Goal: Task Accomplishment & Management: Complete application form

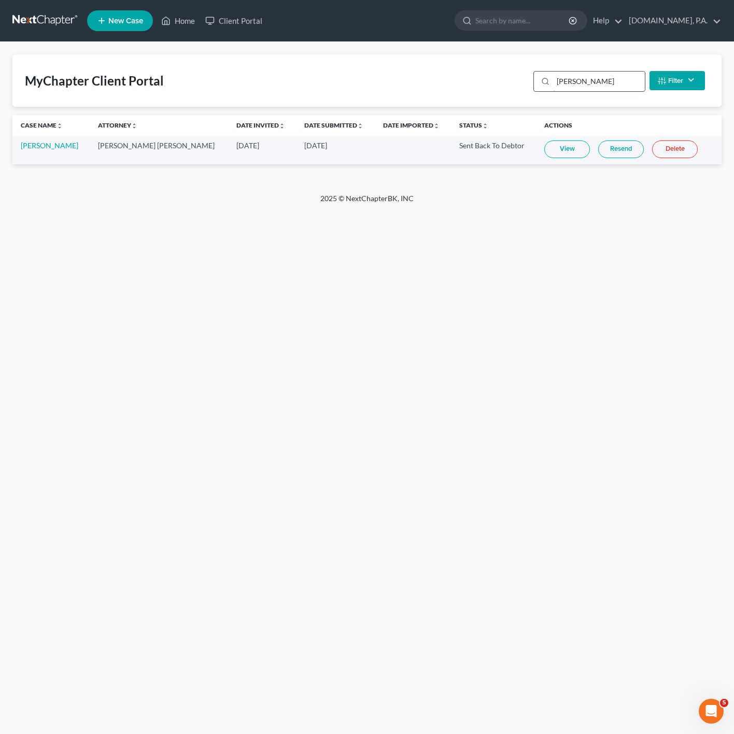
drag, startPoint x: 592, startPoint y: 89, endPoint x: 576, endPoint y: 84, distance: 17.2
click at [577, 85] on input "[PERSON_NAME]" at bounding box center [599, 81] width 92 height 20
click at [553, 81] on input "[PERSON_NAME]" at bounding box center [599, 81] width 92 height 20
click at [612, 80] on input "[PERSON_NAME]" at bounding box center [599, 81] width 92 height 20
drag, startPoint x: 612, startPoint y: 80, endPoint x: 563, endPoint y: 75, distance: 50.0
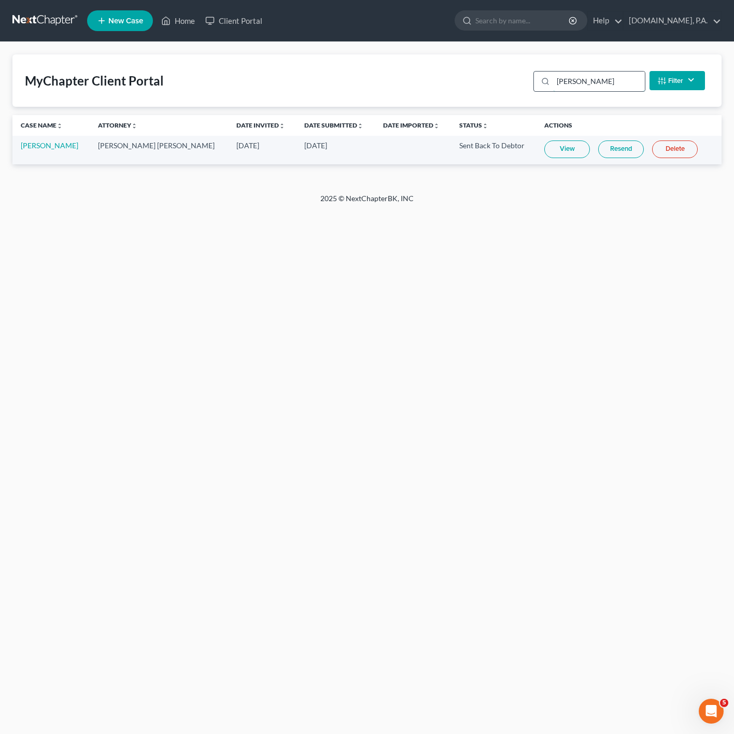
click at [563, 75] on input "carter" at bounding box center [599, 81] width 92 height 20
type input "nadia"
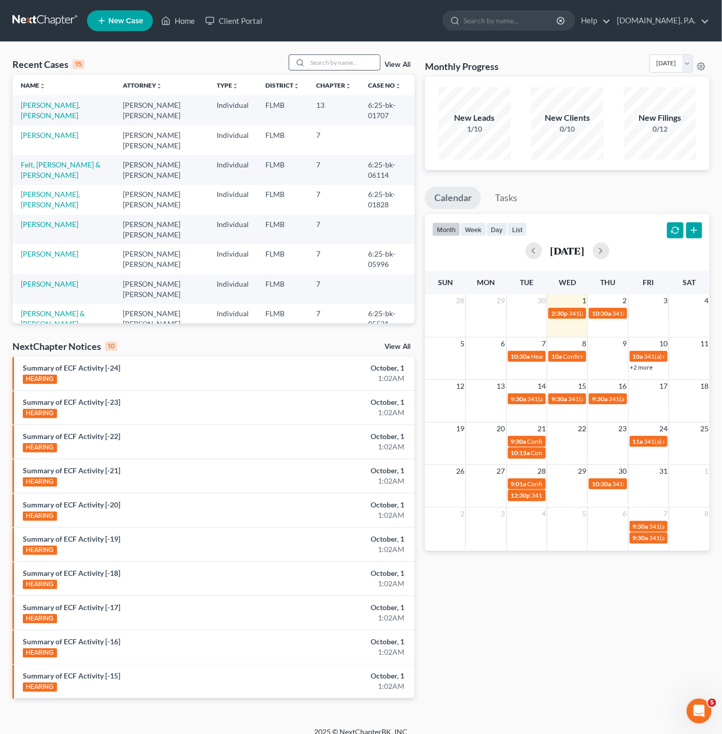
click at [364, 64] on input "search" at bounding box center [343, 62] width 73 height 15
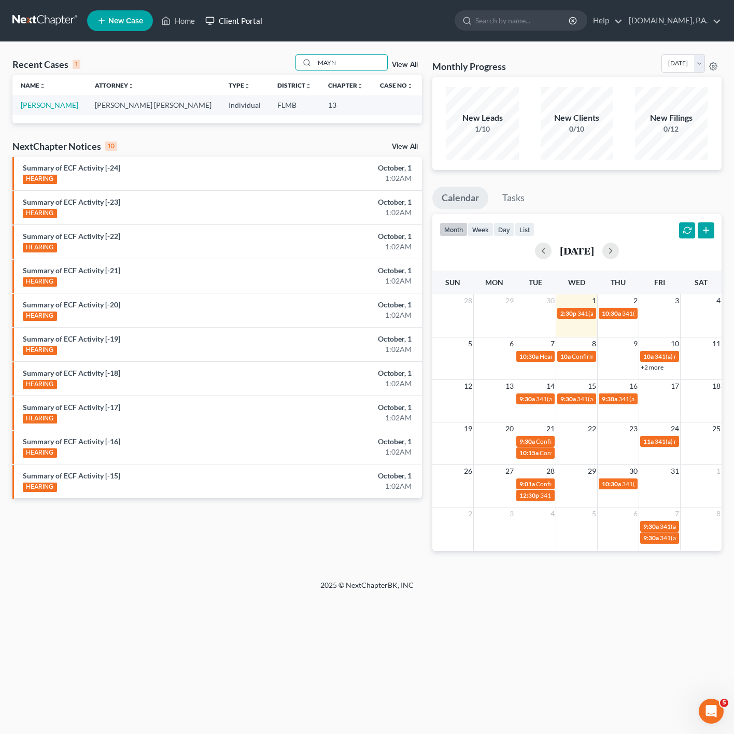
type input "MAYN"
click at [224, 18] on link "Client Portal" at bounding box center [233, 20] width 67 height 19
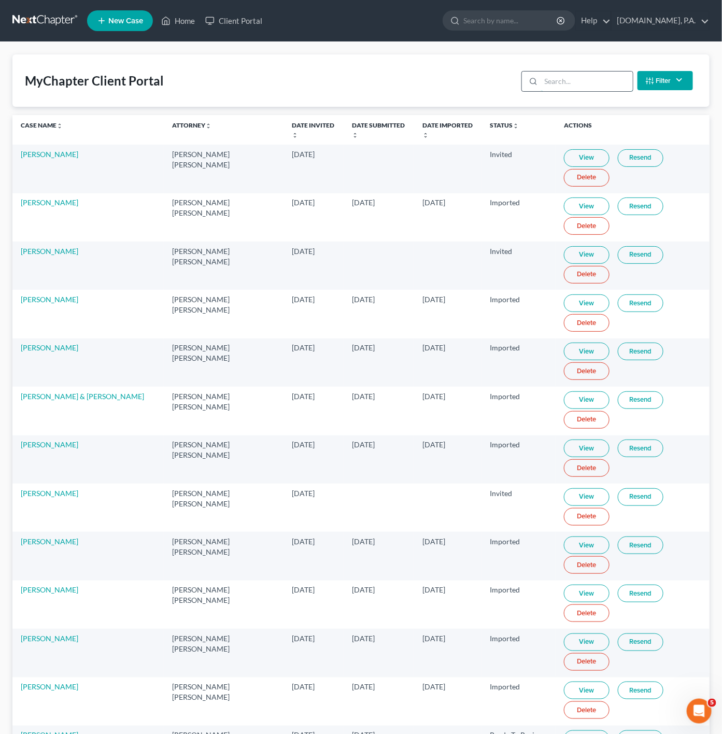
click at [609, 87] on input "search" at bounding box center [587, 81] width 92 height 20
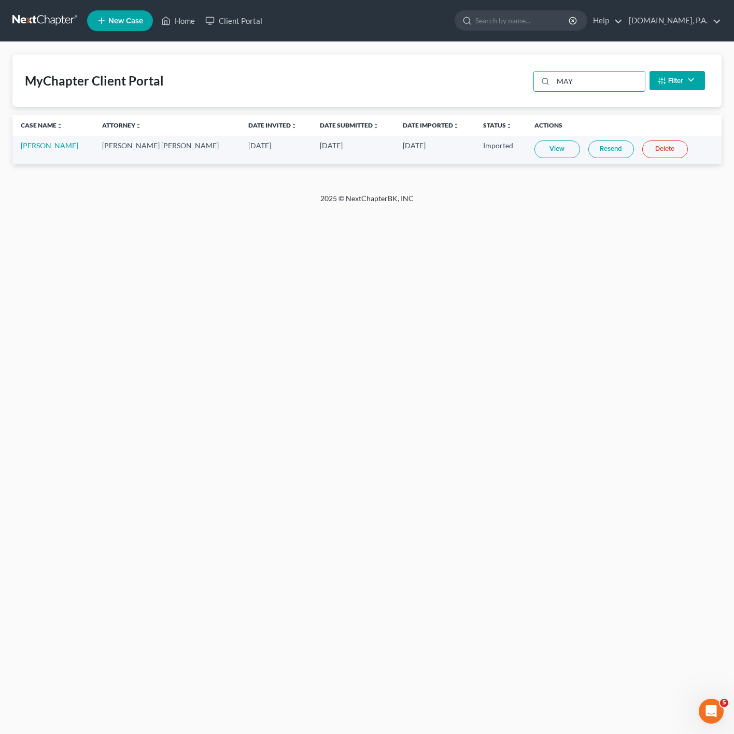
type input "MAY"
click at [537, 143] on link "View" at bounding box center [557, 149] width 46 height 18
click at [185, 28] on link "Home" at bounding box center [178, 20] width 44 height 19
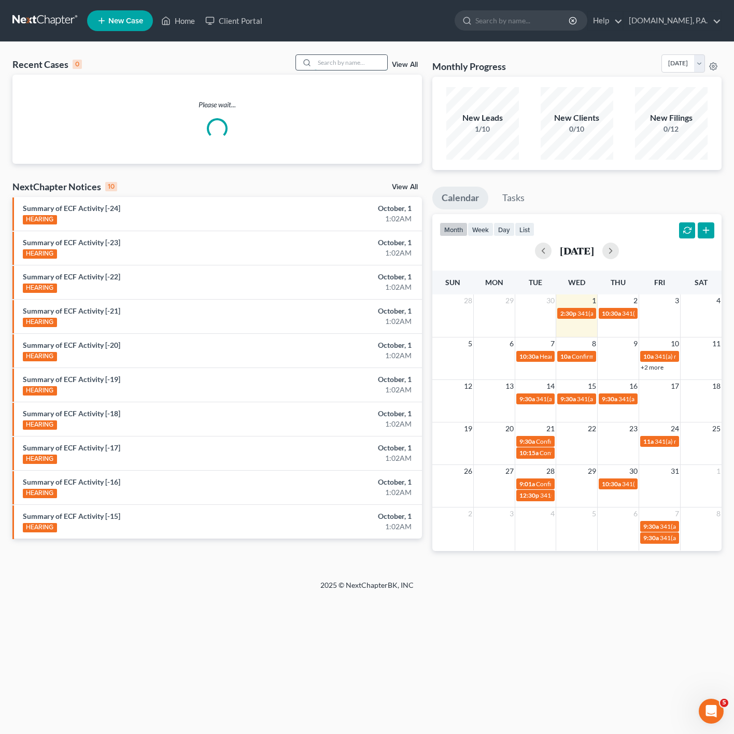
click at [364, 58] on input "search" at bounding box center [350, 62] width 73 height 15
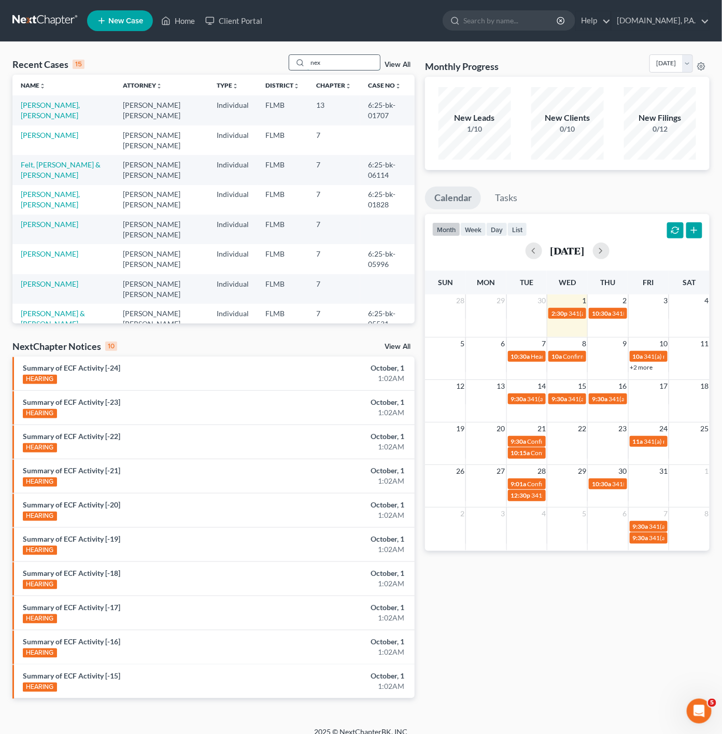
type input "next"
drag, startPoint x: 341, startPoint y: 58, endPoint x: 332, endPoint y: 58, distance: 9.3
click at [332, 58] on input "next" at bounding box center [343, 62] width 73 height 15
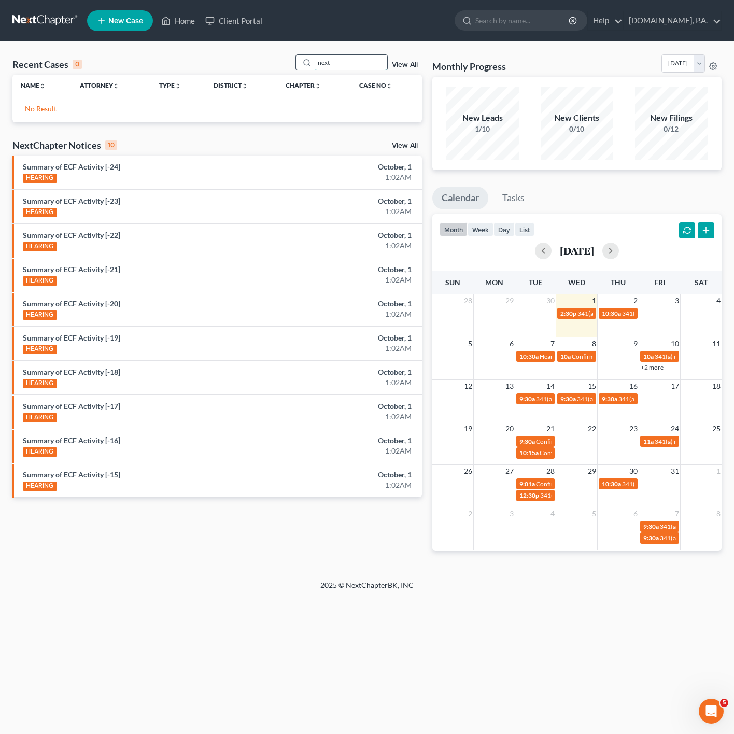
drag, startPoint x: 325, startPoint y: 58, endPoint x: 310, endPoint y: 56, distance: 15.2
click at [310, 56] on div "next" at bounding box center [341, 62] width 92 height 16
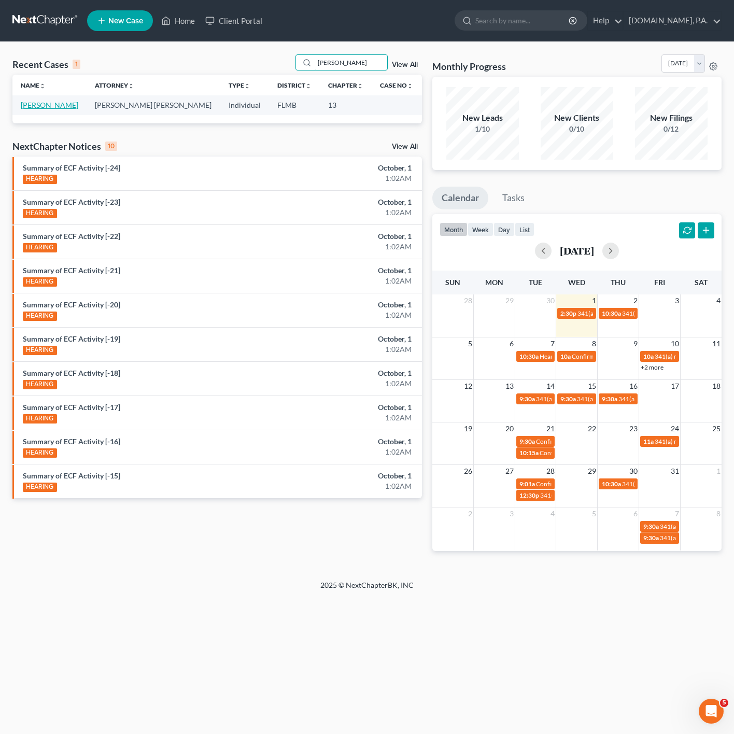
type input "[PERSON_NAME]"
click at [56, 106] on link "[PERSON_NAME]" at bounding box center [50, 105] width 58 height 9
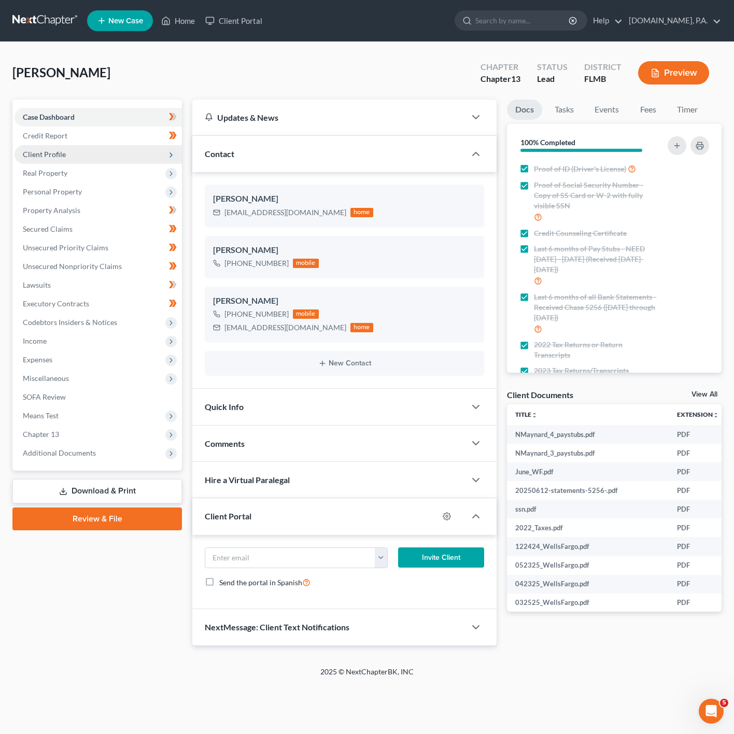
click at [145, 152] on span "Client Profile" at bounding box center [98, 154] width 167 height 19
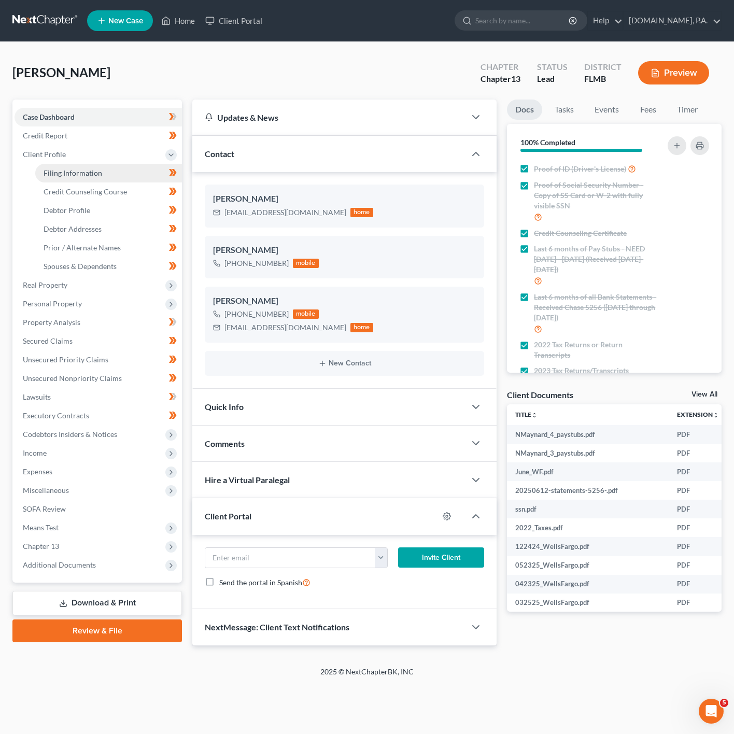
click at [110, 168] on link "Filing Information" at bounding box center [108, 173] width 147 height 19
select select "1"
select select "0"
select select "3"
select select "9"
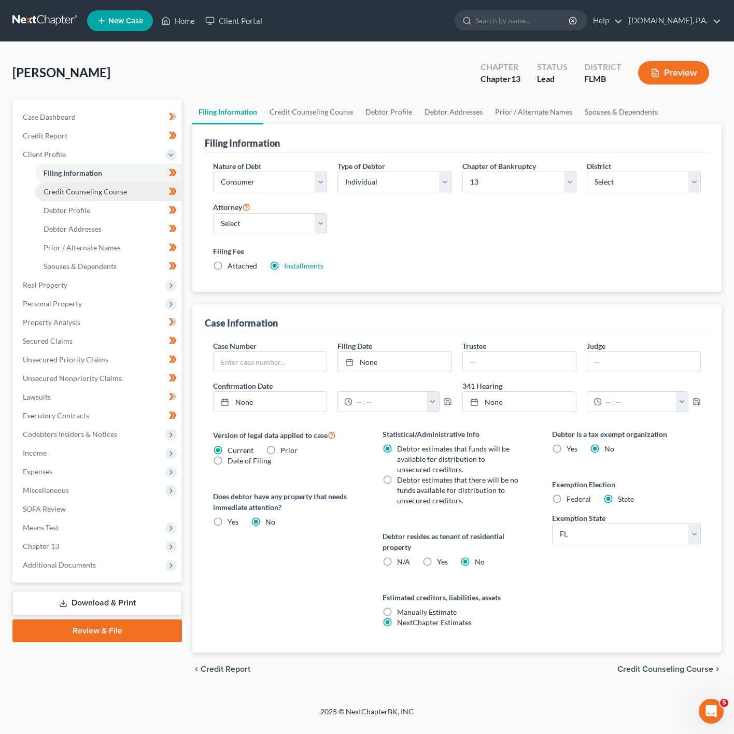
click at [96, 184] on link "Credit Counseling Course" at bounding box center [108, 191] width 147 height 19
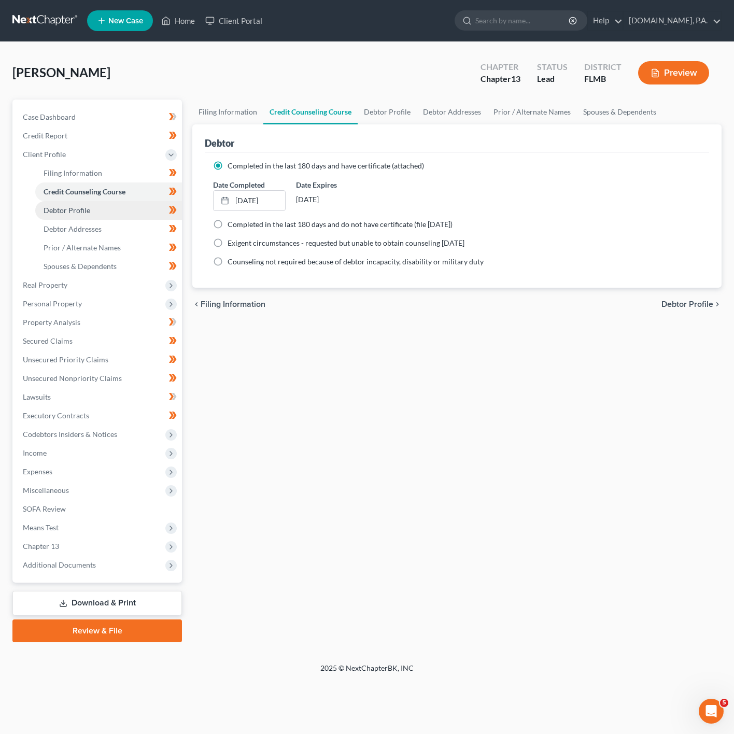
click at [78, 213] on span "Debtor Profile" at bounding box center [67, 210] width 47 height 9
select select "3"
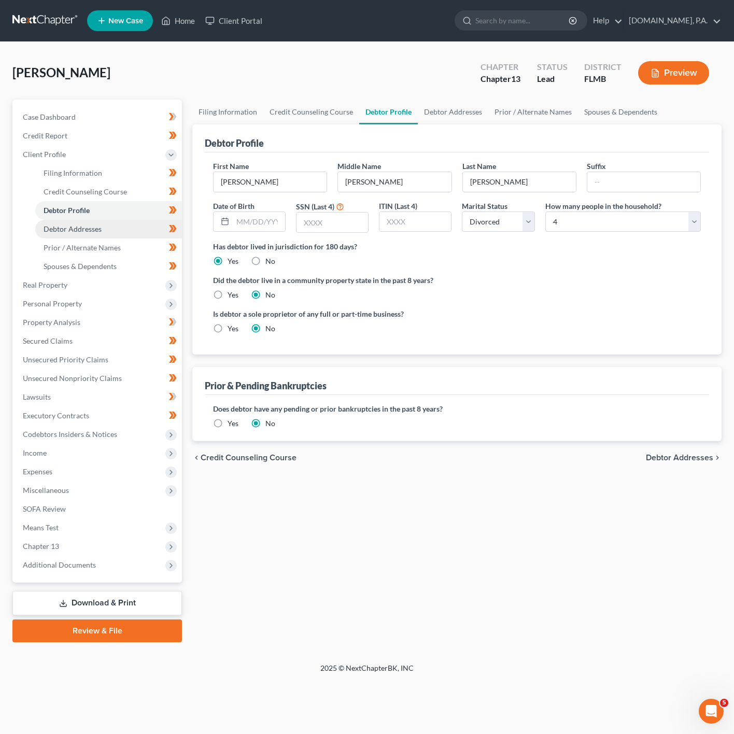
click at [103, 227] on link "Debtor Addresses" at bounding box center [108, 229] width 147 height 19
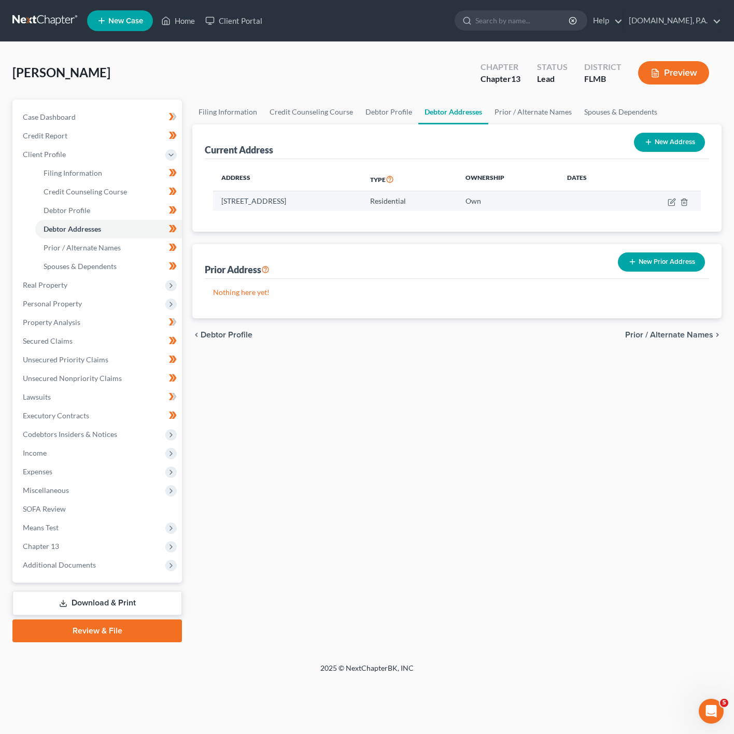
drag, startPoint x: 221, startPoint y: 201, endPoint x: 336, endPoint y: 203, distance: 115.0
click at [336, 203] on td "[STREET_ADDRESS]" at bounding box center [287, 201] width 149 height 20
copy td "[STREET_ADDRESS]"
click at [89, 236] on link "Debtor Addresses" at bounding box center [108, 229] width 147 height 19
click at [89, 246] on span "Prior / Alternate Names" at bounding box center [82, 247] width 77 height 9
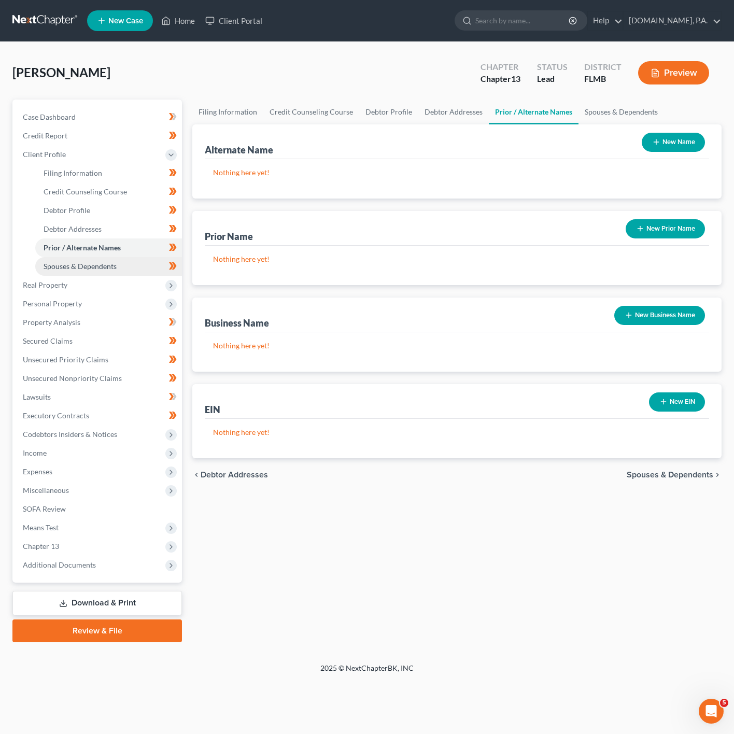
click at [92, 257] on link "Spouses & Dependents" at bounding box center [108, 266] width 147 height 19
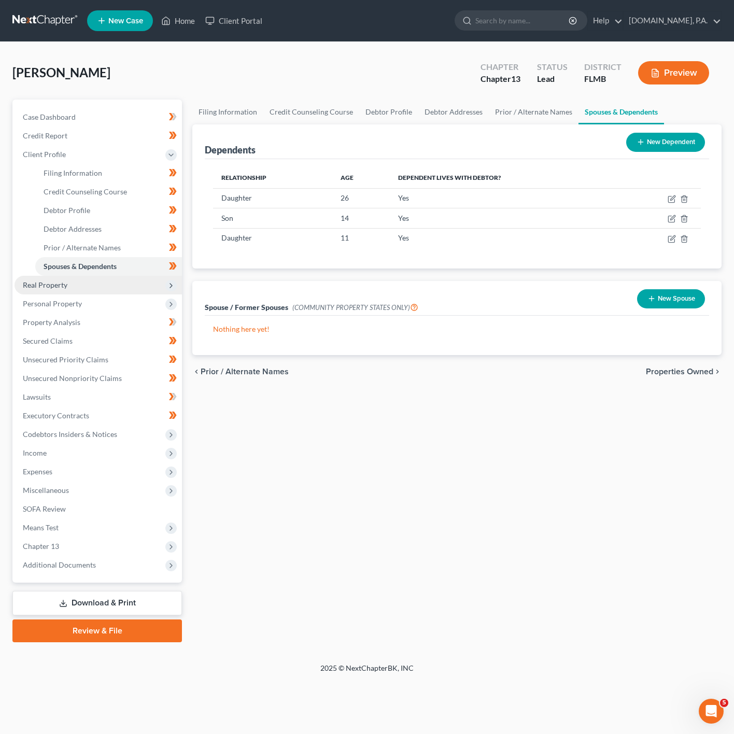
click at [124, 291] on span "Real Property" at bounding box center [98, 285] width 167 height 19
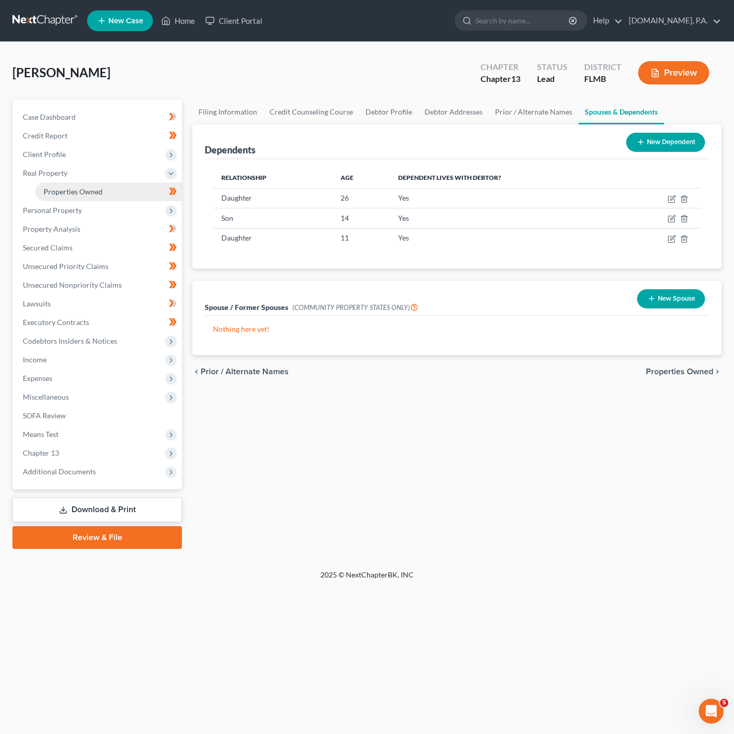
click at [150, 188] on link "Properties Owned" at bounding box center [108, 191] width 147 height 19
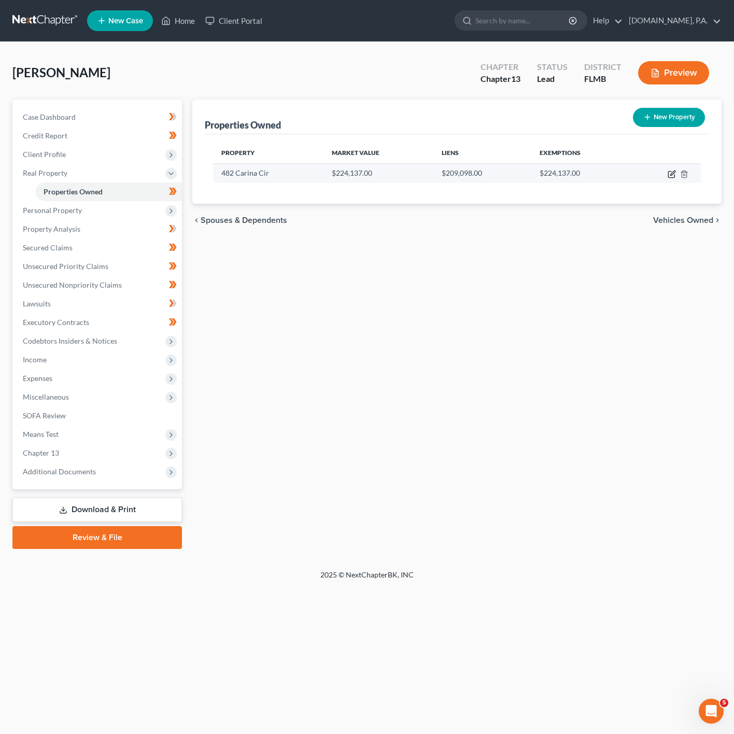
click at [669, 174] on icon "button" at bounding box center [671, 174] width 8 height 8
select select "9"
select select "0"
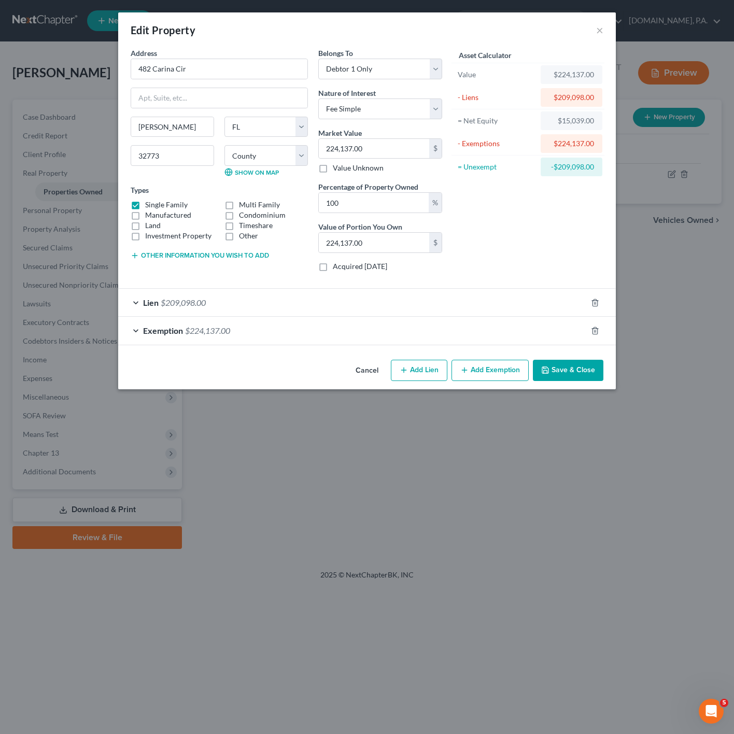
click at [280, 310] on div "Lien $209,098.00" at bounding box center [352, 302] width 468 height 27
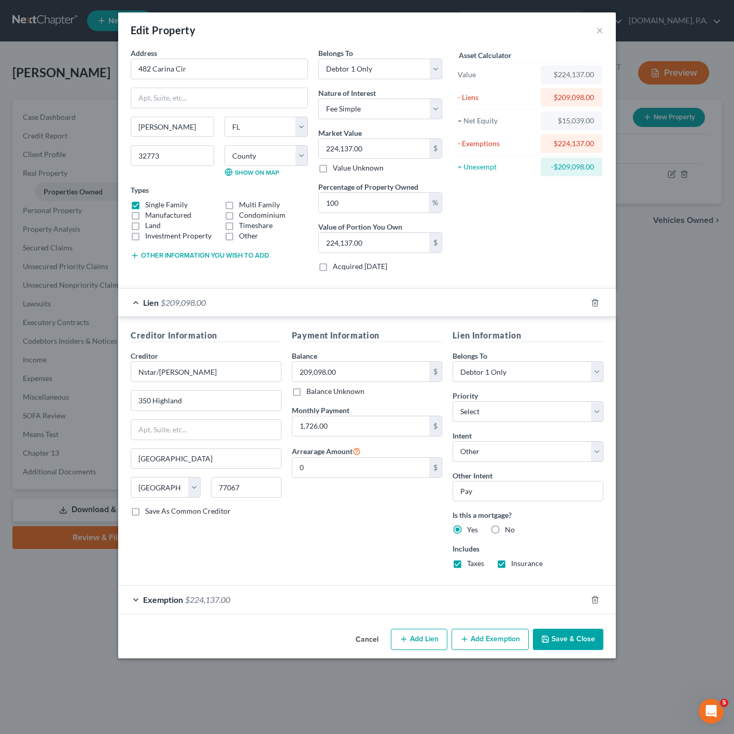
click at [280, 310] on div "Lien $209,098.00" at bounding box center [352, 302] width 468 height 27
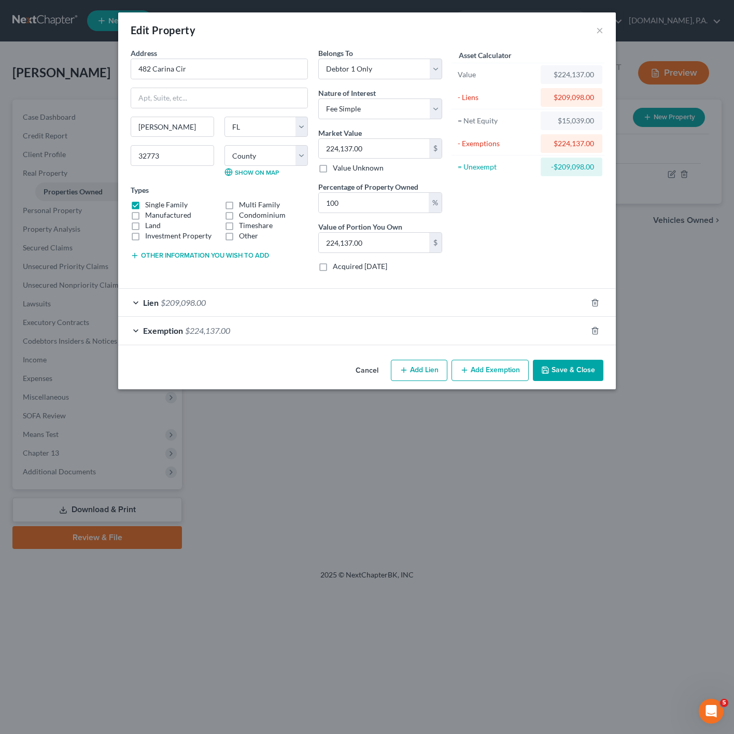
click at [280, 310] on div "Lien $209,098.00" at bounding box center [352, 302] width 468 height 27
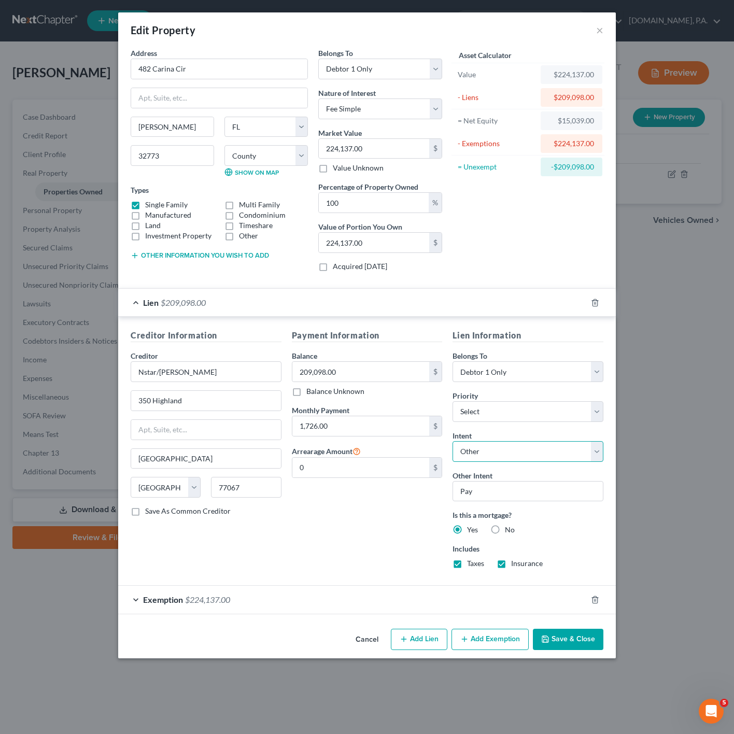
click at [521, 454] on select "Select Surrender Redeem Reaffirm Avoid Other" at bounding box center [527, 451] width 151 height 21
select select "0"
click at [452, 444] on select "Select Surrender Redeem Reaffirm Avoid Other" at bounding box center [527, 451] width 151 height 21
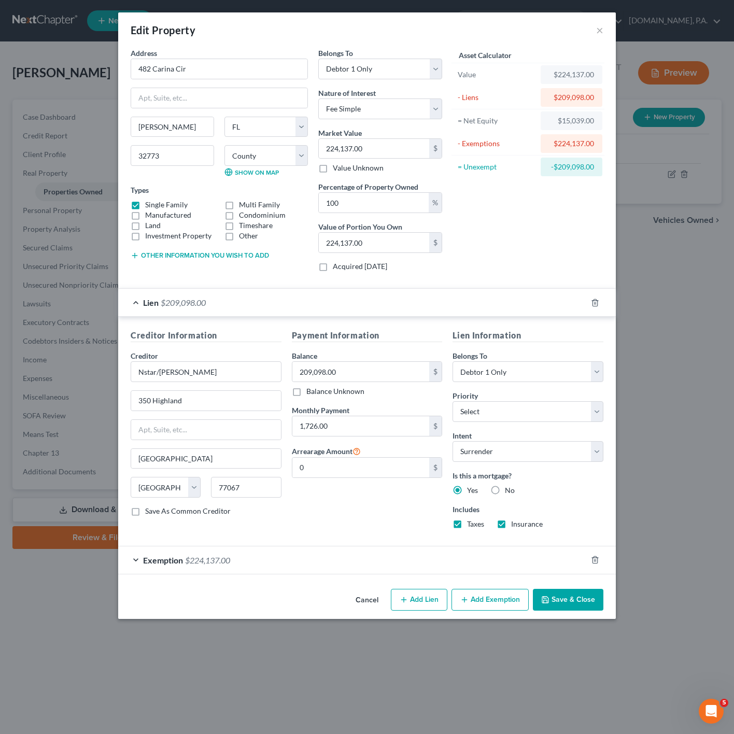
click at [398, 306] on div "Lien $209,098.00" at bounding box center [352, 302] width 468 height 27
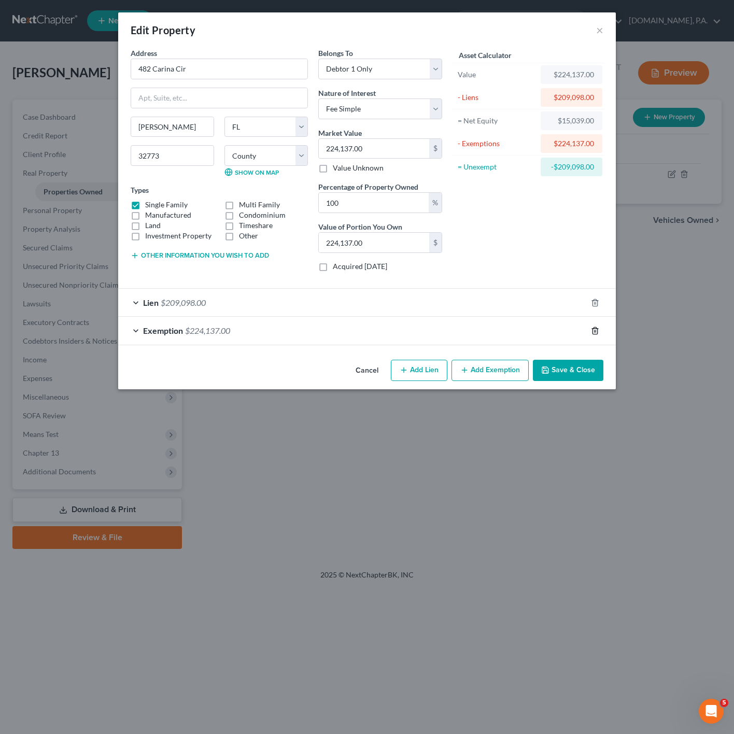
click at [593, 335] on icon "button" at bounding box center [595, 330] width 8 height 8
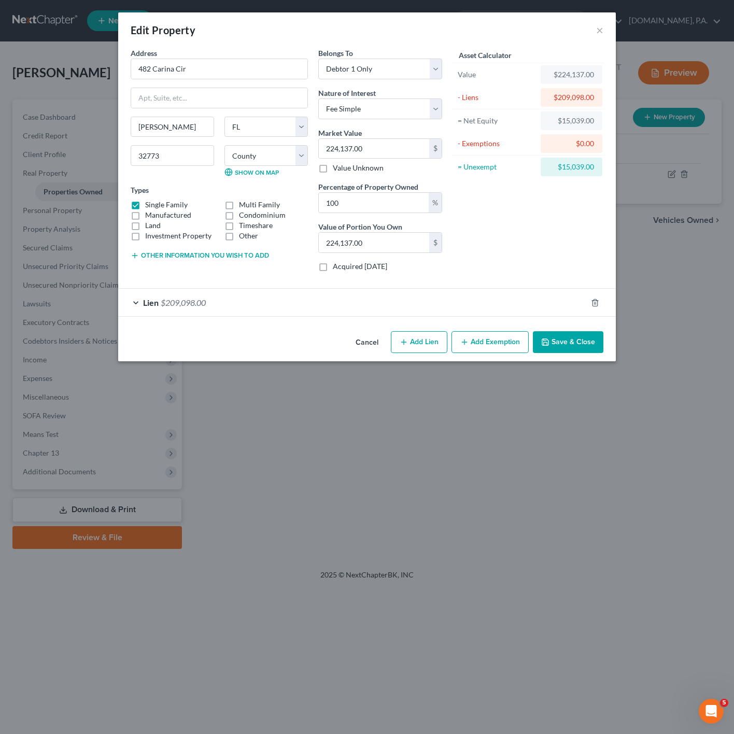
click at [572, 342] on button "Save & Close" at bounding box center [568, 342] width 70 height 22
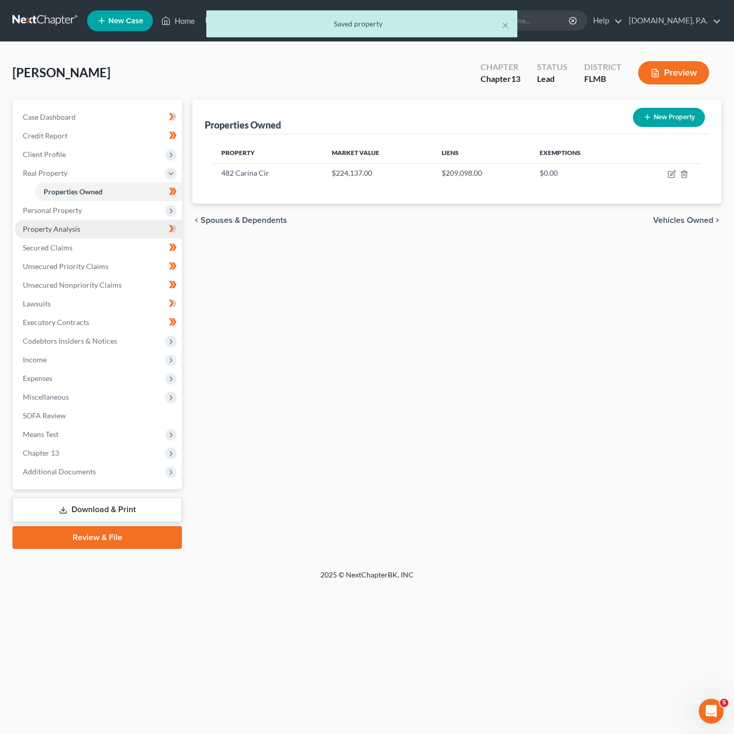
click at [92, 233] on link "Property Analysis" at bounding box center [98, 229] width 167 height 19
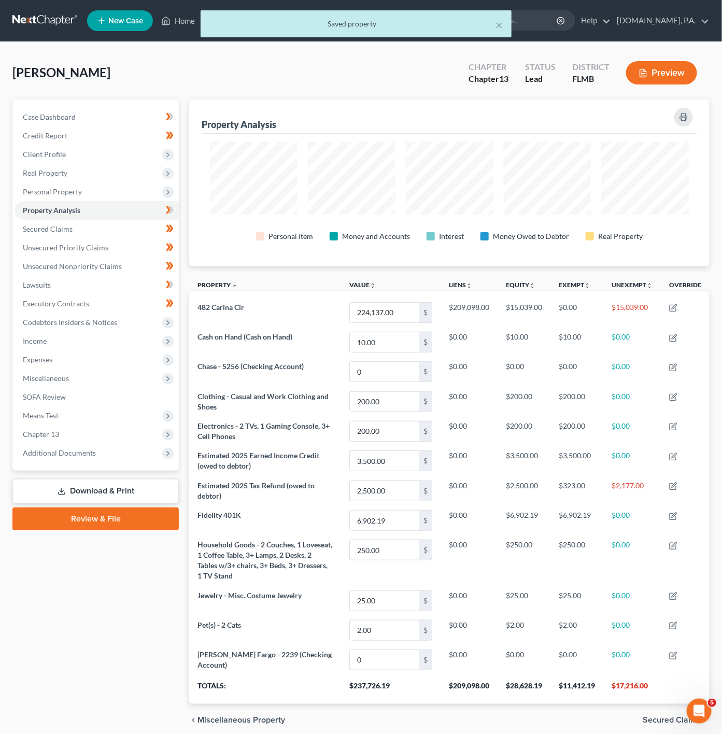
scroll to position [167, 521]
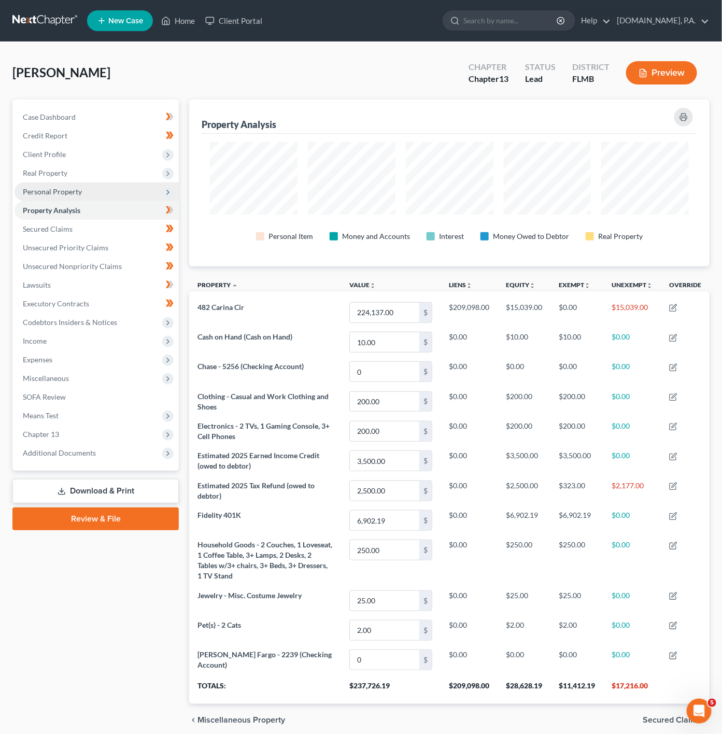
click at [109, 187] on span "Personal Property" at bounding box center [97, 191] width 164 height 19
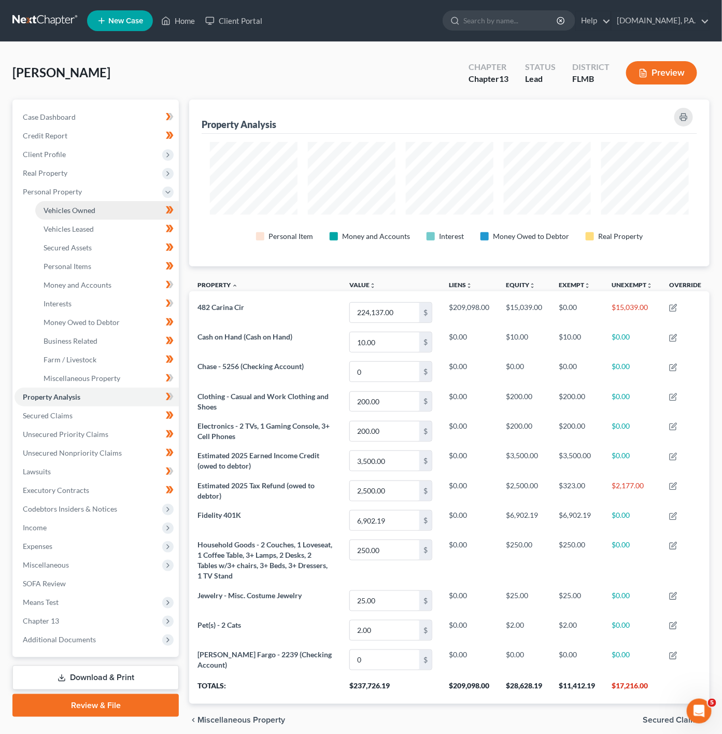
click at [110, 211] on link "Vehicles Owned" at bounding box center [106, 210] width 143 height 19
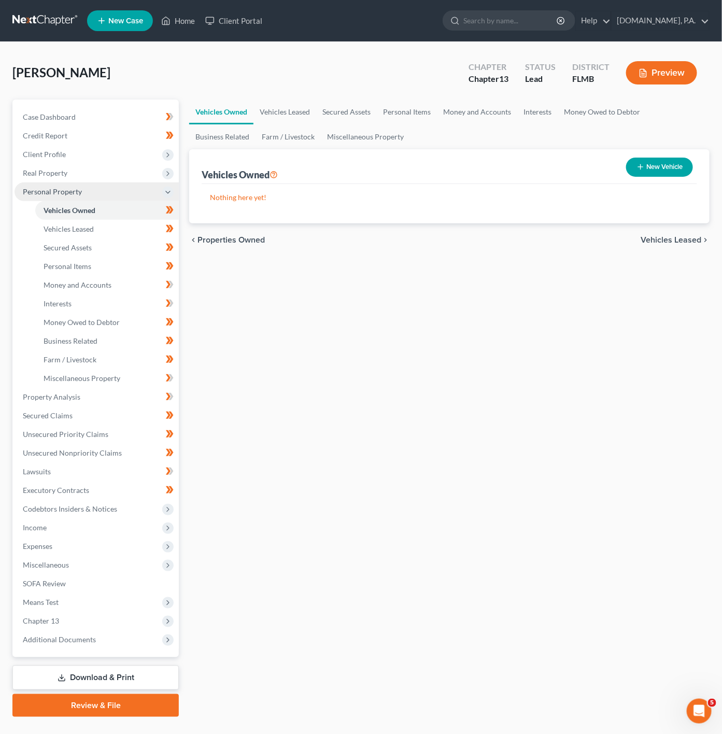
click at [108, 185] on span "Personal Property" at bounding box center [97, 191] width 164 height 19
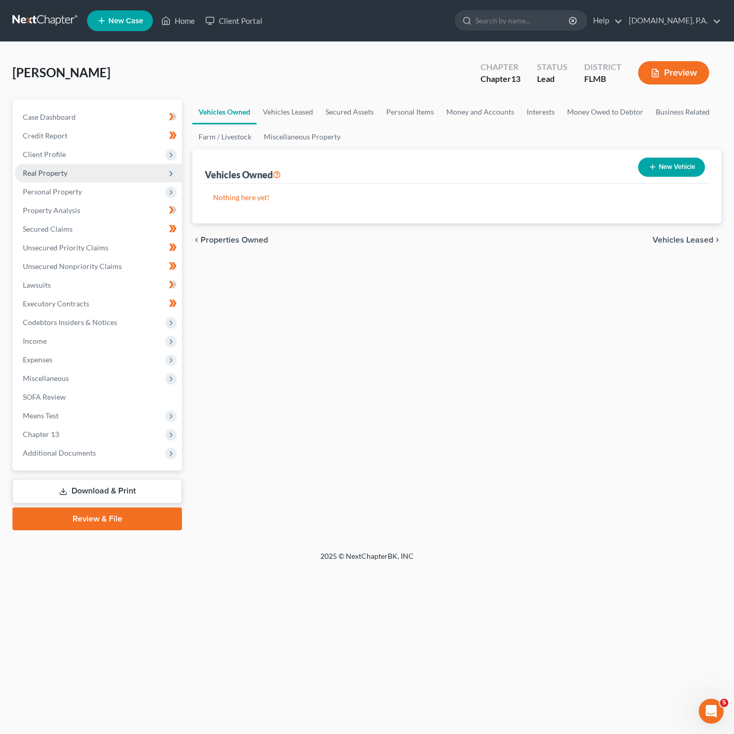
click at [107, 179] on span "Real Property" at bounding box center [98, 173] width 167 height 19
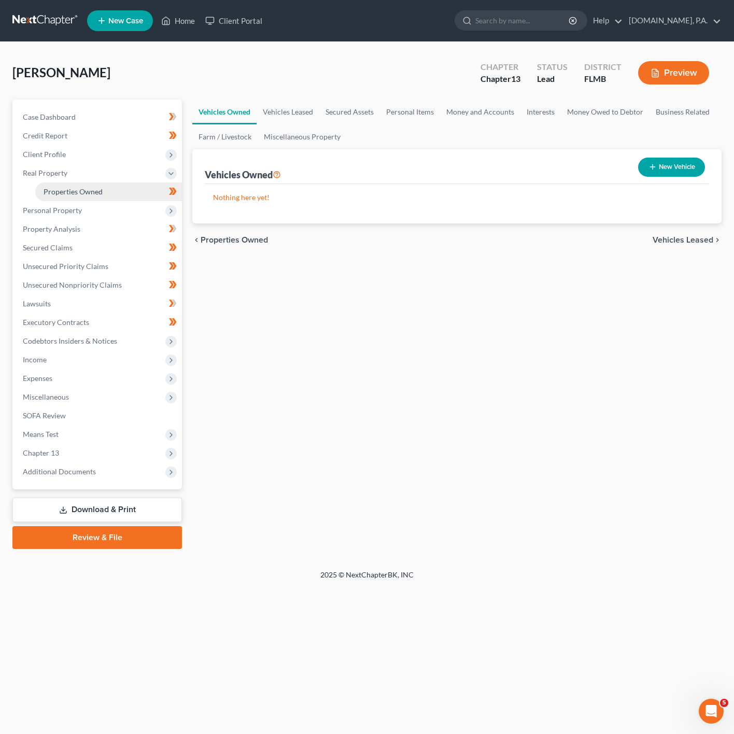
click at [117, 190] on link "Properties Owned" at bounding box center [108, 191] width 147 height 19
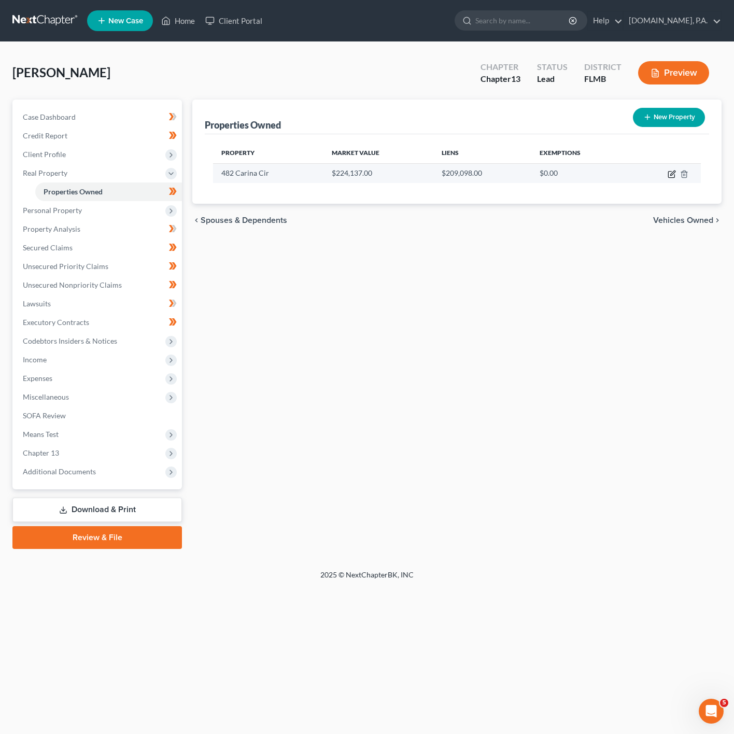
click at [670, 170] on icon "button" at bounding box center [671, 174] width 8 height 8
select select "9"
select select "56"
select select "0"
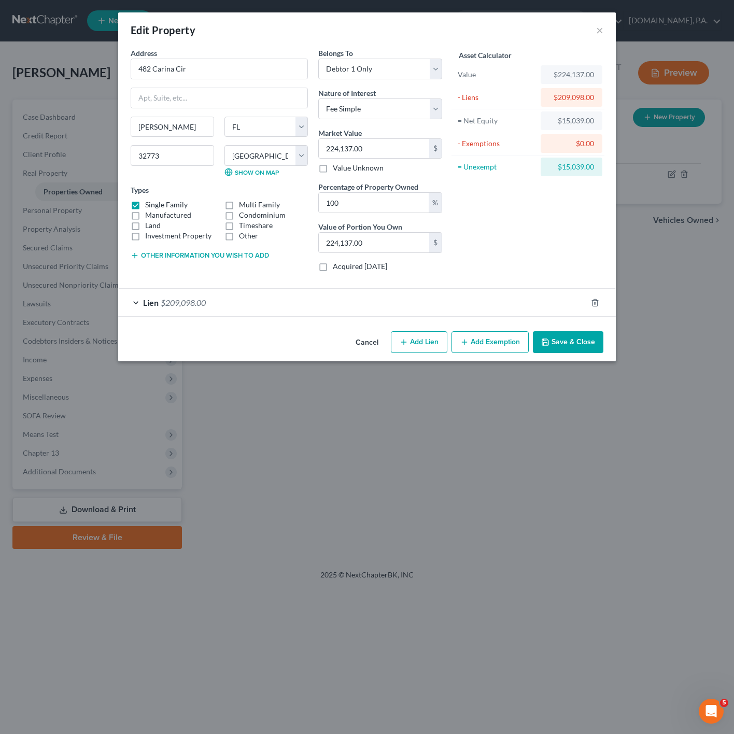
click at [187, 297] on div "Lien $209,098.00" at bounding box center [352, 302] width 468 height 27
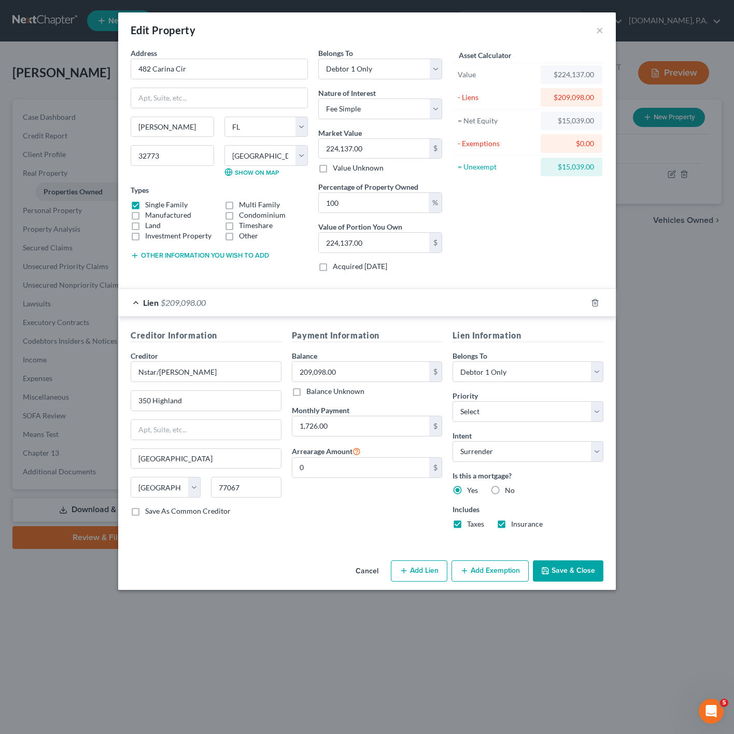
click at [255, 310] on div "Lien $209,098.00" at bounding box center [352, 302] width 468 height 27
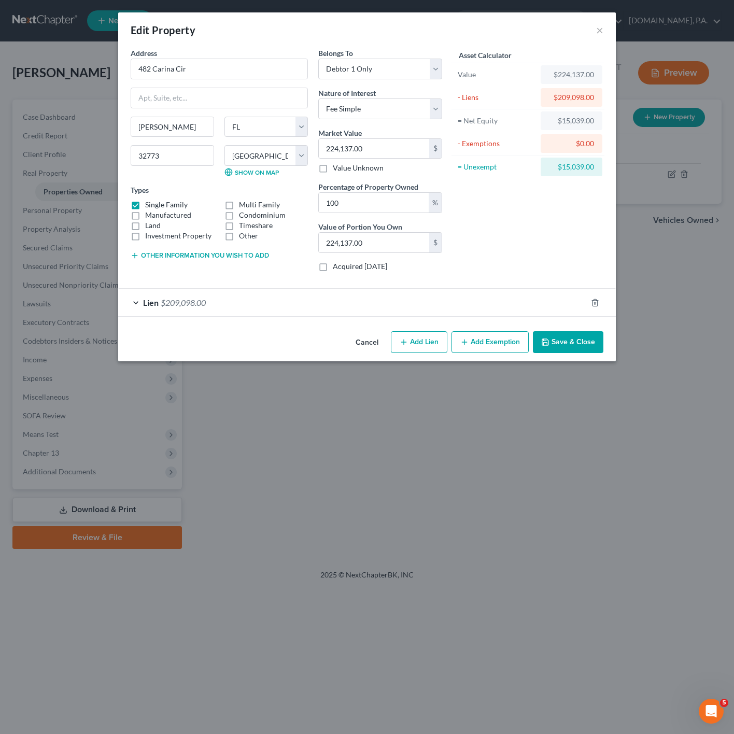
click at [240, 302] on div "Lien $209,098.00" at bounding box center [352, 302] width 468 height 27
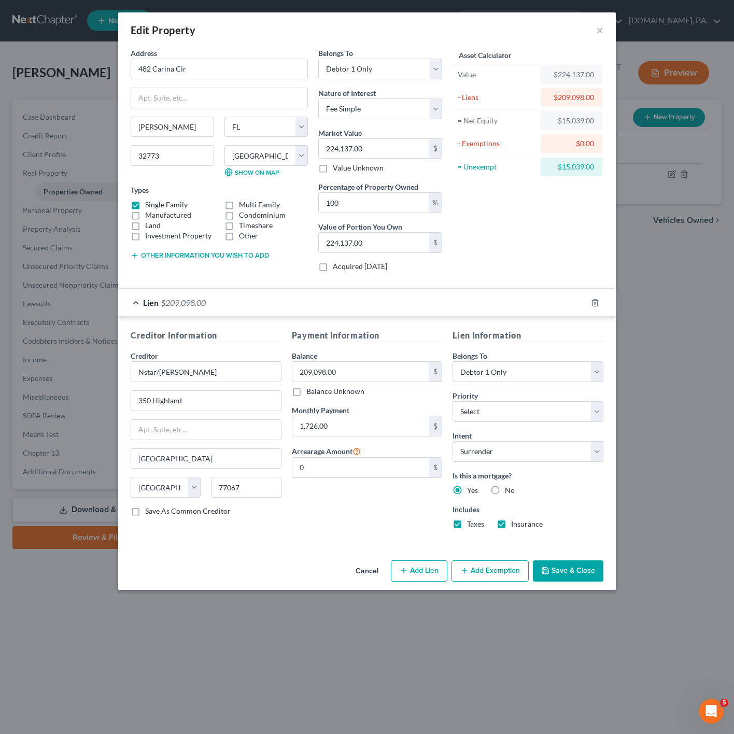
click at [539, 432] on div "Lien Information Belongs To * Select Debtor 1 Only Debtor 2 Only Debtor 1 And D…" at bounding box center [527, 433] width 161 height 208
click at [537, 445] on select "Select Surrender Redeem Reaffirm Avoid Other" at bounding box center [527, 451] width 151 height 21
click at [552, 454] on select "Select Surrender Redeem Reaffirm Avoid Other" at bounding box center [527, 451] width 151 height 21
click at [587, 569] on button "Save & Close" at bounding box center [568, 571] width 70 height 22
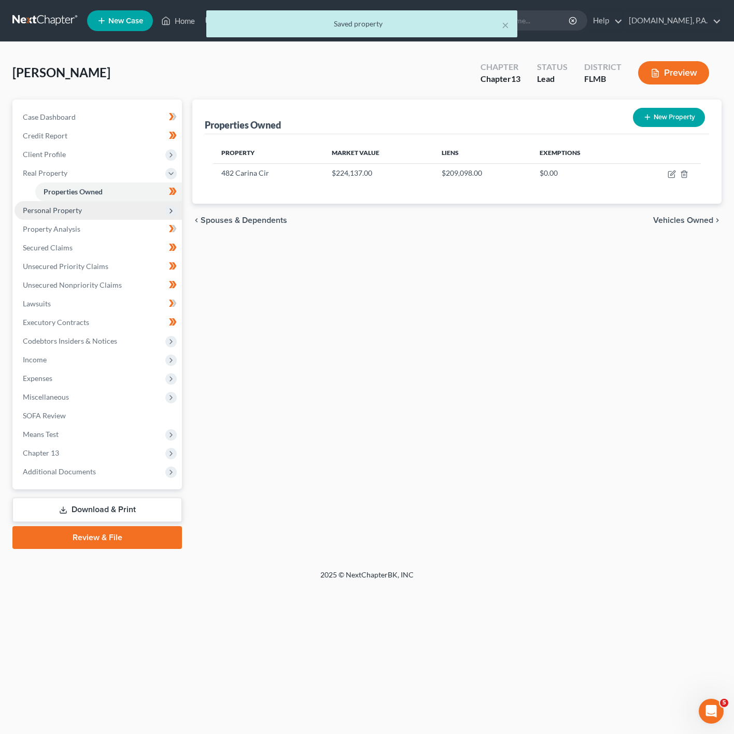
click at [127, 205] on span "Personal Property" at bounding box center [98, 210] width 167 height 19
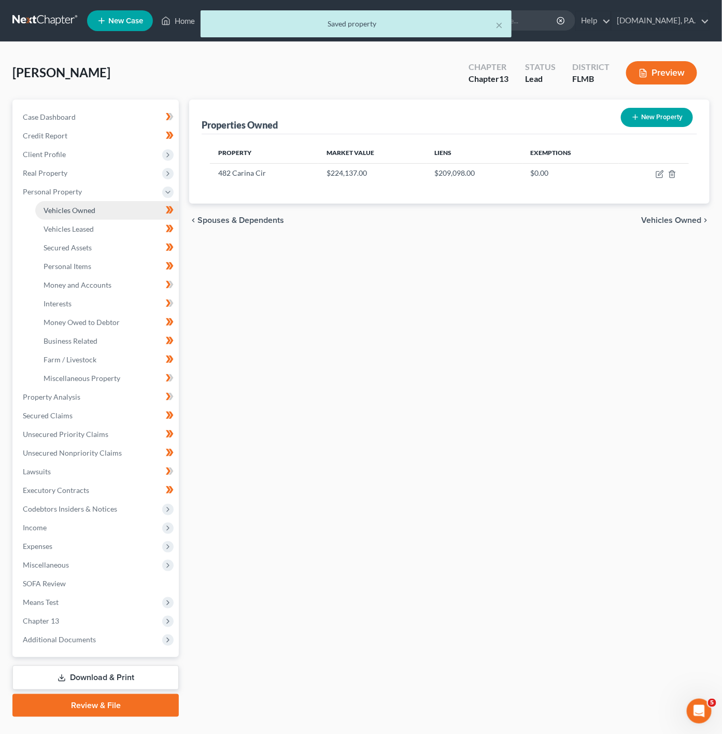
click at [141, 218] on link "Vehicles Owned" at bounding box center [106, 210] width 143 height 19
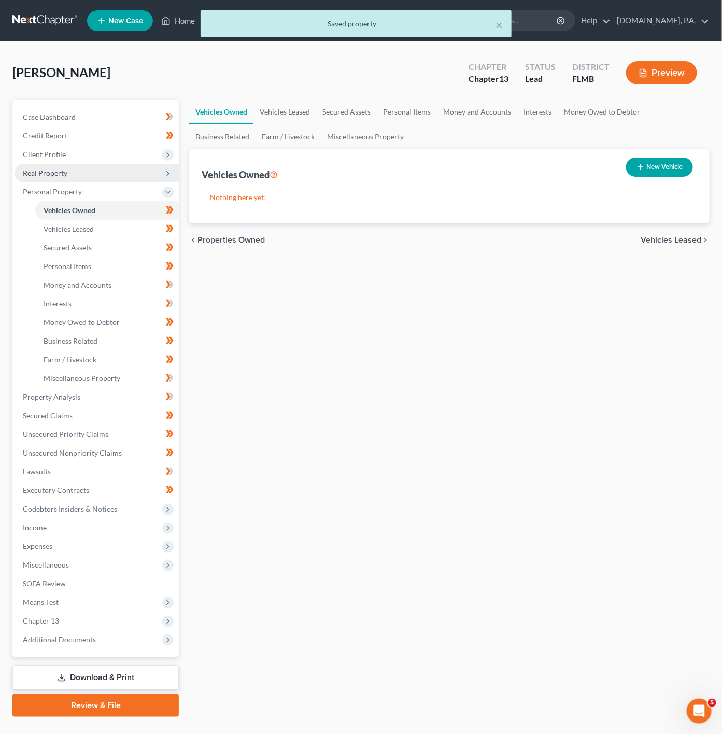
click at [162, 173] on icon at bounding box center [167, 173] width 11 height 11
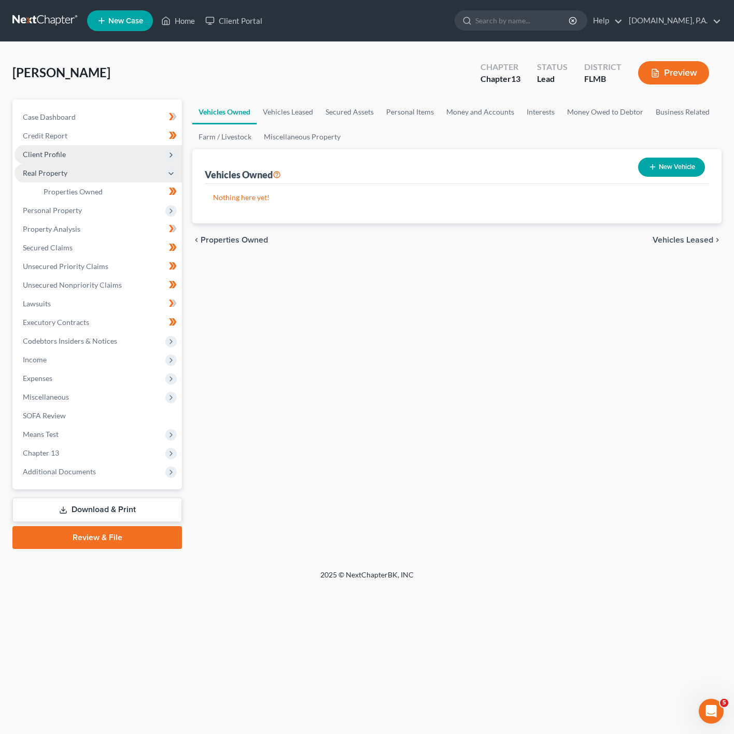
click at [148, 159] on span "Client Profile" at bounding box center [98, 154] width 167 height 19
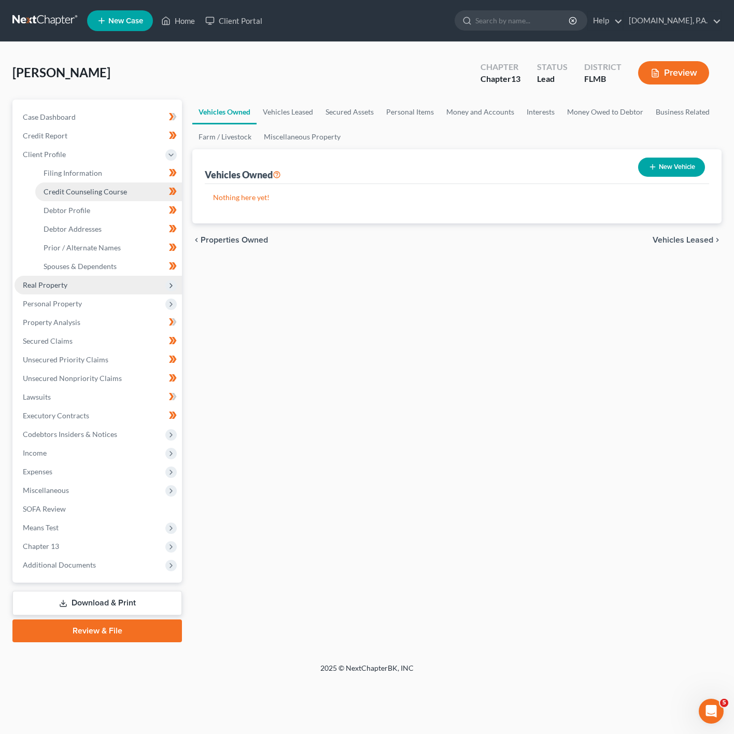
click at [114, 190] on span "Credit Counseling Course" at bounding box center [85, 191] width 83 height 9
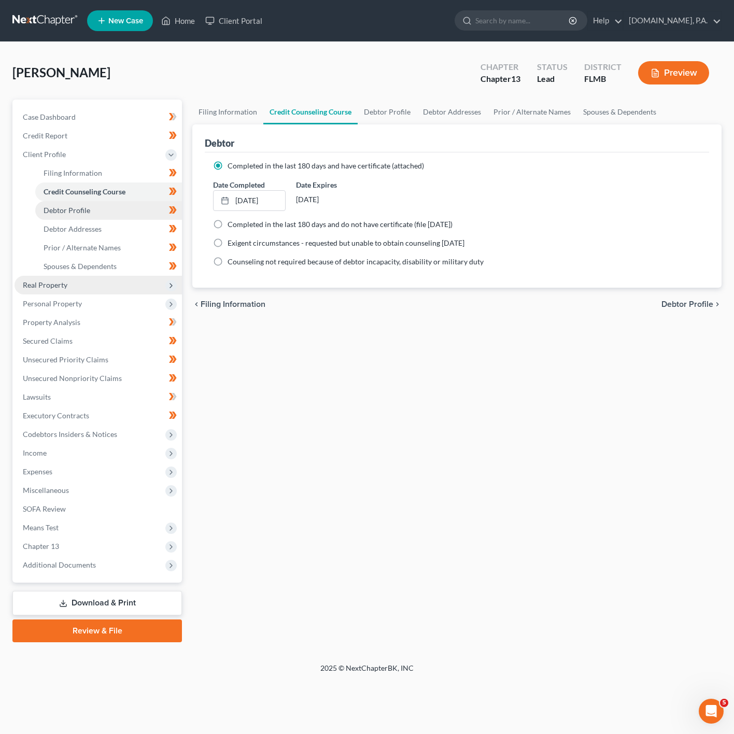
click at [78, 207] on span "Debtor Profile" at bounding box center [67, 210] width 47 height 9
select select "3"
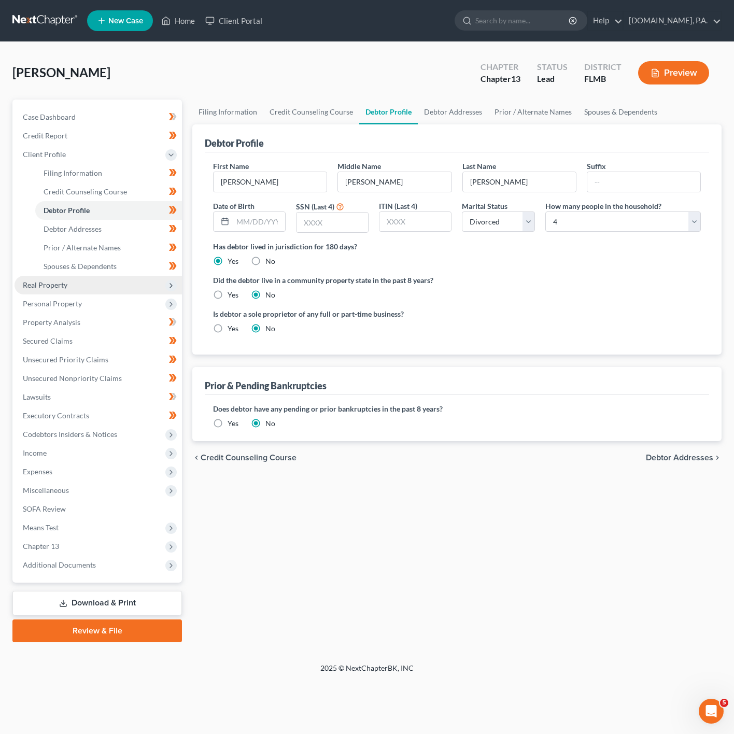
click at [508, 593] on div "Filing Information Credit Counseling Course Debtor Profile Debtor Addresses Pri…" at bounding box center [456, 370] width 539 height 542
click at [255, 222] on input "text" at bounding box center [259, 222] width 52 height 20
type input "[DATE]"
click at [296, 202] on label "SSN (Last 4)" at bounding box center [315, 206] width 38 height 11
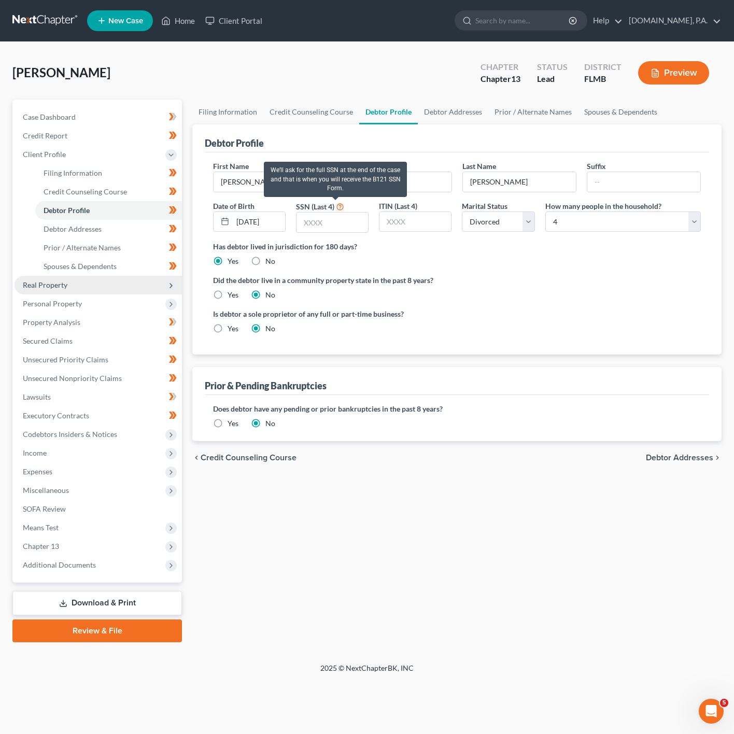
click at [342, 210] on icon at bounding box center [340, 206] width 8 height 10
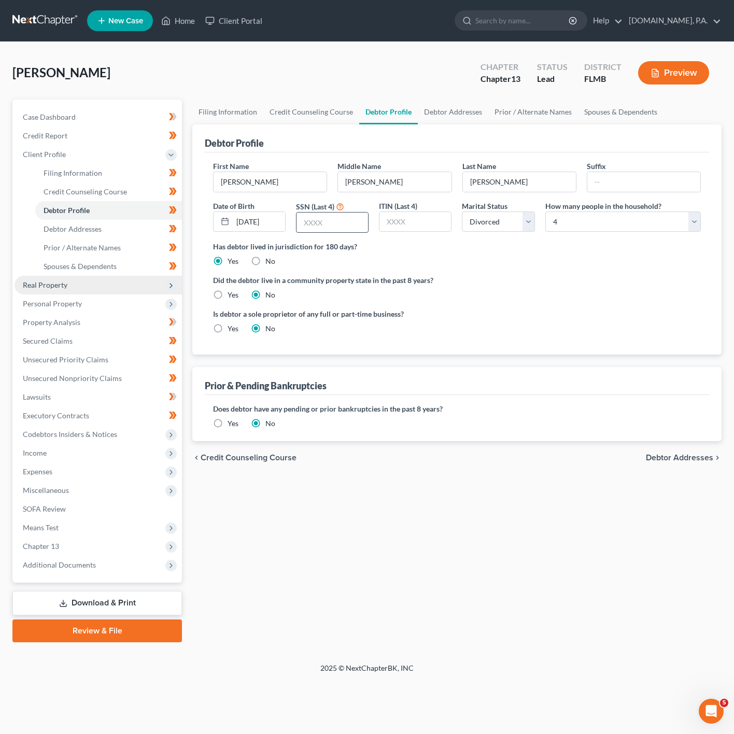
click at [335, 215] on input "text" at bounding box center [331, 222] width 71 height 20
click at [400, 233] on div "ITIN (Last 4)" at bounding box center [415, 216] width 83 height 33
click at [342, 224] on input "text" at bounding box center [331, 222] width 71 height 20
click at [403, 598] on div "Filing Information Credit Counseling Course Debtor Profile Debtor Addresses Pri…" at bounding box center [456, 370] width 539 height 542
click at [333, 226] on input "text" at bounding box center [331, 222] width 71 height 20
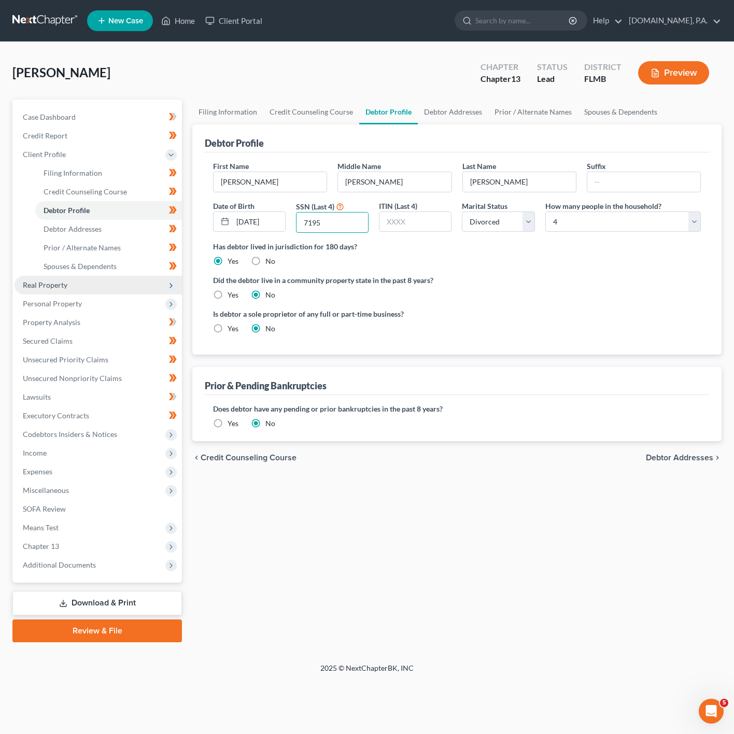
type input "7195"
click at [451, 254] on div "Has debtor lived in jurisdiction for 180 days? Yes No Debtor must reside in jur…" at bounding box center [456, 253] width 487 height 25
click at [98, 220] on link "Debtor Addresses" at bounding box center [108, 229] width 147 height 19
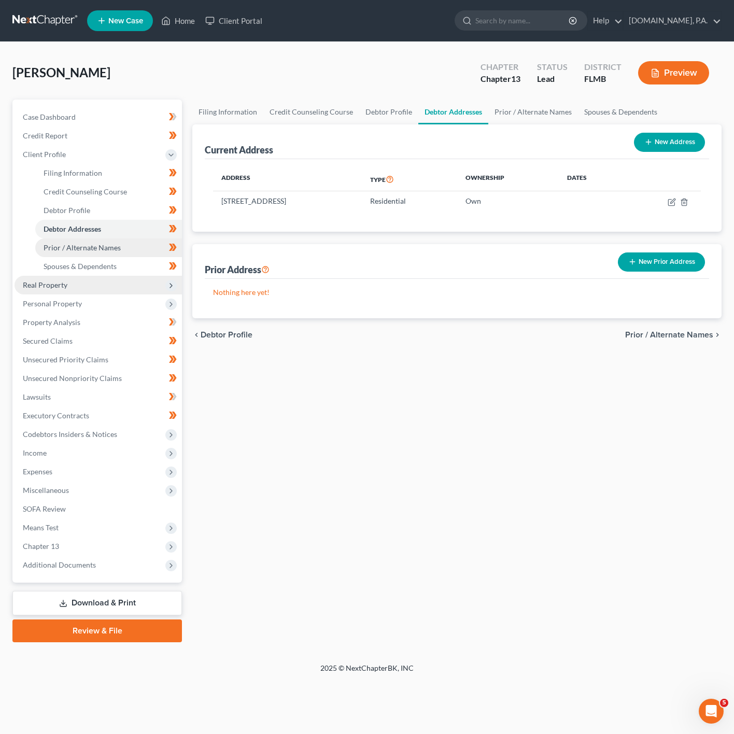
click at [83, 241] on link "Prior / Alternate Names" at bounding box center [108, 247] width 147 height 19
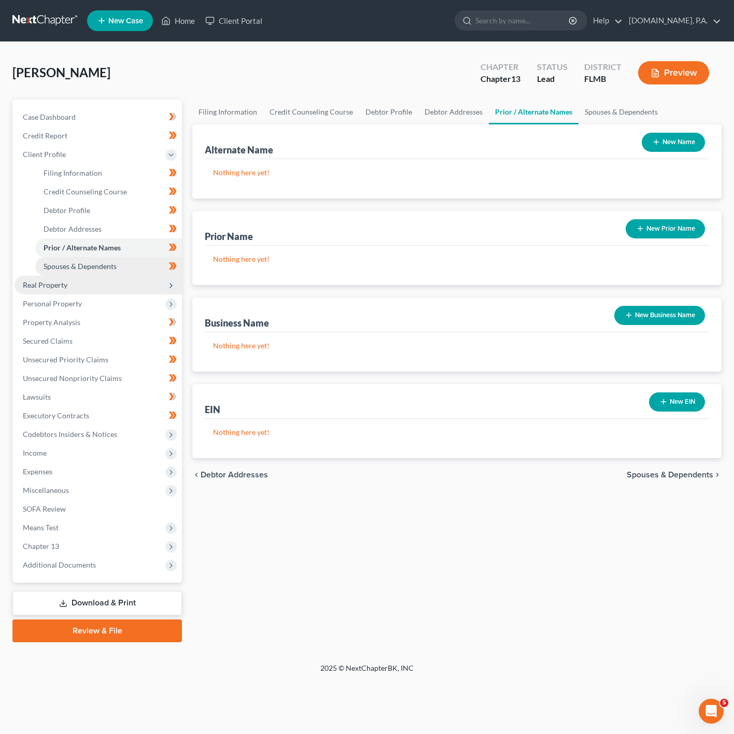
click at [146, 267] on link "Spouses & Dependents" at bounding box center [108, 266] width 147 height 19
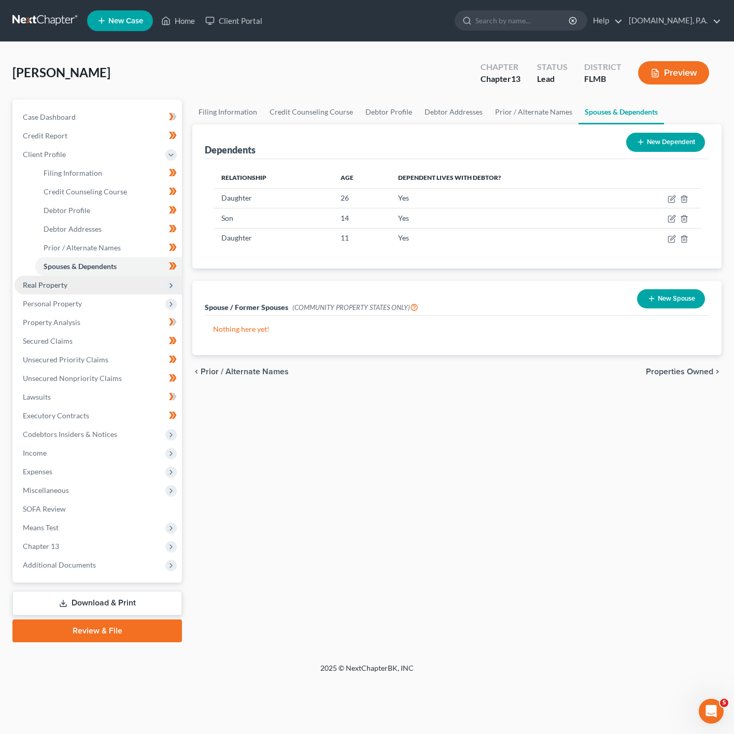
click at [134, 277] on span "Real Property" at bounding box center [98, 285] width 167 height 19
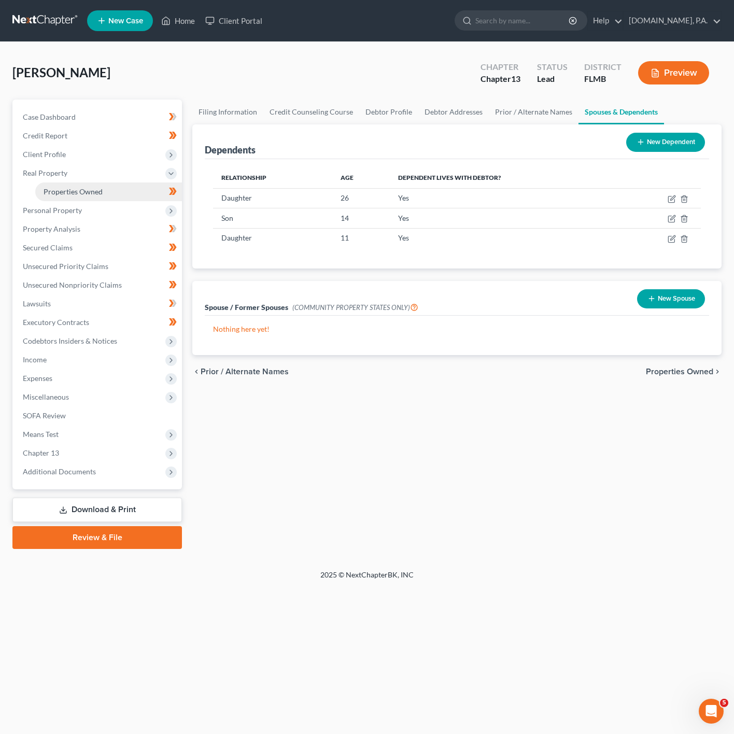
click at [145, 185] on link "Properties Owned" at bounding box center [108, 191] width 147 height 19
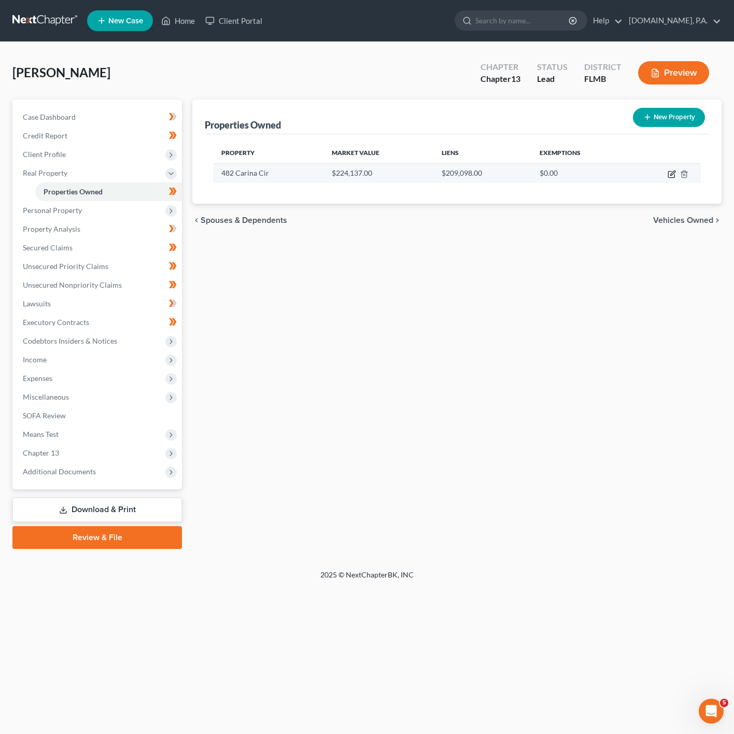
click at [668, 176] on icon "button" at bounding box center [671, 174] width 6 height 6
select select "9"
select select "56"
select select "0"
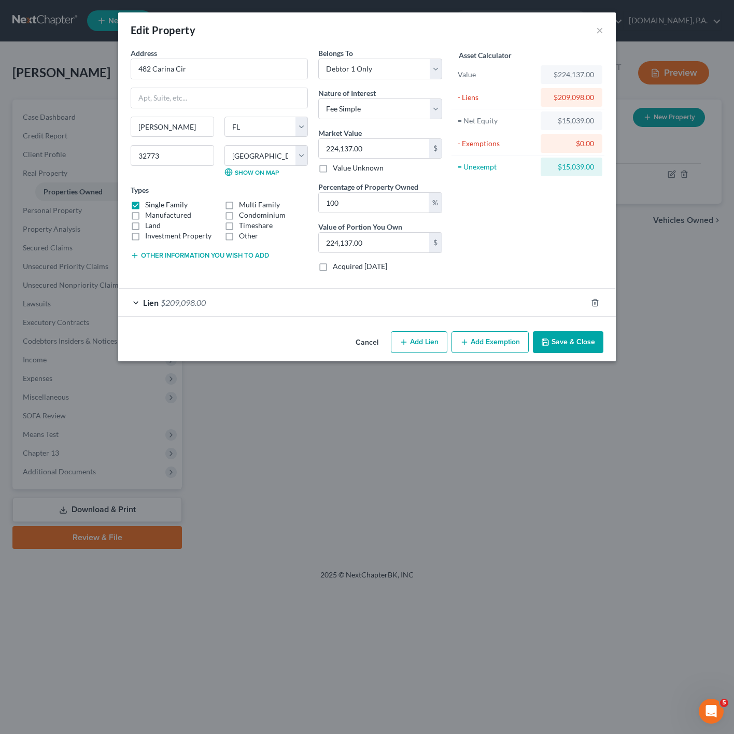
click at [467, 346] on icon "button" at bounding box center [464, 342] width 8 height 8
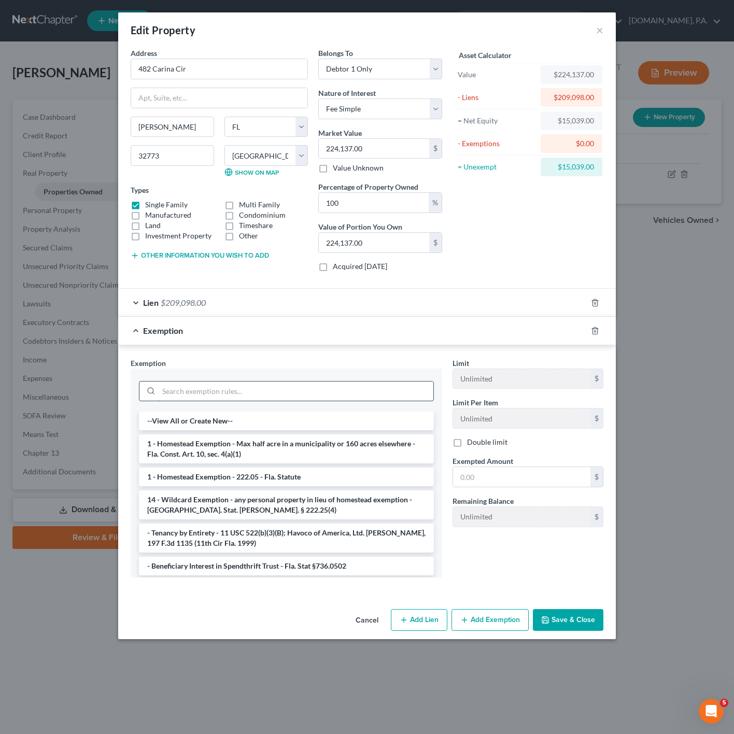
click at [262, 396] on input "search" at bounding box center [296, 391] width 275 height 20
click at [266, 473] on li "1 - Homestead Exemption - 222.05 - Fla. Statute" at bounding box center [286, 476] width 295 height 19
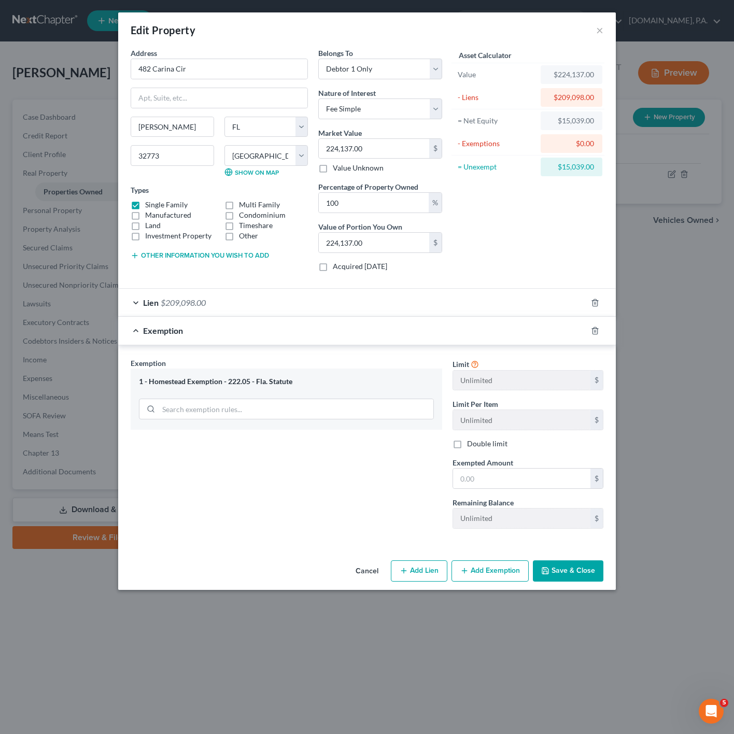
click at [475, 466] on span "Exempted Amount" at bounding box center [482, 462] width 61 height 9
click at [496, 475] on input "text" at bounding box center [521, 478] width 137 height 20
type input "15,039"
click at [583, 580] on button "Save & Close" at bounding box center [568, 571] width 70 height 22
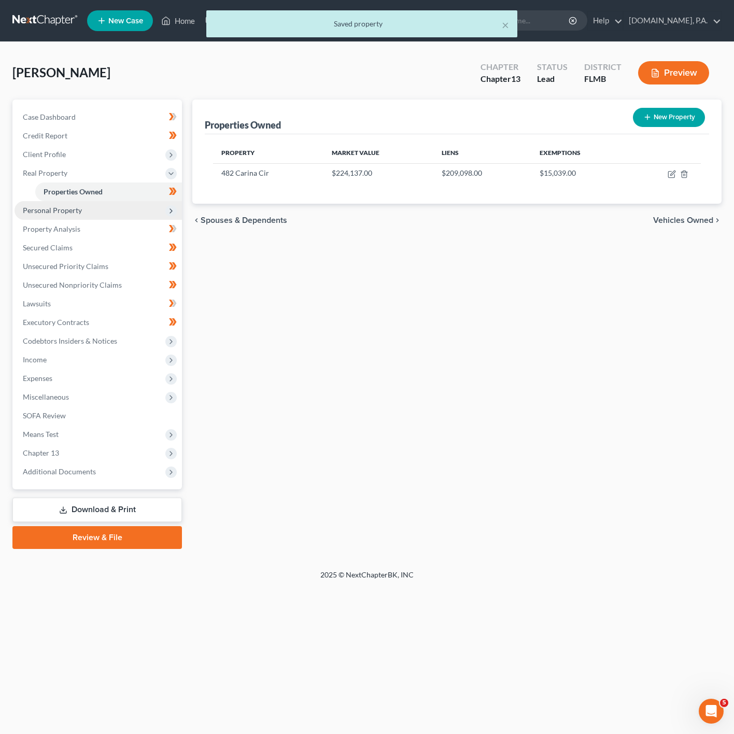
click at [115, 214] on span "Personal Property" at bounding box center [98, 210] width 167 height 19
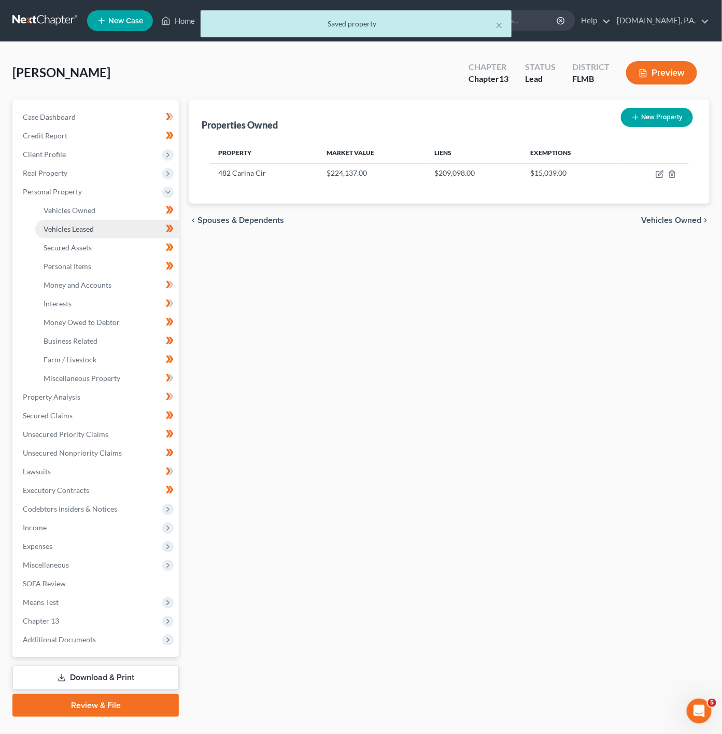
click at [117, 225] on link "Vehicles Leased" at bounding box center [106, 229] width 143 height 19
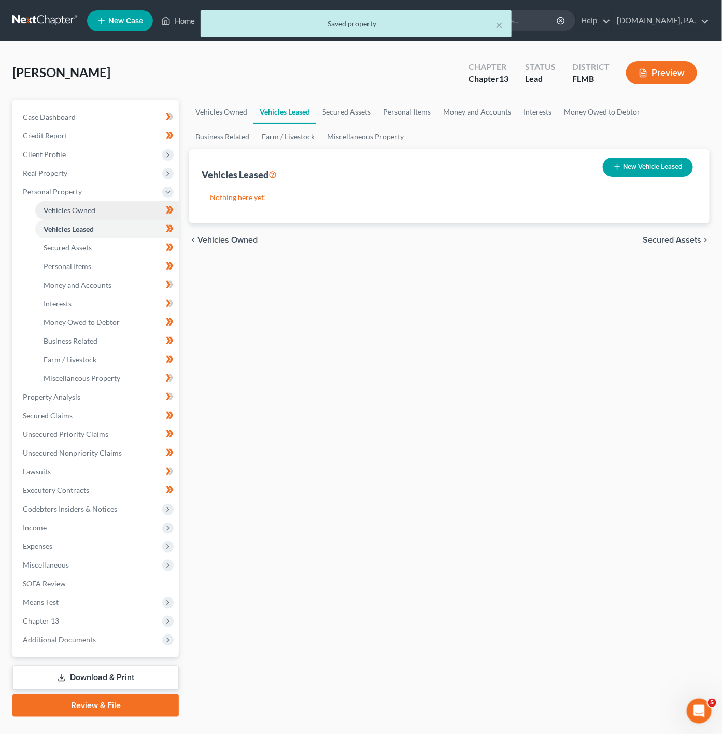
click at [131, 208] on link "Vehicles Owned" at bounding box center [106, 210] width 143 height 19
click at [129, 221] on link "Vehicles Leased" at bounding box center [106, 229] width 143 height 19
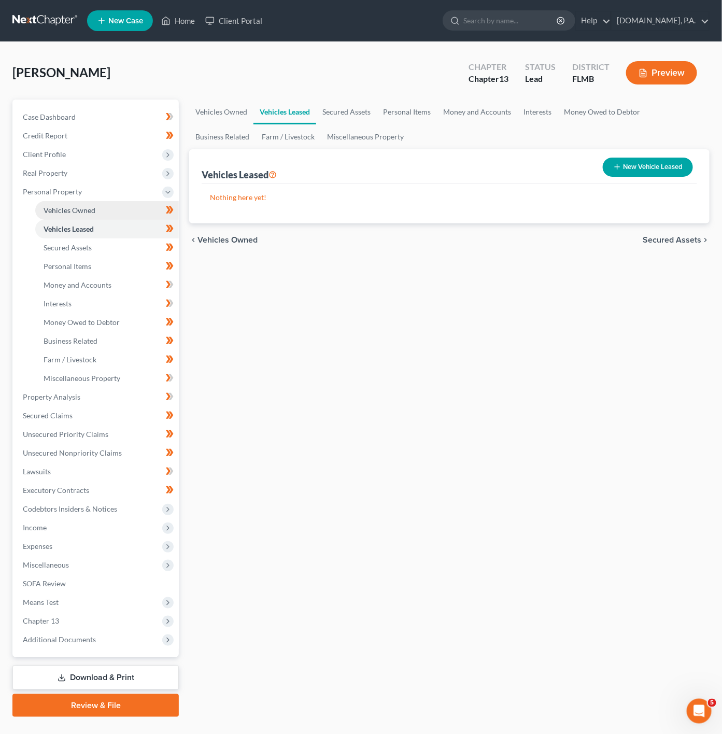
click at [138, 211] on link "Vehicles Owned" at bounding box center [106, 210] width 143 height 19
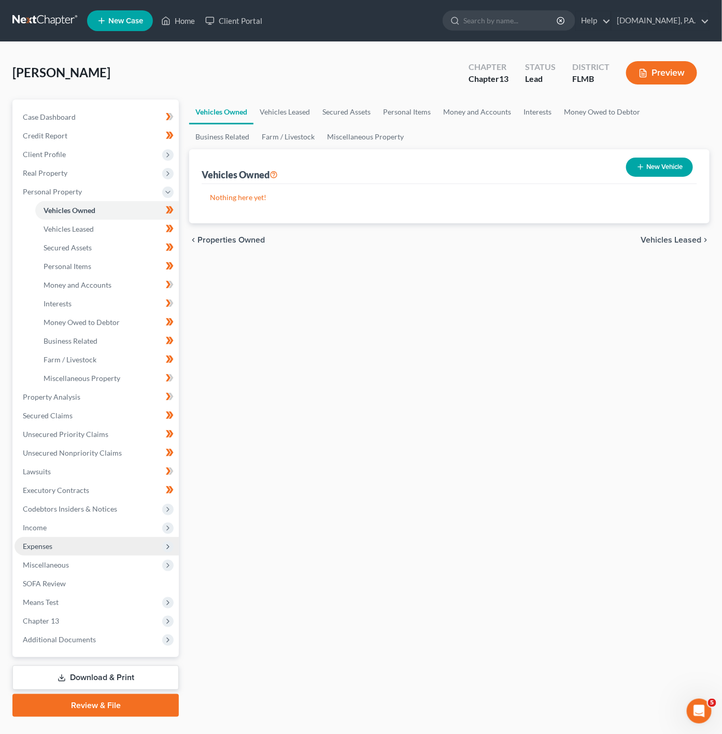
click at [95, 540] on span "Expenses" at bounding box center [97, 546] width 164 height 19
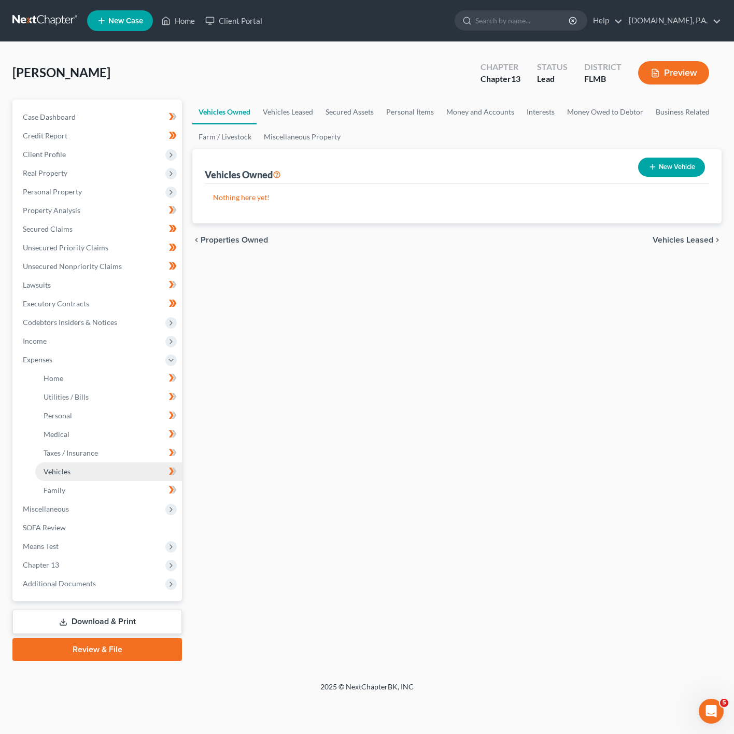
click at [116, 467] on link "Vehicles" at bounding box center [108, 471] width 147 height 19
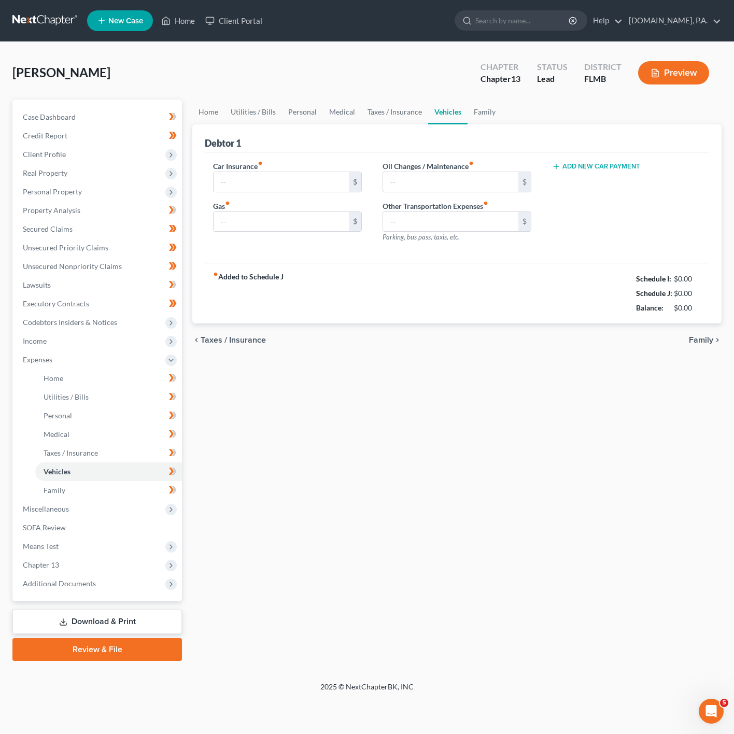
type input "200.00"
type input "60.00"
click at [468, 115] on link "Family" at bounding box center [484, 111] width 34 height 25
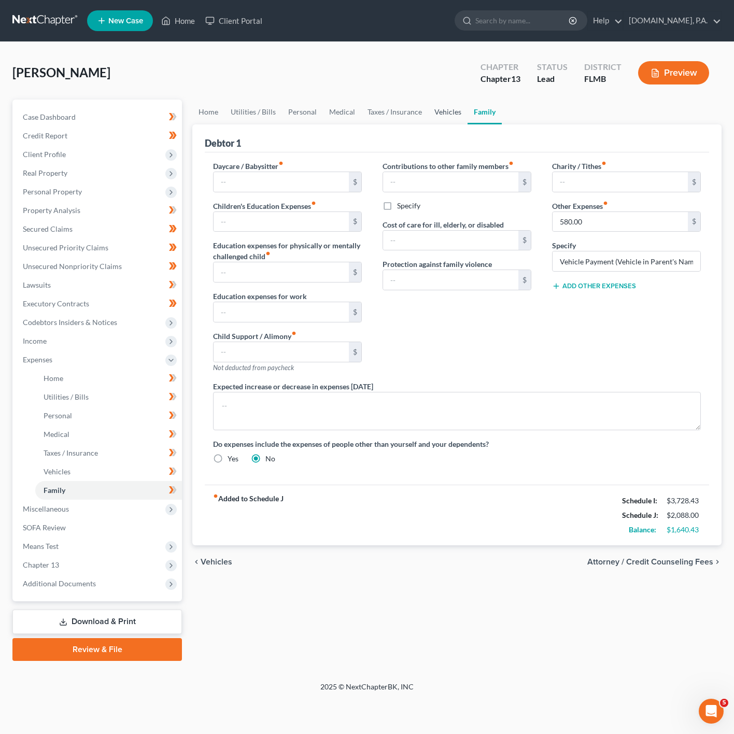
click at [446, 111] on link "Vehicles" at bounding box center [447, 111] width 39 height 25
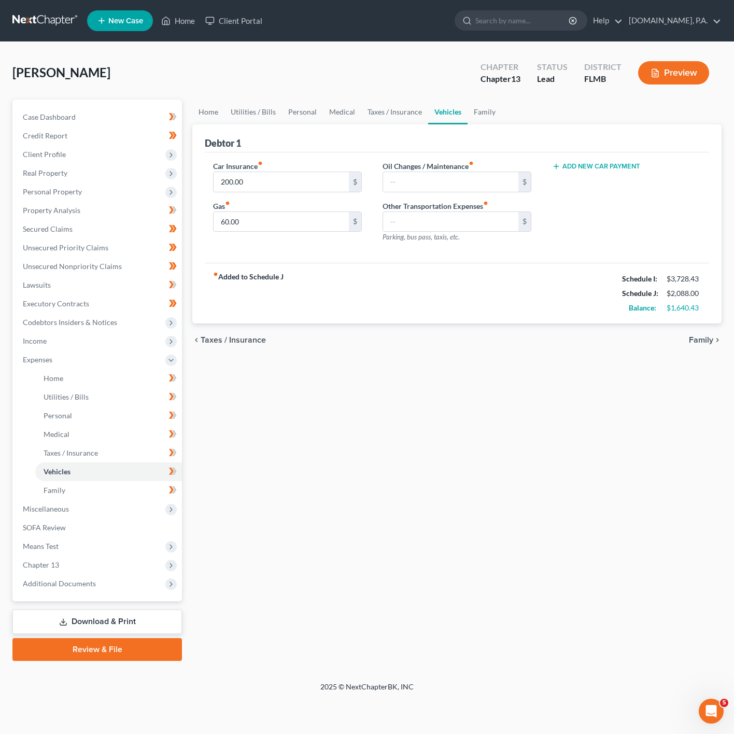
click at [577, 159] on div "Car Insurance fiber_manual_record 200.00 $ Gas fiber_manual_record 60.00 $ Oil …" at bounding box center [457, 207] width 504 height 111
click at [579, 163] on button "Add New Car Payment" at bounding box center [596, 166] width 88 height 8
click at [603, 165] on icon "fiber_manual_record" at bounding box center [601, 163] width 5 height 5
click at [603, 174] on input "text" at bounding box center [613, 182] width 122 height 20
type input "580"
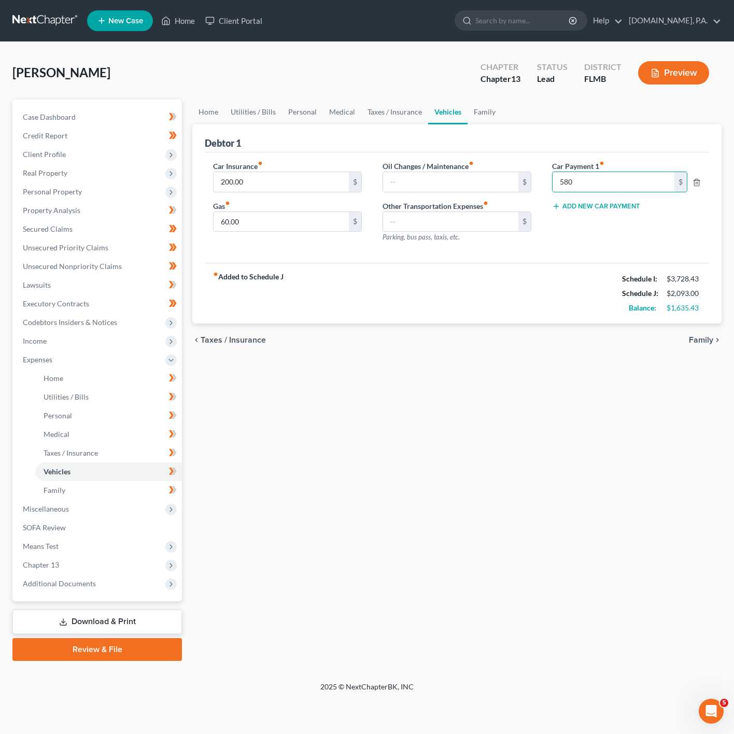
click at [538, 311] on div "fiber_manual_record Added to Schedule J Schedule I: $3,728.43 Schedule J: $2,09…" at bounding box center [457, 293] width 504 height 61
click at [297, 219] on input "60.00" at bounding box center [280, 222] width 135 height 20
type input "200"
drag, startPoint x: 620, startPoint y: 322, endPoint x: 605, endPoint y: 312, distance: 17.7
click at [620, 322] on div "fiber_manual_record Added to Schedule J Schedule I: $3,728.43 Schedule J: $2,23…" at bounding box center [457, 293] width 504 height 61
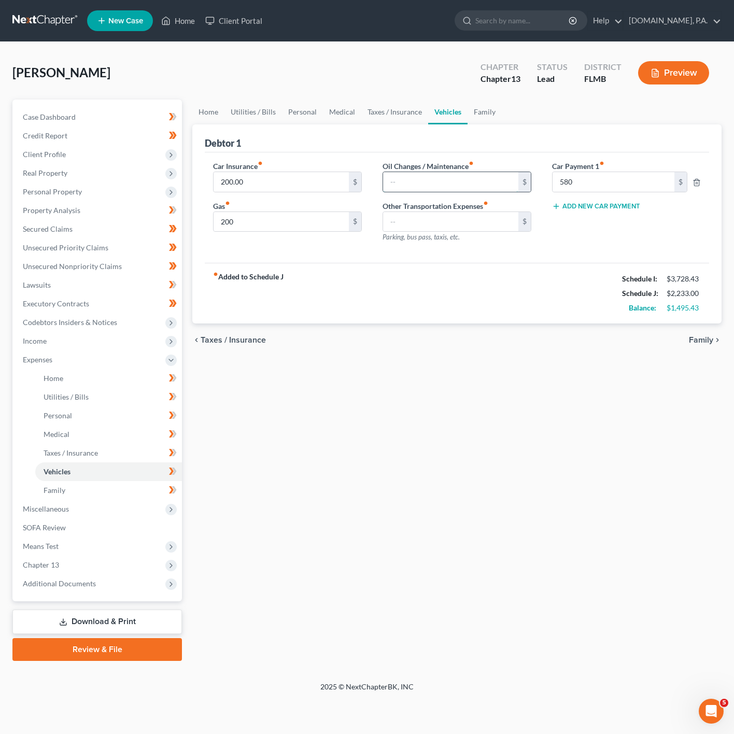
click at [421, 186] on input "text" at bounding box center [450, 182] width 135 height 20
type input "80"
click at [407, 227] on input "text" at bounding box center [450, 222] width 135 height 20
type input "60"
click at [272, 224] on input "200" at bounding box center [280, 222] width 135 height 20
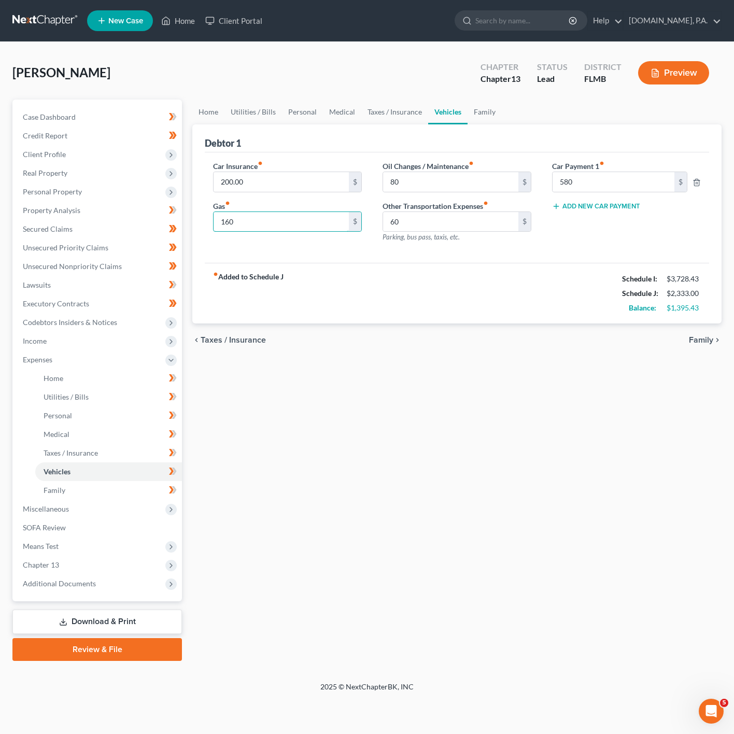
type input "160"
click at [289, 575] on div "Home Utilities / Bills Personal Medical Taxes / Insurance Vehicles Family Debto…" at bounding box center [456, 379] width 539 height 561
click at [448, 210] on label "Other Transportation Expenses fiber_manual_record" at bounding box center [435, 205] width 106 height 11
click at [448, 218] on input "60" at bounding box center [450, 222] width 135 height 20
type input "40"
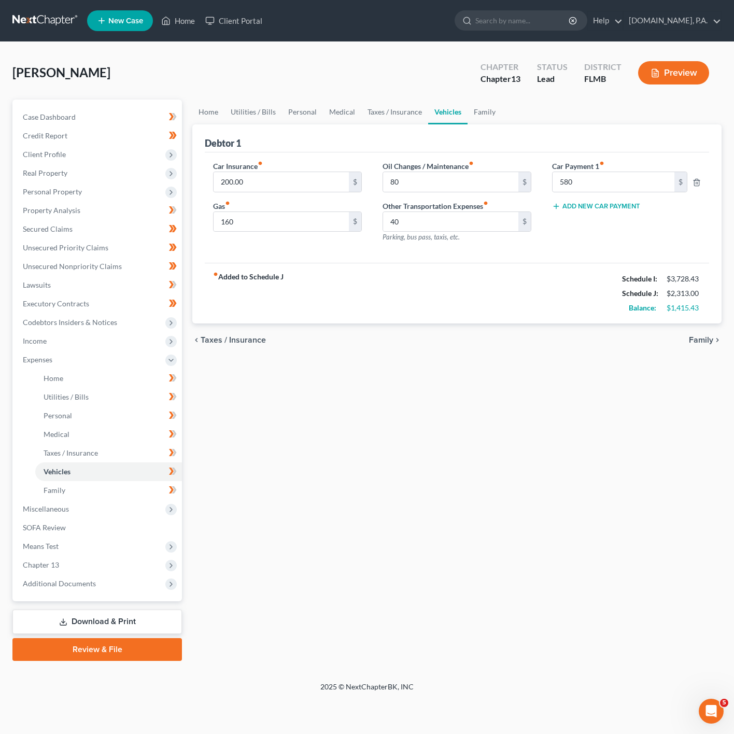
click at [320, 271] on div "fiber_manual_record Added to Schedule J Schedule I: $3,728.43 Schedule J: $2,31…" at bounding box center [457, 293] width 504 height 61
click at [443, 106] on link "Vehicles" at bounding box center [447, 111] width 39 height 25
click at [504, 109] on ul "Home Utilities / Bills Personal Medical Taxes / Insurance Vehicles Family" at bounding box center [456, 111] width 529 height 25
click at [480, 114] on link "Family" at bounding box center [484, 111] width 34 height 25
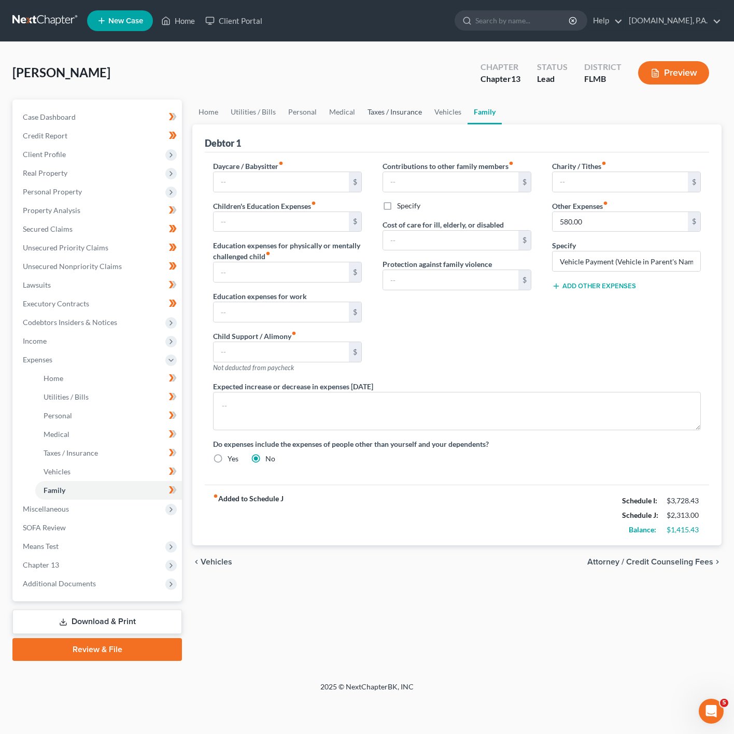
click at [369, 102] on link "Taxes / Insurance" at bounding box center [394, 111] width 67 height 25
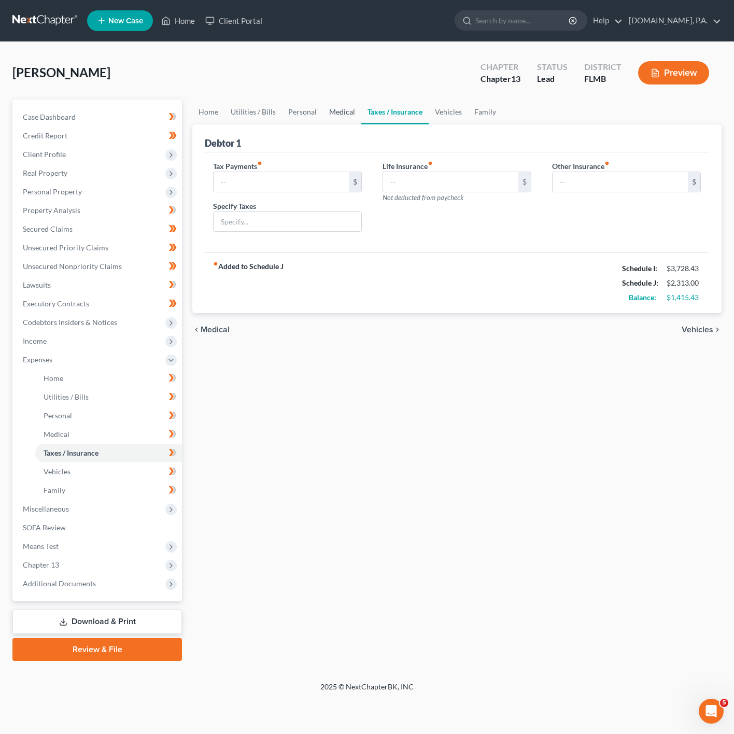
click at [345, 110] on link "Medical" at bounding box center [342, 111] width 38 height 25
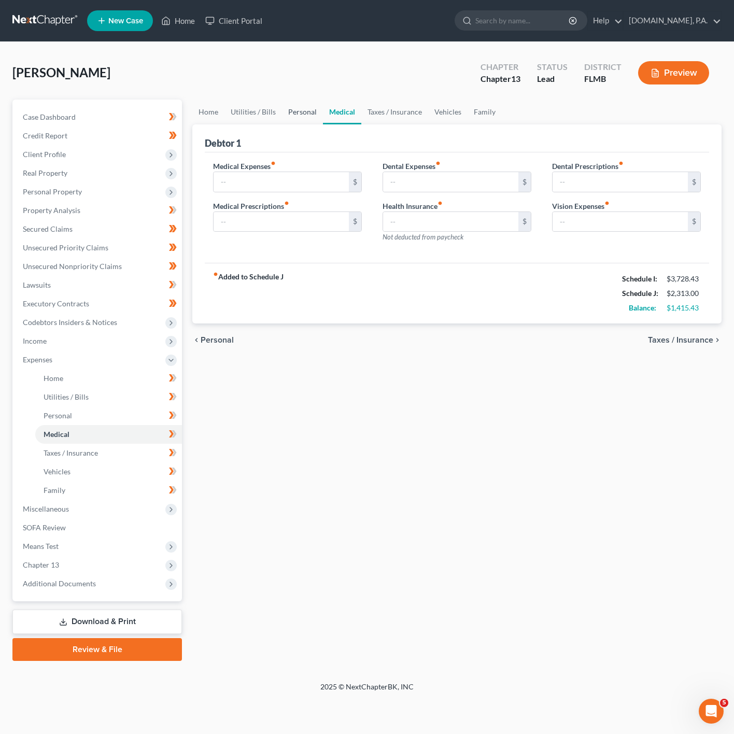
click at [319, 118] on link "Personal" at bounding box center [302, 111] width 41 height 25
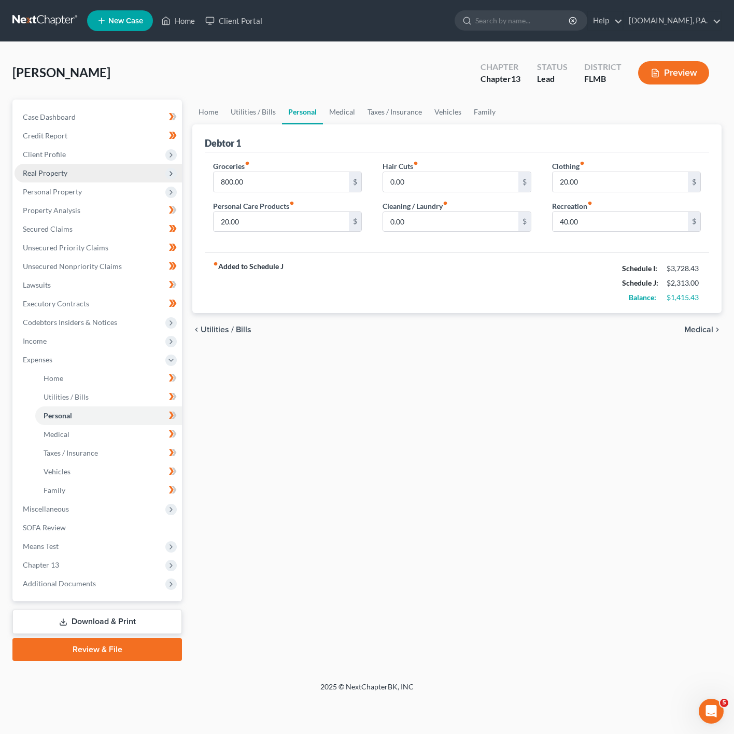
click at [151, 176] on span "Real Property" at bounding box center [98, 173] width 167 height 19
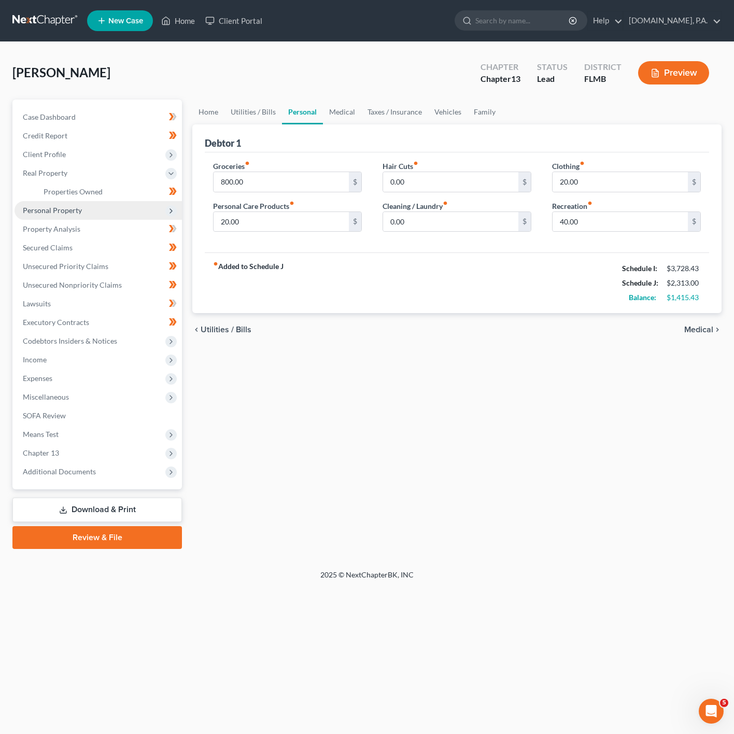
click at [141, 204] on span "Personal Property" at bounding box center [98, 210] width 167 height 19
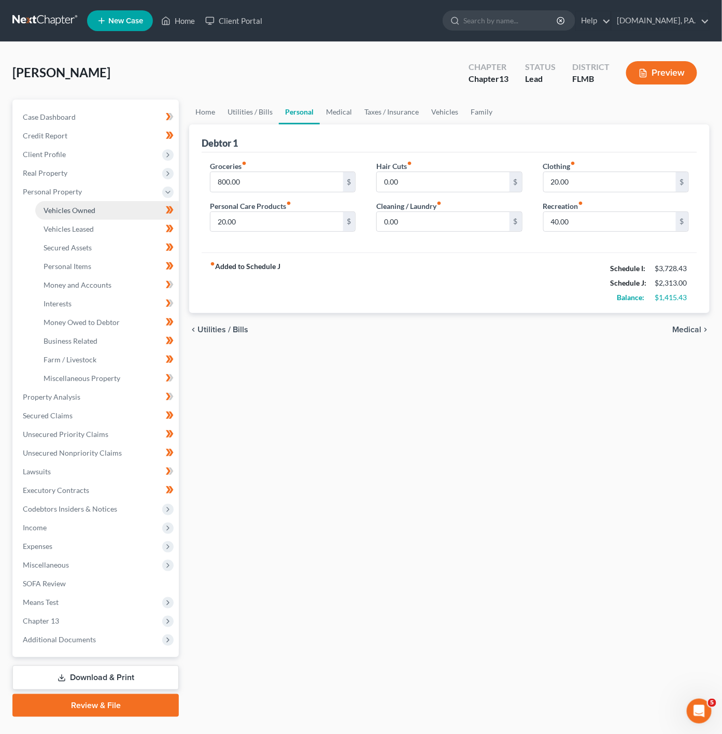
click at [112, 213] on link "Vehicles Owned" at bounding box center [106, 210] width 143 height 19
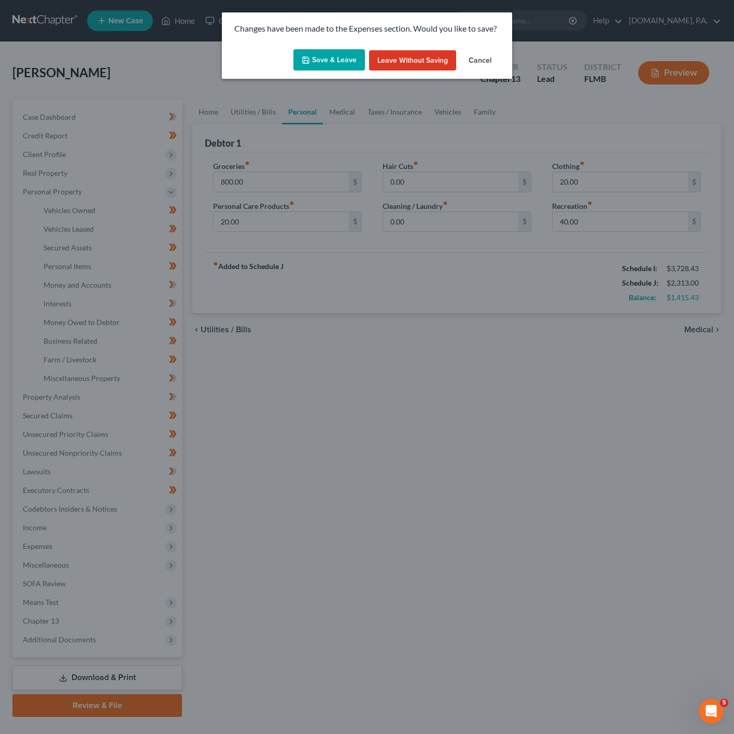
click at [99, 224] on div "Changes have been made to the Expenses section. Would you like to save? Save & …" at bounding box center [367, 367] width 734 height 734
click at [347, 68] on button "Save & Leave" at bounding box center [328, 60] width 71 height 22
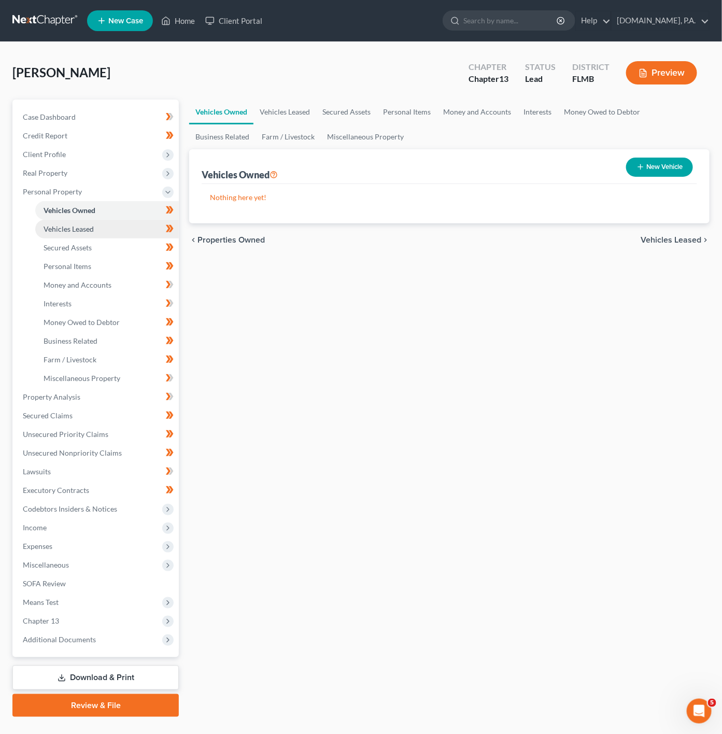
click at [88, 224] on span "Vehicles Leased" at bounding box center [69, 228] width 50 height 9
click at [95, 230] on link "Vehicles Leased" at bounding box center [106, 229] width 143 height 19
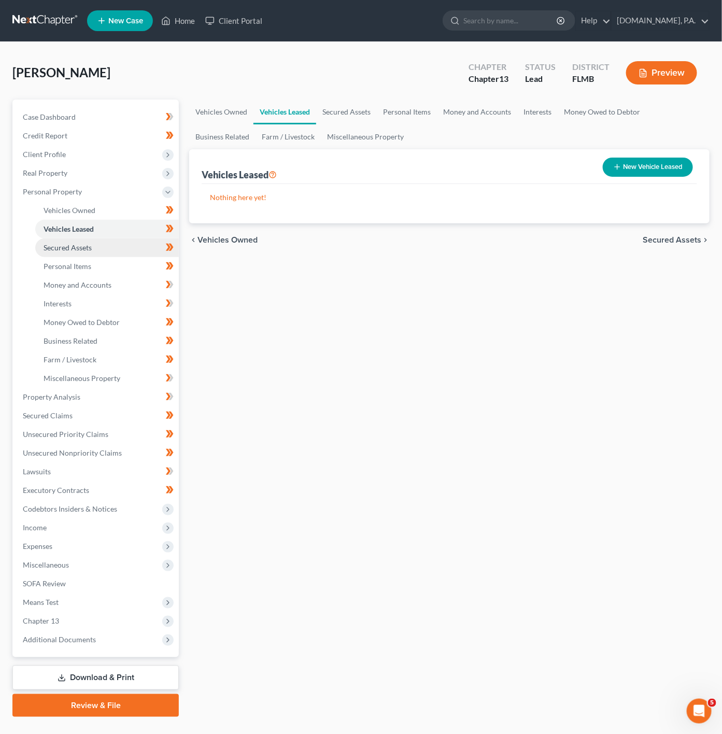
click at [101, 249] on link "Secured Assets" at bounding box center [106, 247] width 143 height 19
click at [94, 266] on link "Personal Items" at bounding box center [106, 266] width 143 height 19
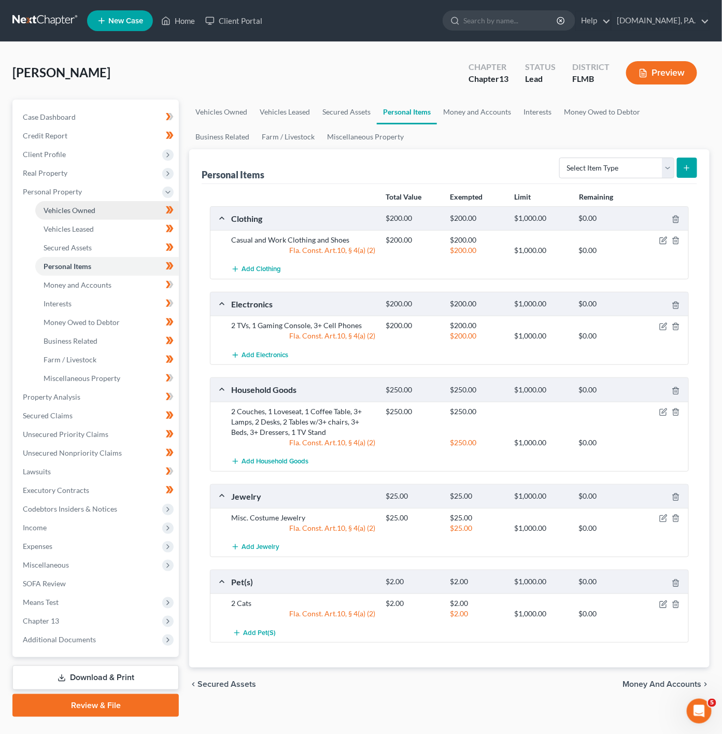
drag, startPoint x: 96, startPoint y: 212, endPoint x: 97, endPoint y: 206, distance: 6.2
click at [97, 212] on link "Vehicles Owned" at bounding box center [106, 210] width 143 height 19
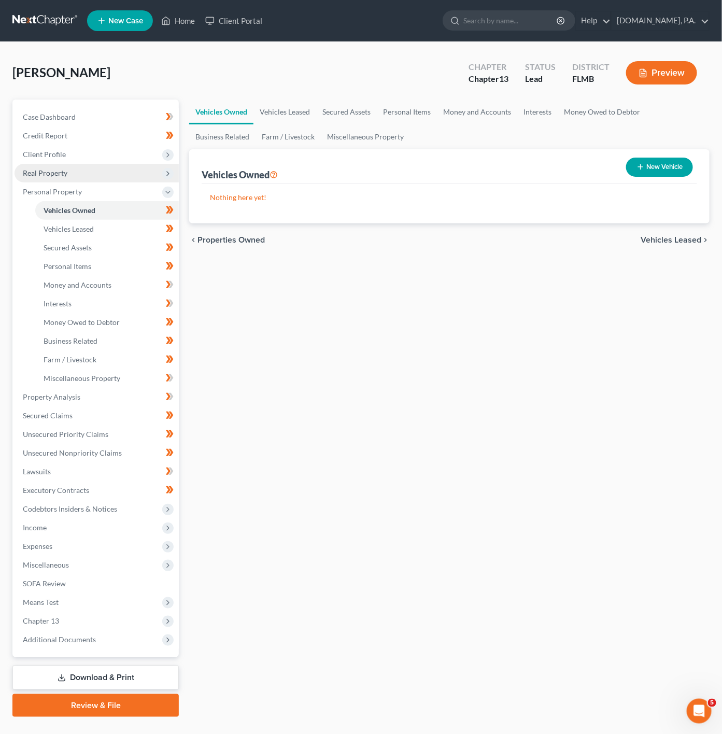
click at [90, 171] on span "Real Property" at bounding box center [97, 173] width 164 height 19
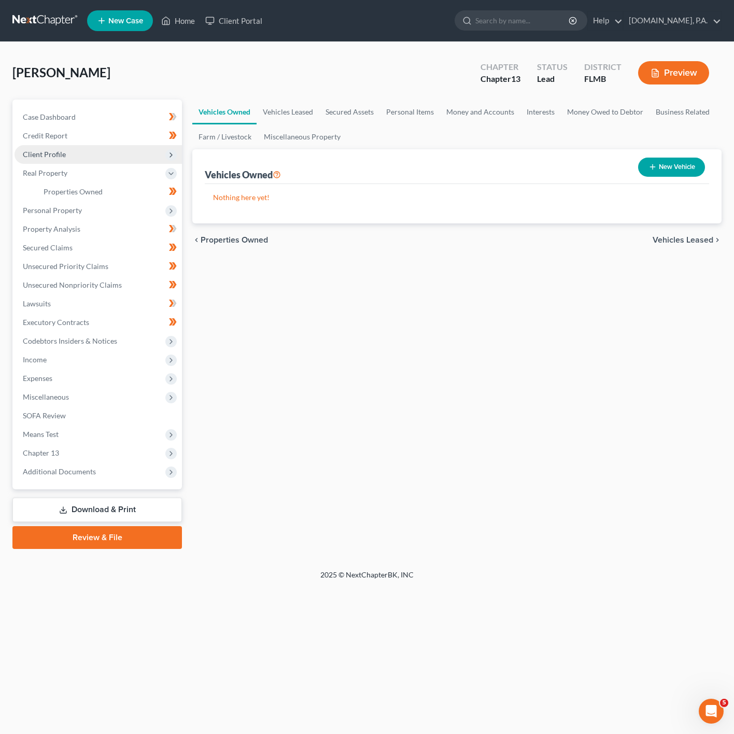
click at [105, 151] on span "Client Profile" at bounding box center [98, 154] width 167 height 19
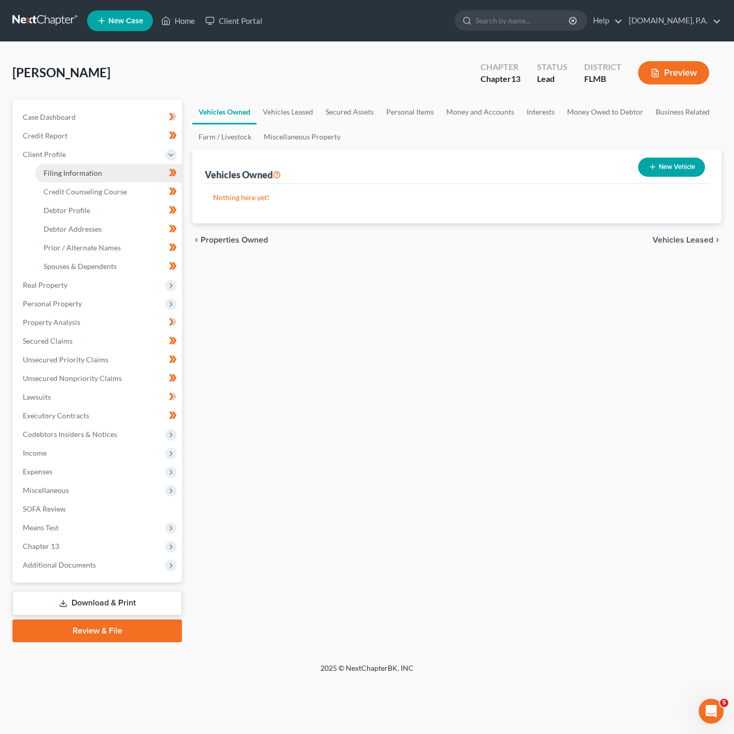
click at [96, 170] on span "Filing Information" at bounding box center [73, 172] width 59 height 9
select select "1"
select select "0"
select select "3"
select select "15"
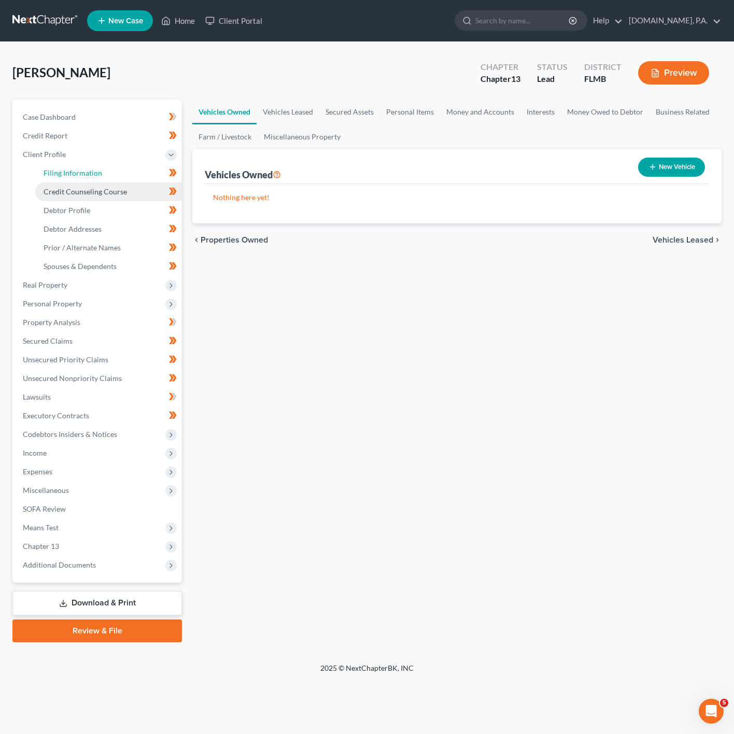
select select "0"
select select "9"
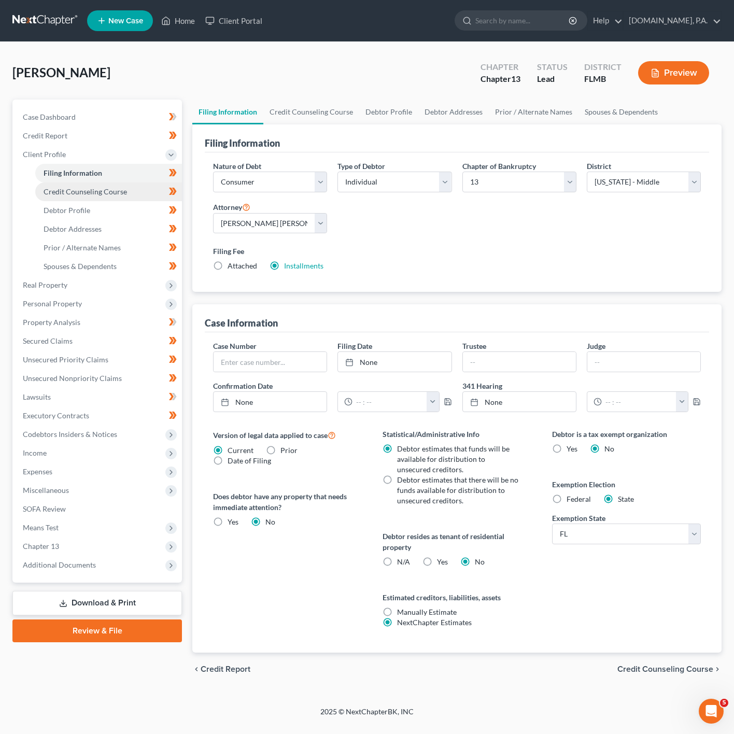
click at [89, 193] on span "Credit Counseling Course" at bounding box center [85, 191] width 83 height 9
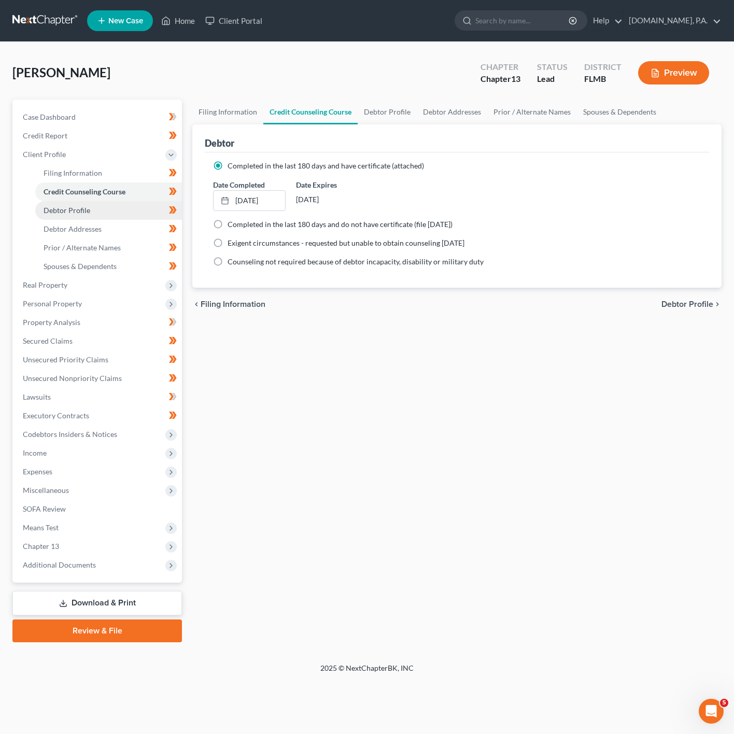
click at [87, 213] on span "Debtor Profile" at bounding box center [67, 210] width 47 height 9
select select "3"
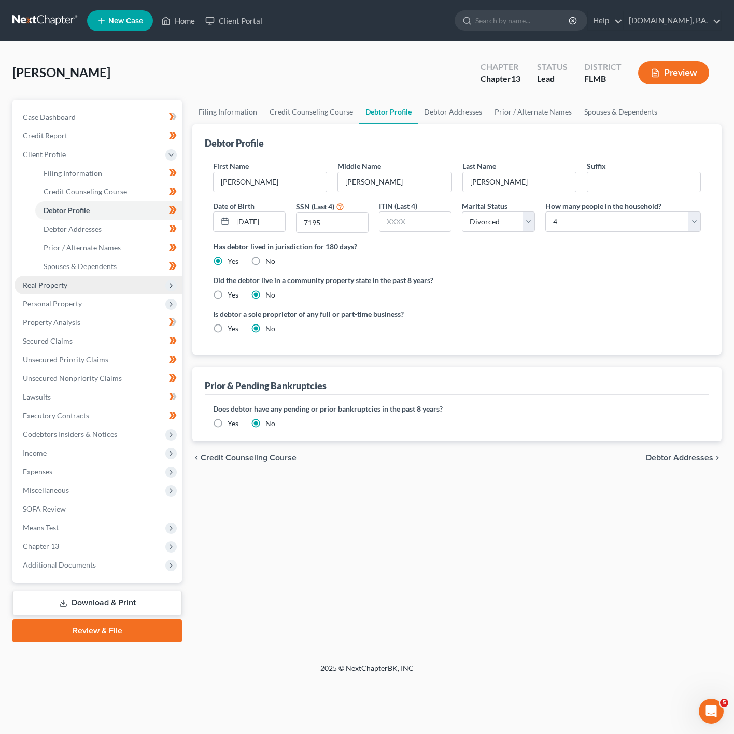
click at [46, 286] on span "Real Property" at bounding box center [45, 284] width 45 height 9
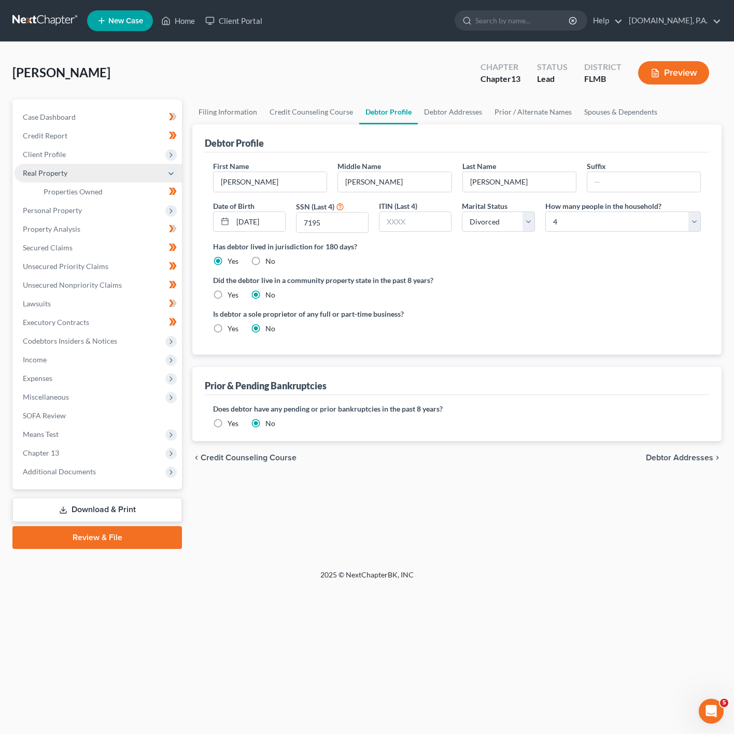
click at [80, 171] on span "Real Property" at bounding box center [98, 173] width 167 height 19
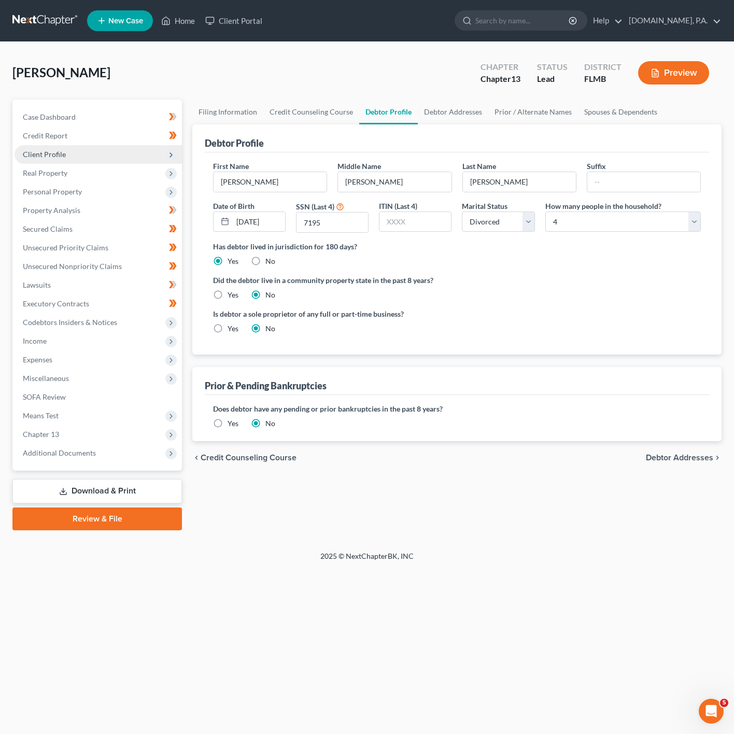
click at [82, 154] on span "Client Profile" at bounding box center [98, 154] width 167 height 19
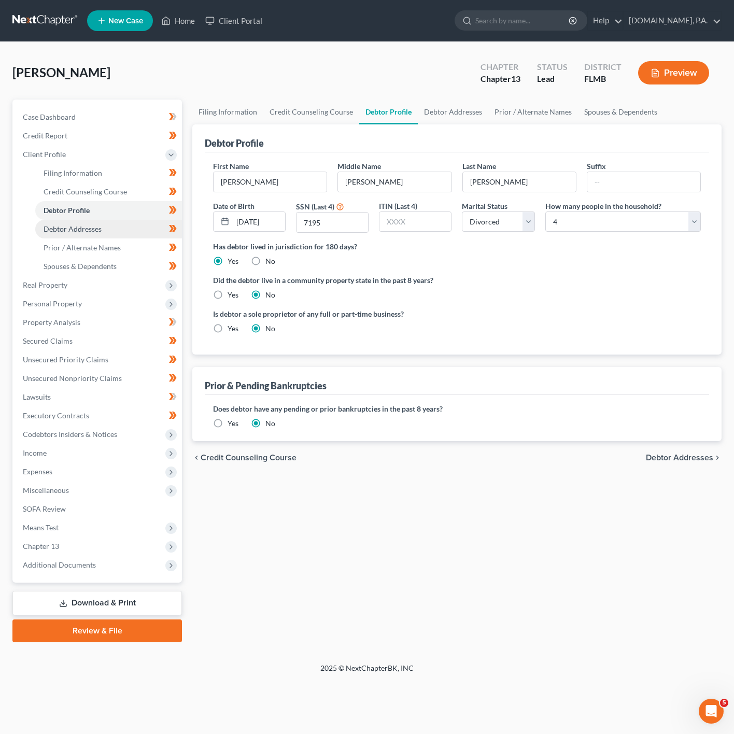
click at [78, 227] on span "Debtor Addresses" at bounding box center [73, 228] width 58 height 9
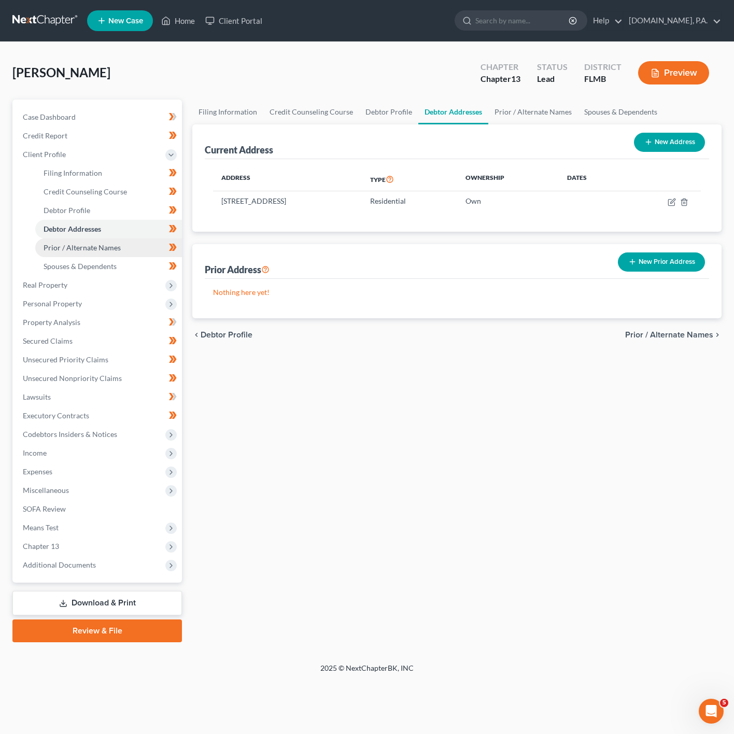
click at [81, 243] on span "Prior / Alternate Names" at bounding box center [82, 247] width 77 height 9
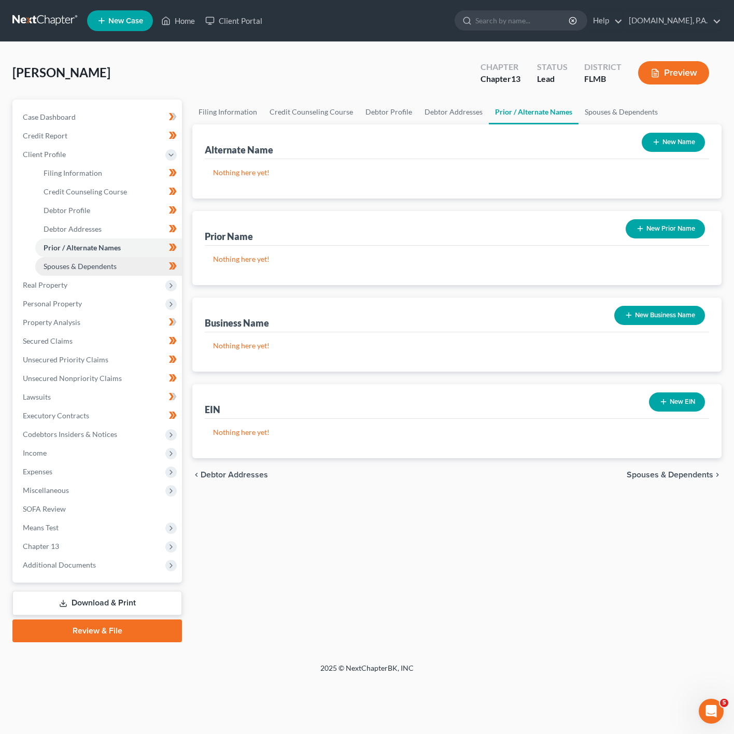
click at [82, 260] on link "Spouses & Dependents" at bounding box center [108, 266] width 147 height 19
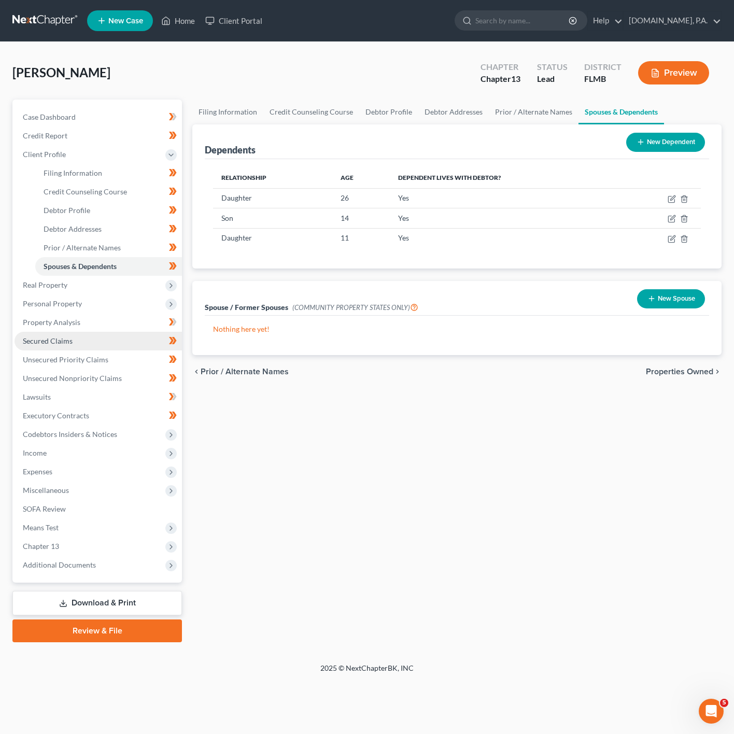
click at [77, 332] on link "Secured Claims" at bounding box center [98, 341] width 167 height 19
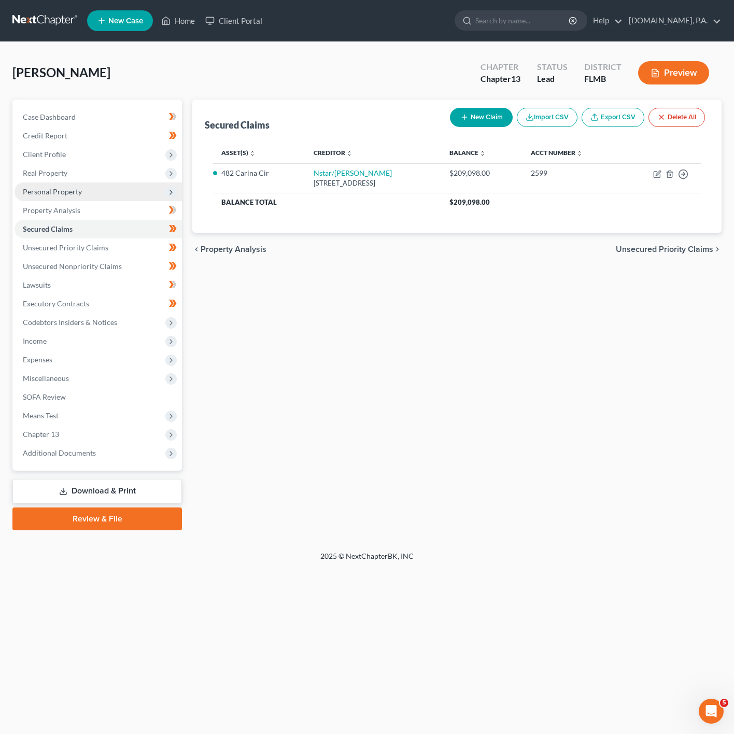
click at [67, 185] on span "Personal Property" at bounding box center [98, 191] width 167 height 19
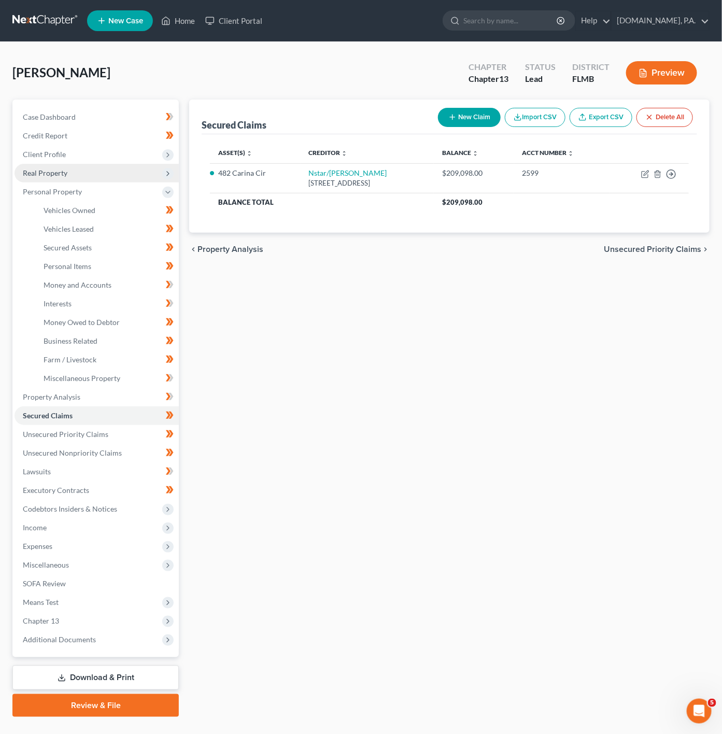
click at [69, 175] on span "Real Property" at bounding box center [97, 173] width 164 height 19
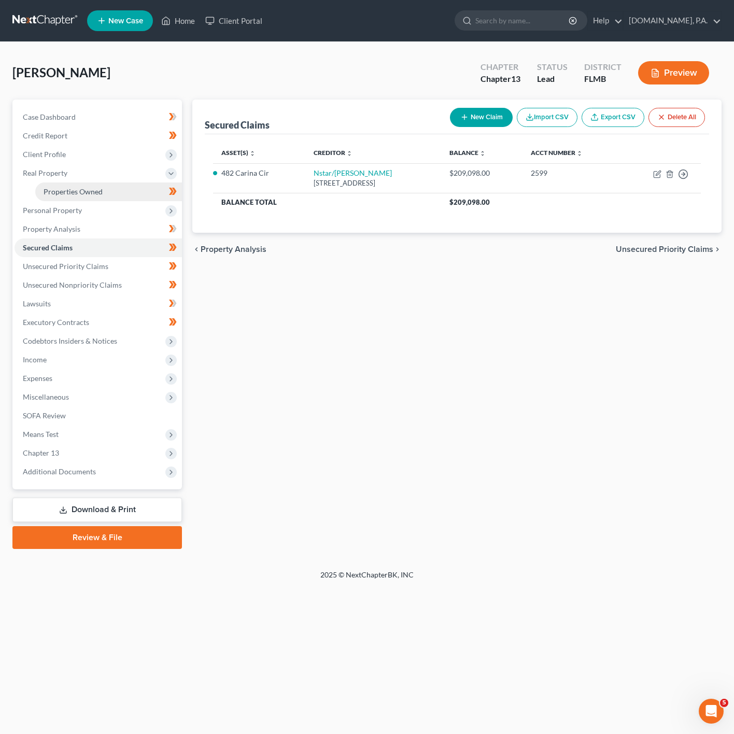
click at [70, 183] on link "Properties Owned" at bounding box center [108, 191] width 147 height 19
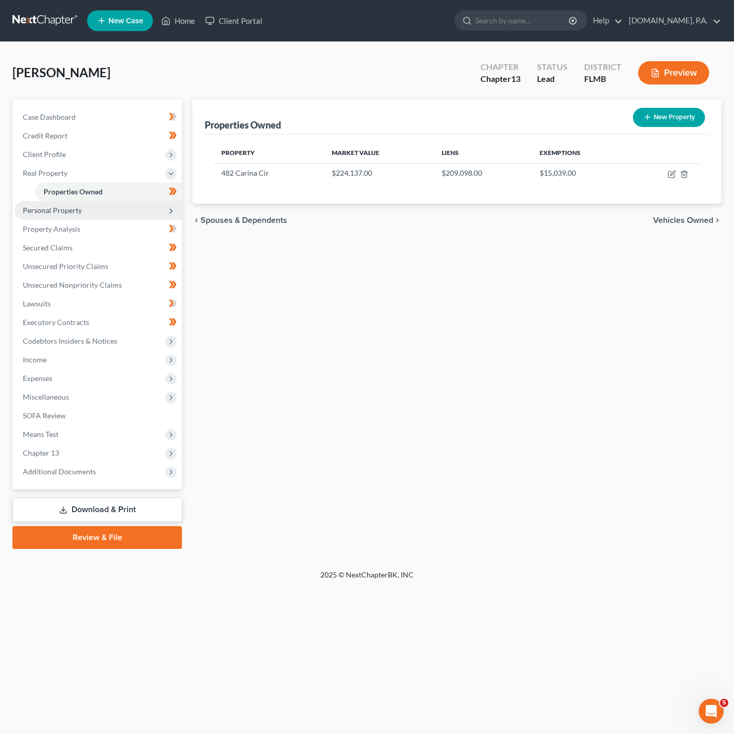
click at [71, 213] on span "Personal Property" at bounding box center [52, 210] width 59 height 9
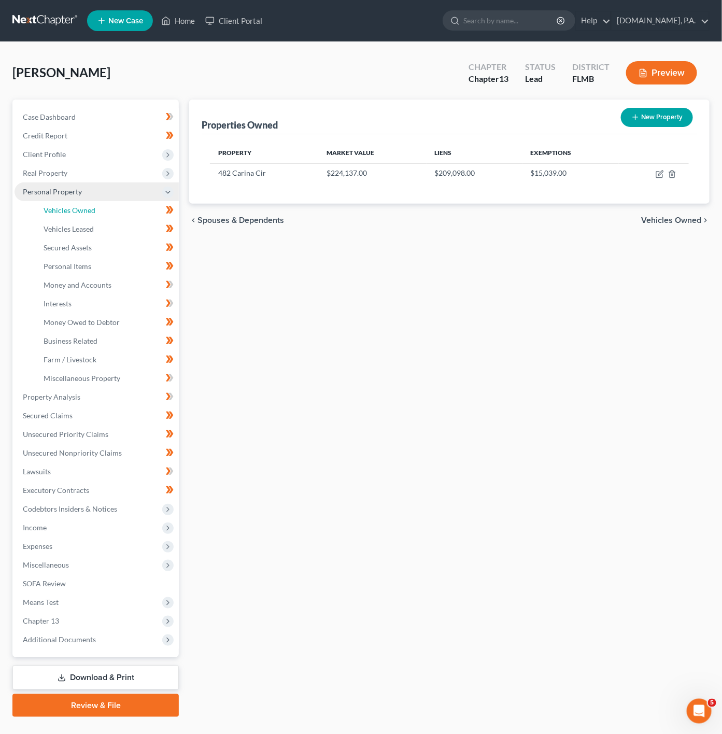
click at [71, 213] on span "Vehicles Owned" at bounding box center [70, 210] width 52 height 9
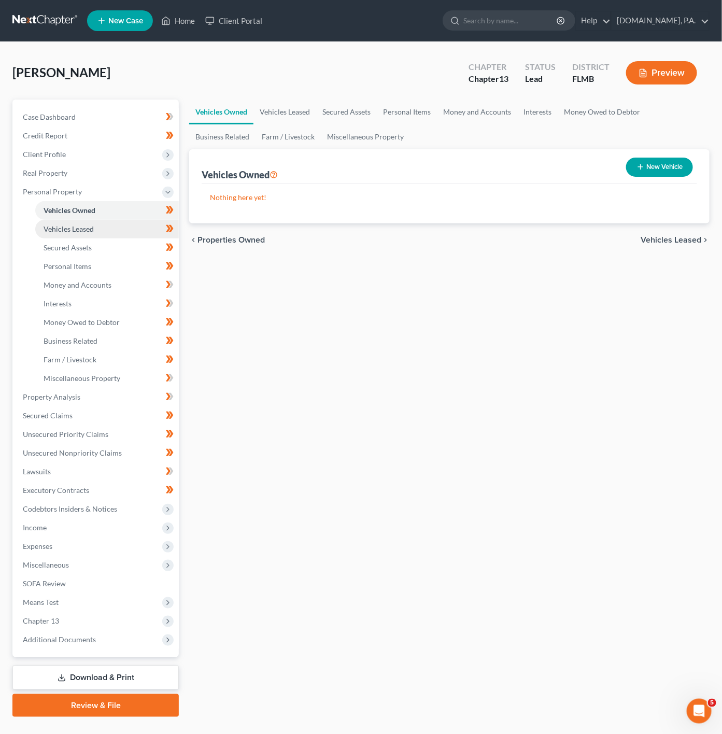
click at [71, 224] on span "Vehicles Leased" at bounding box center [69, 228] width 50 height 9
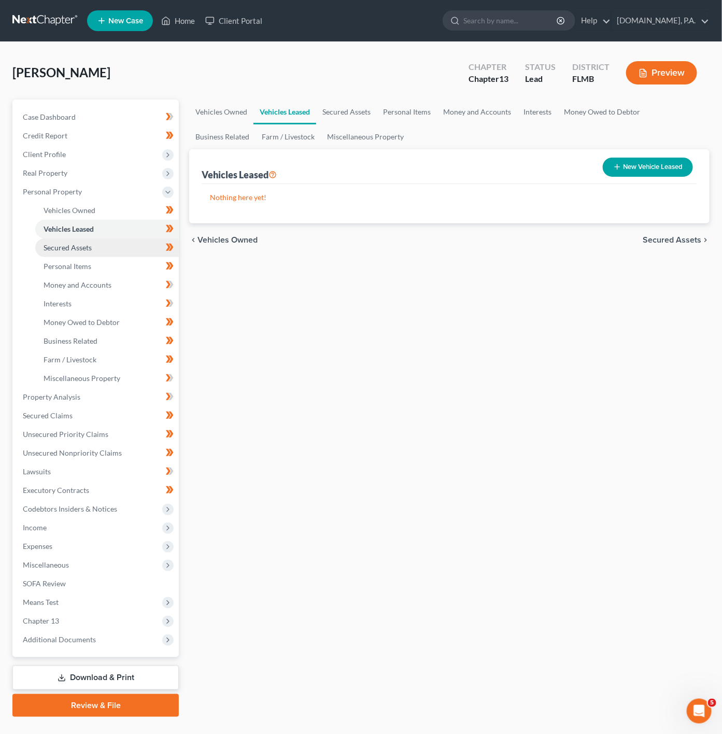
click at [70, 249] on span "Secured Assets" at bounding box center [68, 247] width 48 height 9
click at [71, 262] on span "Personal Items" at bounding box center [68, 266] width 48 height 9
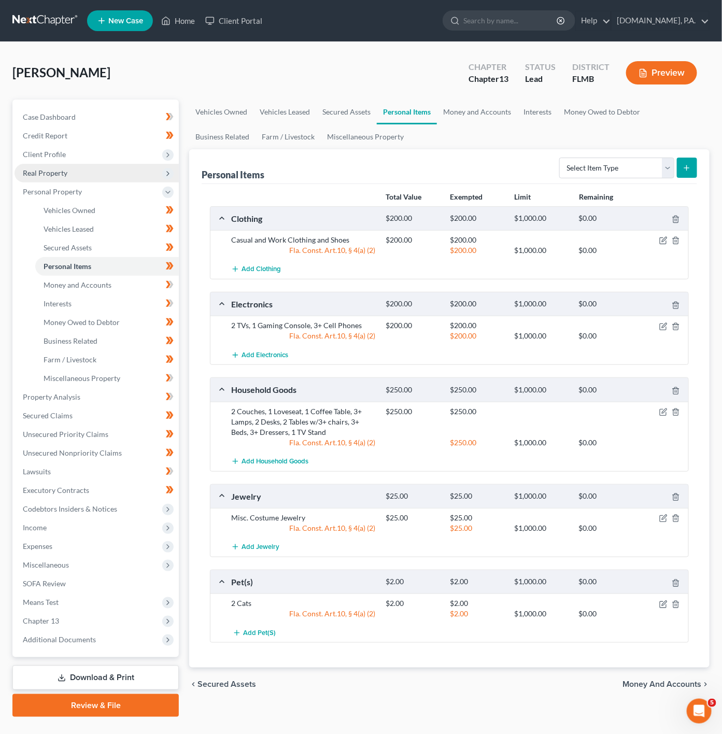
click at [137, 177] on span "Real Property" at bounding box center [97, 173] width 164 height 19
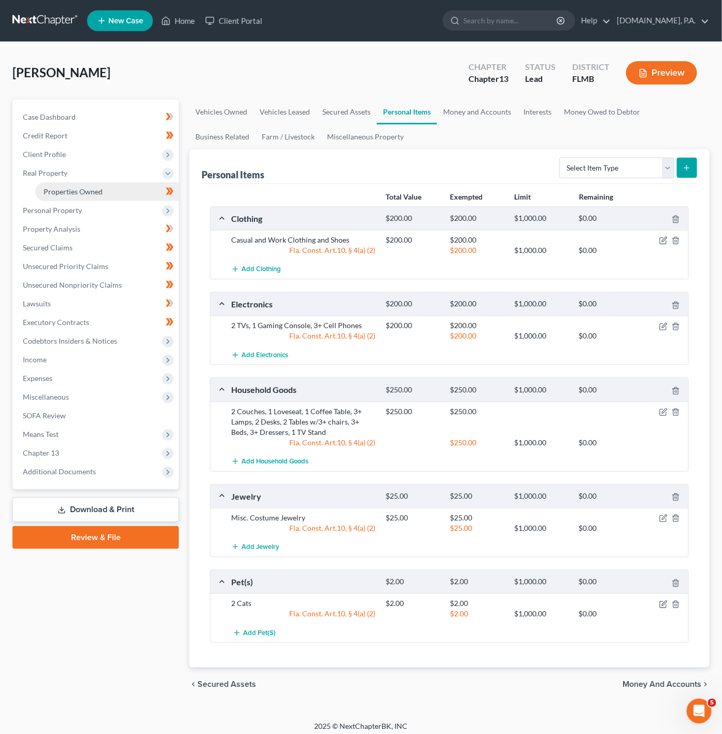
click at [94, 191] on span "Properties Owned" at bounding box center [73, 191] width 59 height 9
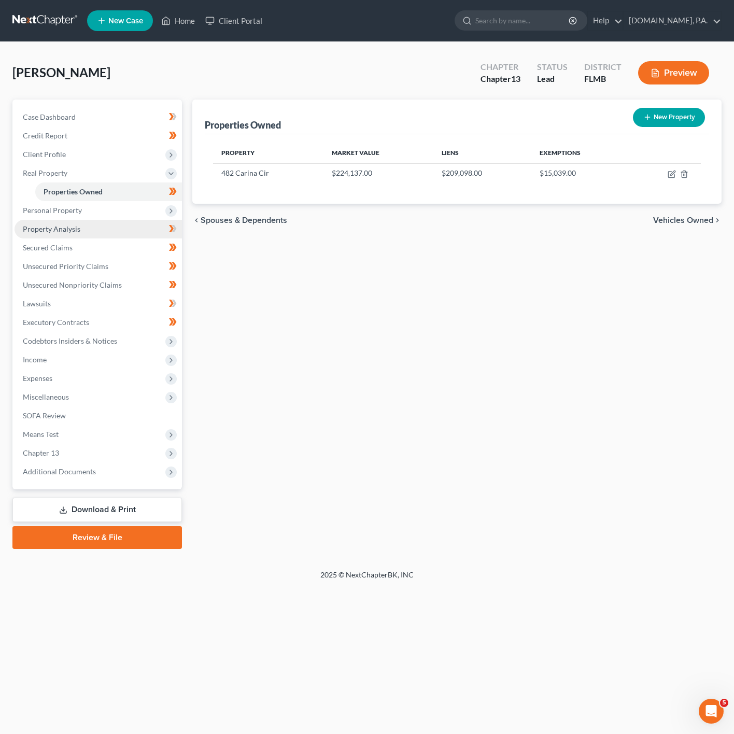
click at [102, 222] on link "Property Analysis" at bounding box center [98, 229] width 167 height 19
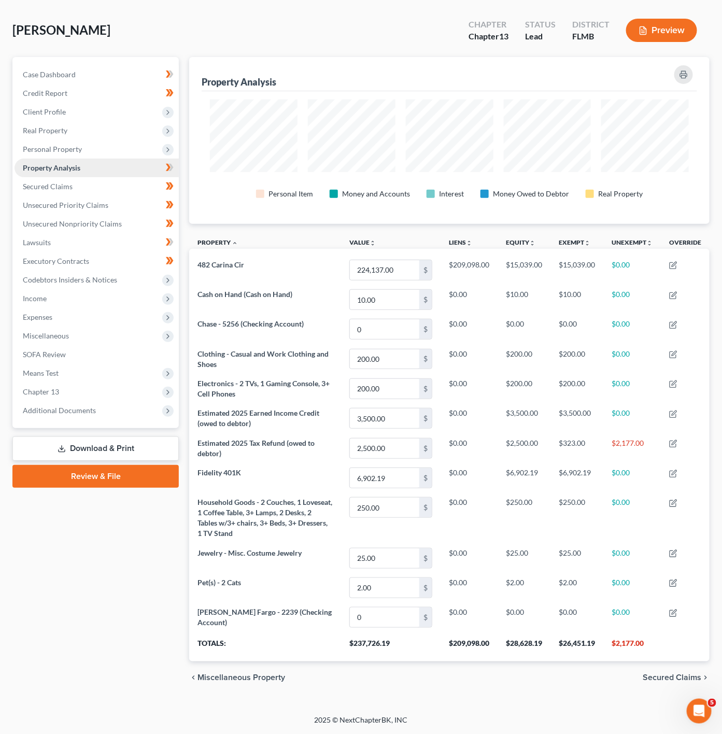
click at [162, 143] on span "Personal Property" at bounding box center [97, 149] width 164 height 19
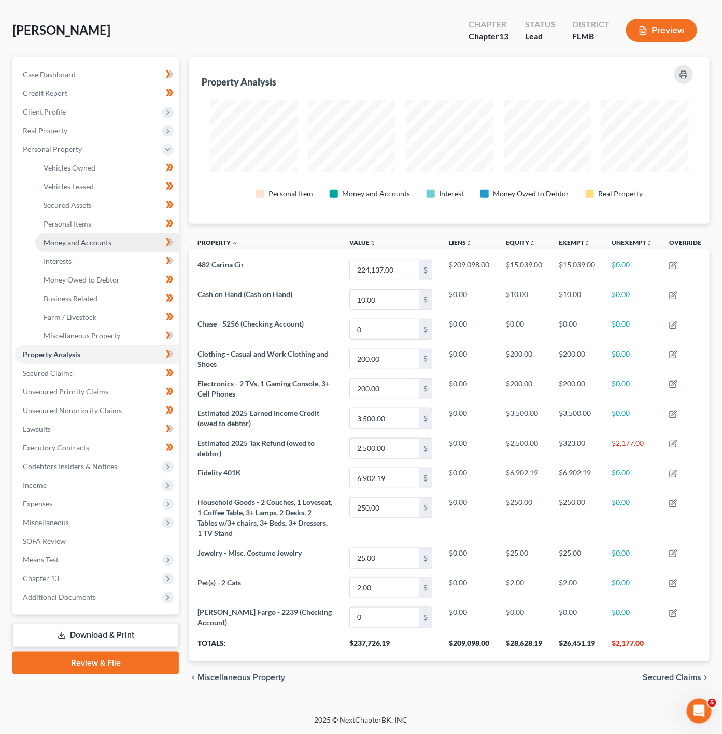
click at [147, 233] on link "Money and Accounts" at bounding box center [106, 242] width 143 height 19
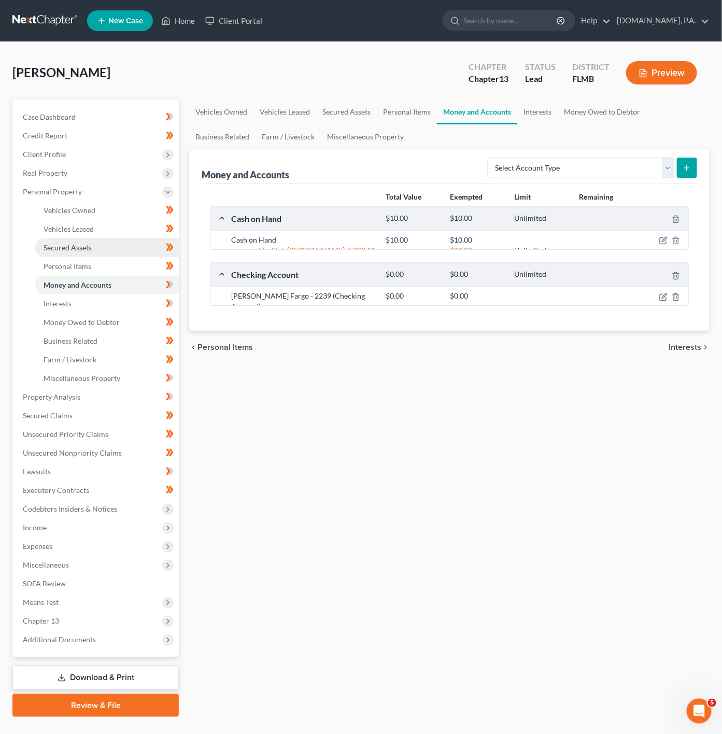
click at [110, 249] on link "Secured Assets" at bounding box center [106, 247] width 143 height 19
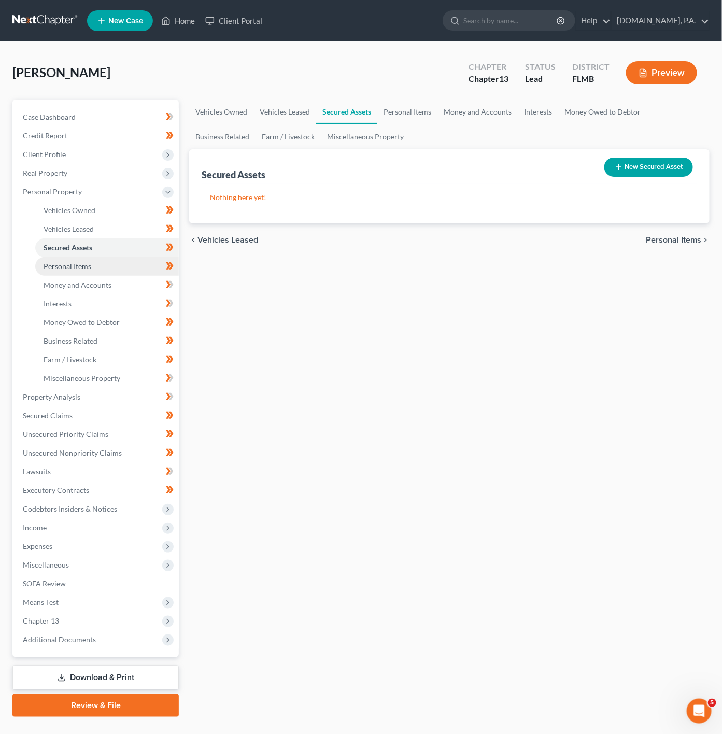
click at [98, 263] on link "Personal Items" at bounding box center [106, 266] width 143 height 19
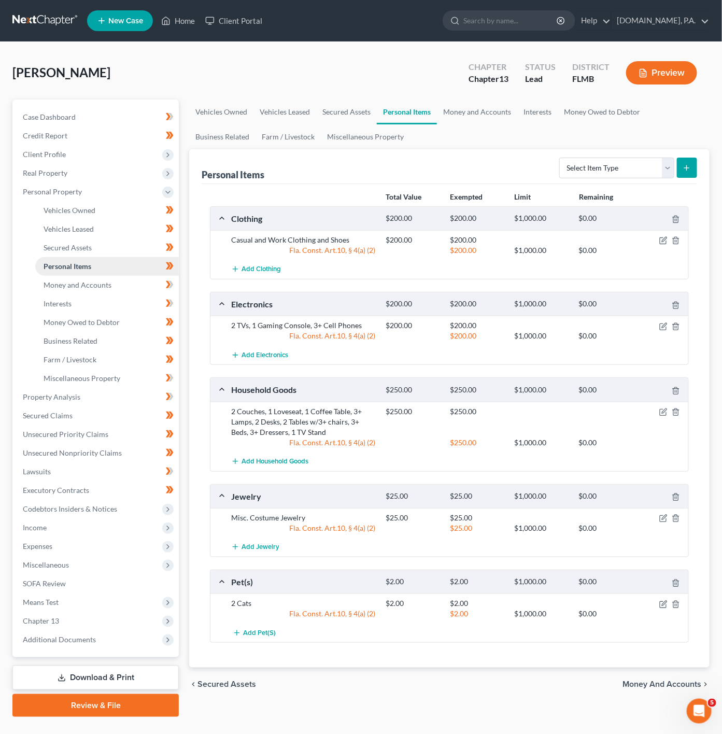
click at [98, 271] on link "Personal Items" at bounding box center [106, 266] width 143 height 19
click at [106, 274] on link "Personal Items" at bounding box center [106, 266] width 143 height 19
click at [106, 280] on span "Money and Accounts" at bounding box center [78, 284] width 68 height 9
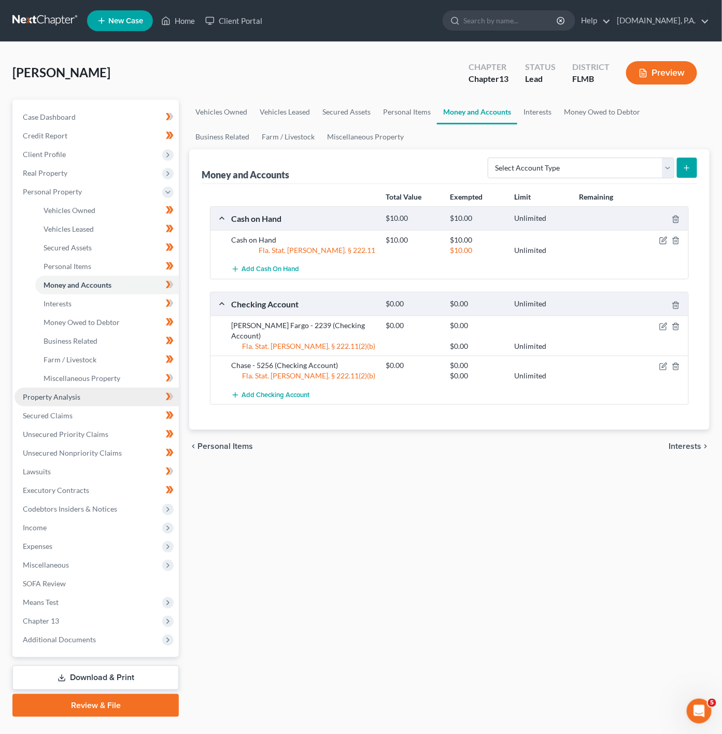
click at [87, 393] on link "Property Analysis" at bounding box center [97, 396] width 164 height 19
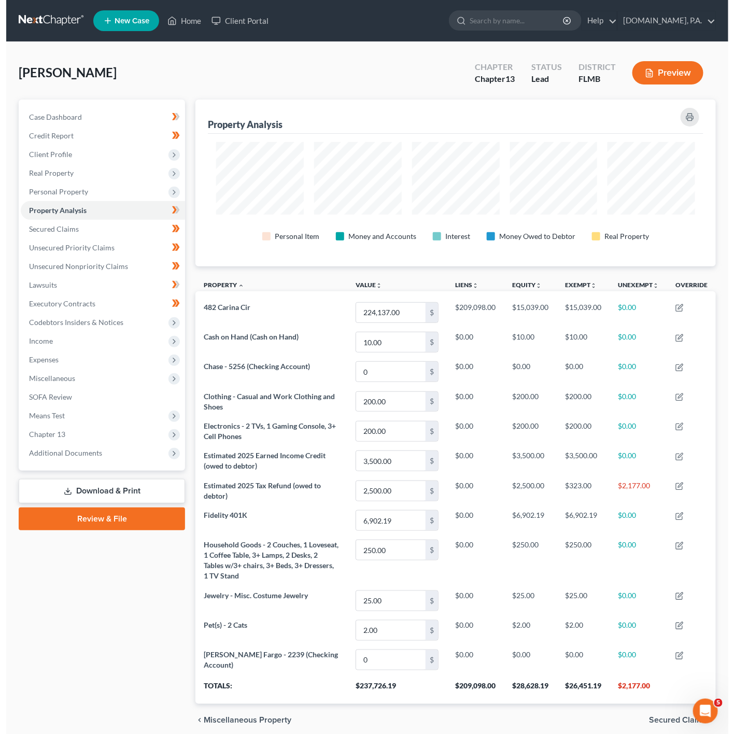
scroll to position [167, 521]
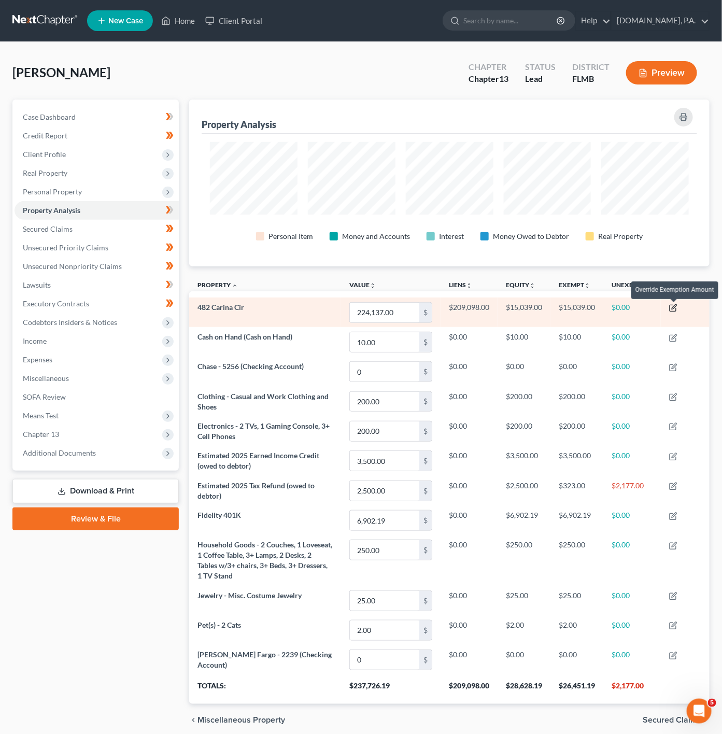
click at [672, 306] on icon "button" at bounding box center [673, 308] width 8 height 8
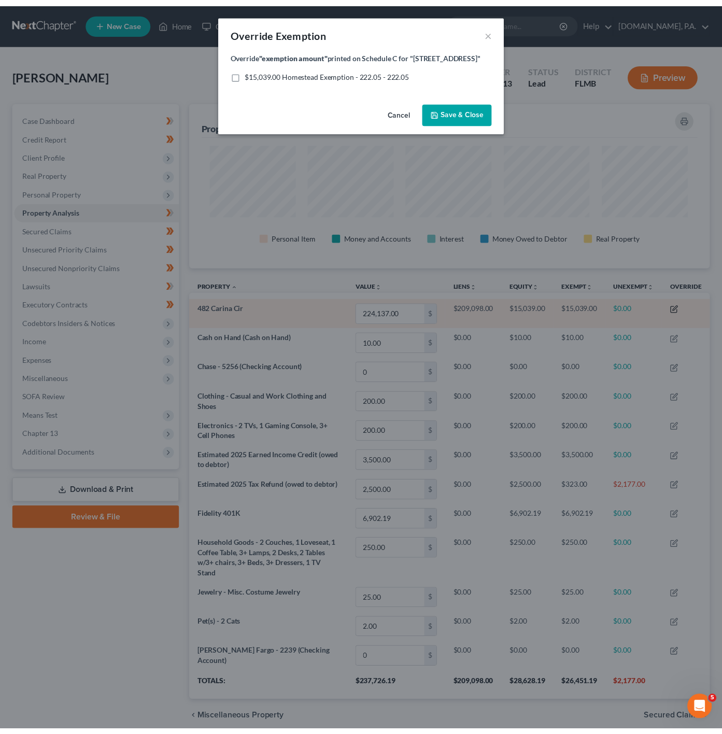
scroll to position [168, 528]
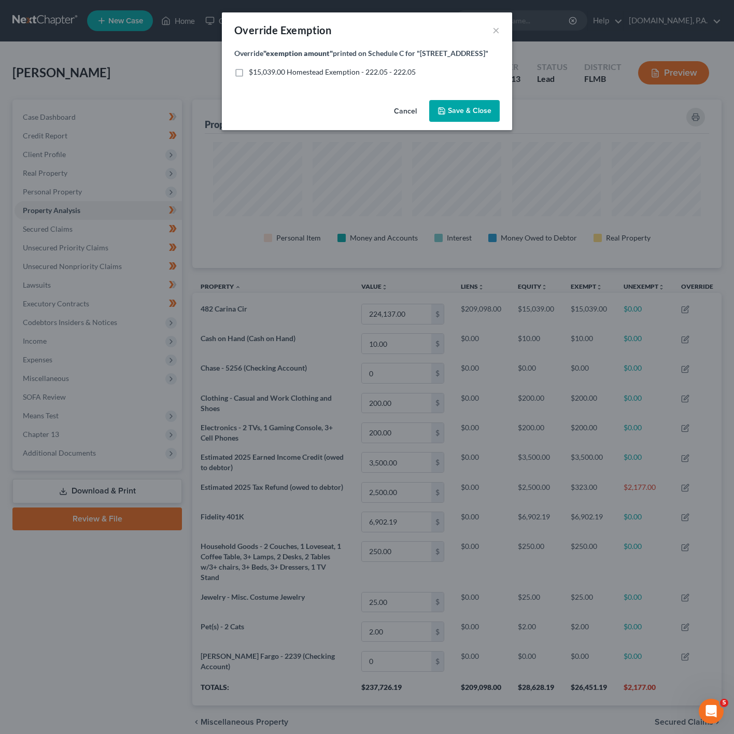
click at [399, 106] on button "Cancel" at bounding box center [404, 111] width 39 height 21
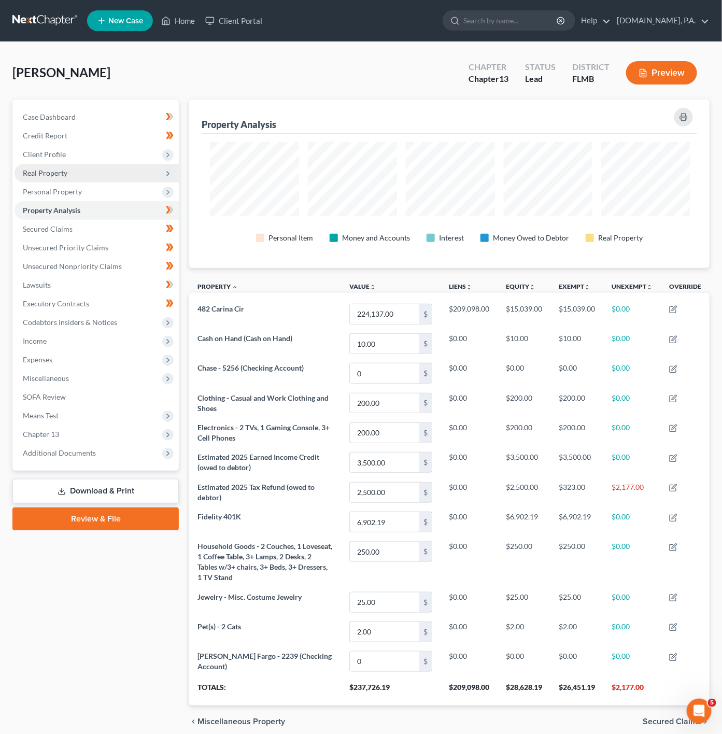
scroll to position [517876, 517523]
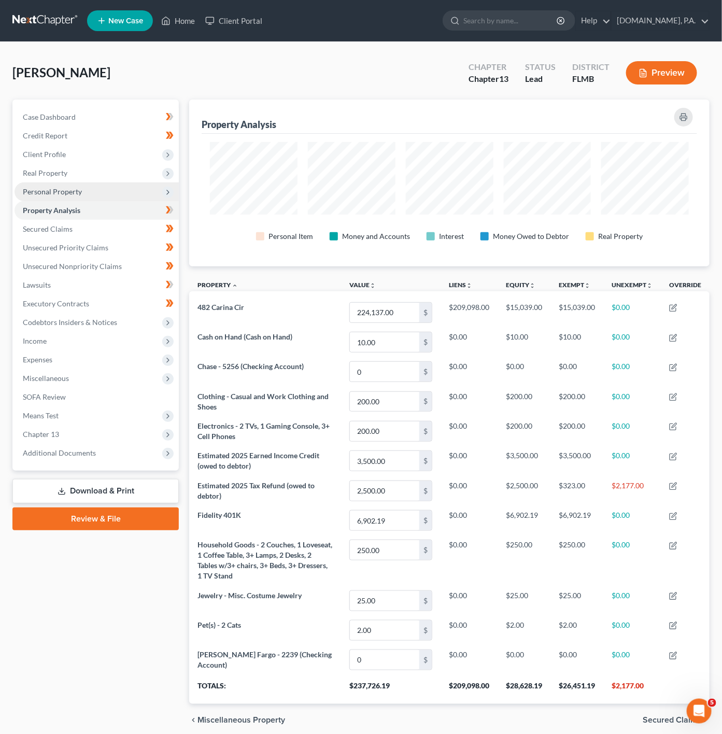
click at [95, 185] on span "Personal Property" at bounding box center [97, 191] width 164 height 19
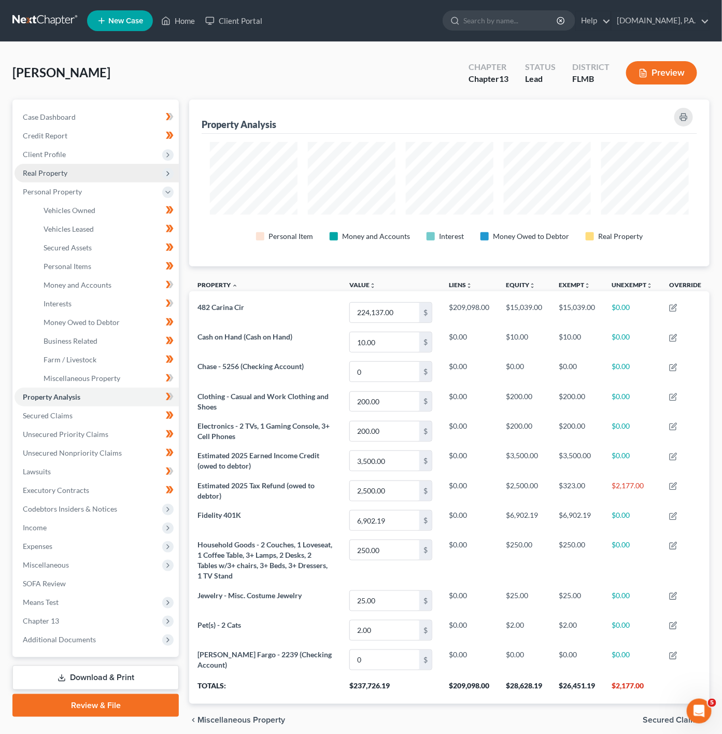
click at [97, 173] on span "Real Property" at bounding box center [97, 173] width 164 height 19
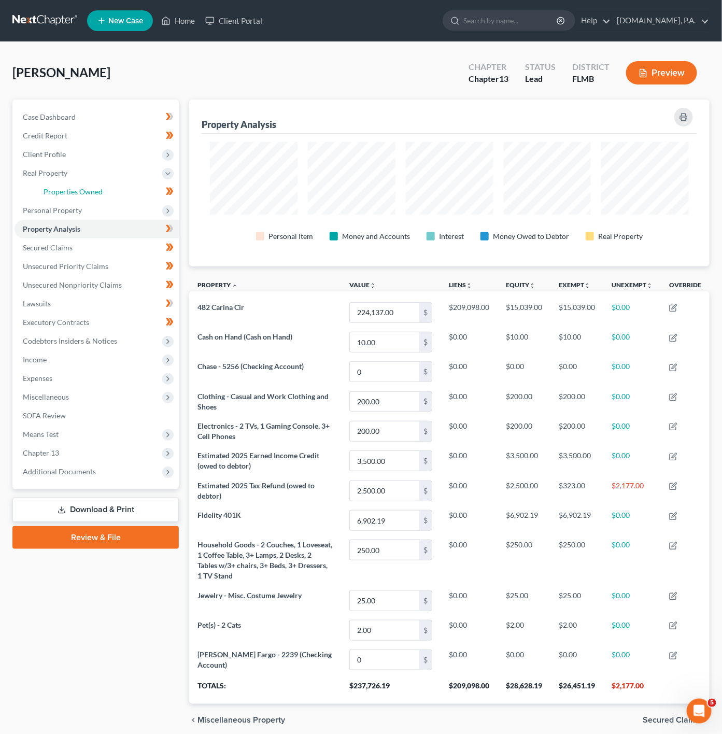
click at [89, 187] on span "Properties Owned" at bounding box center [73, 191] width 59 height 9
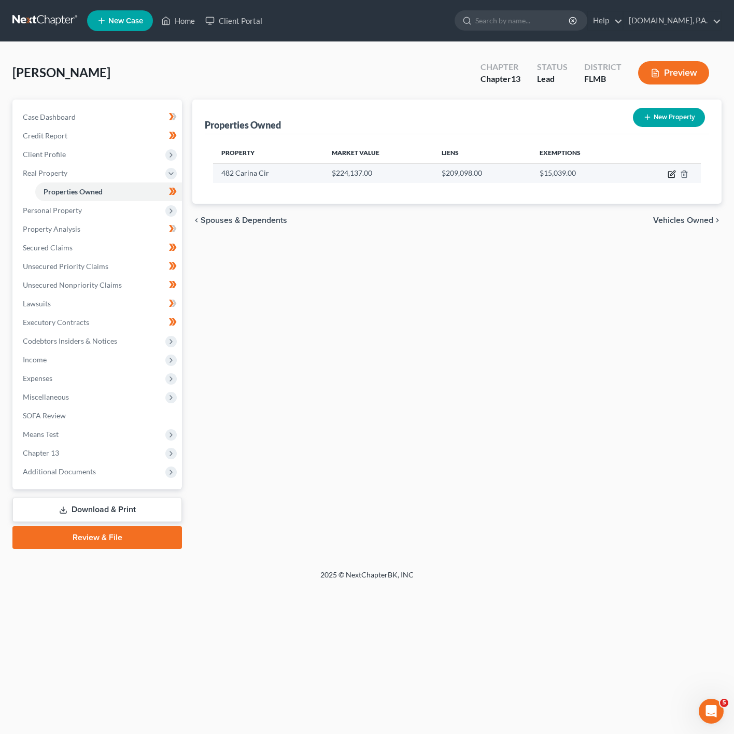
click at [670, 177] on icon "button" at bounding box center [671, 174] width 8 height 8
select select "9"
select select "56"
select select "0"
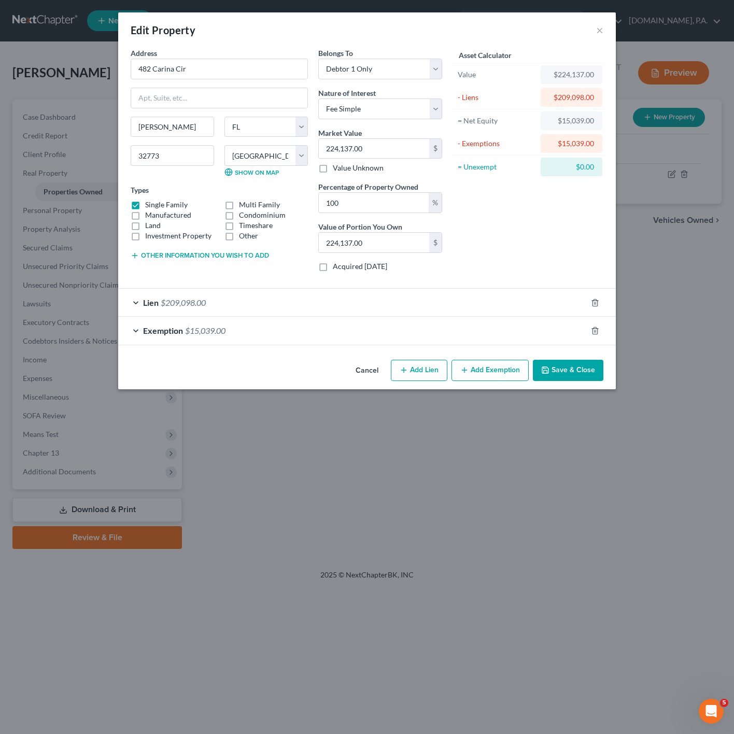
click at [209, 310] on div "Lien $209,098.00" at bounding box center [352, 302] width 468 height 27
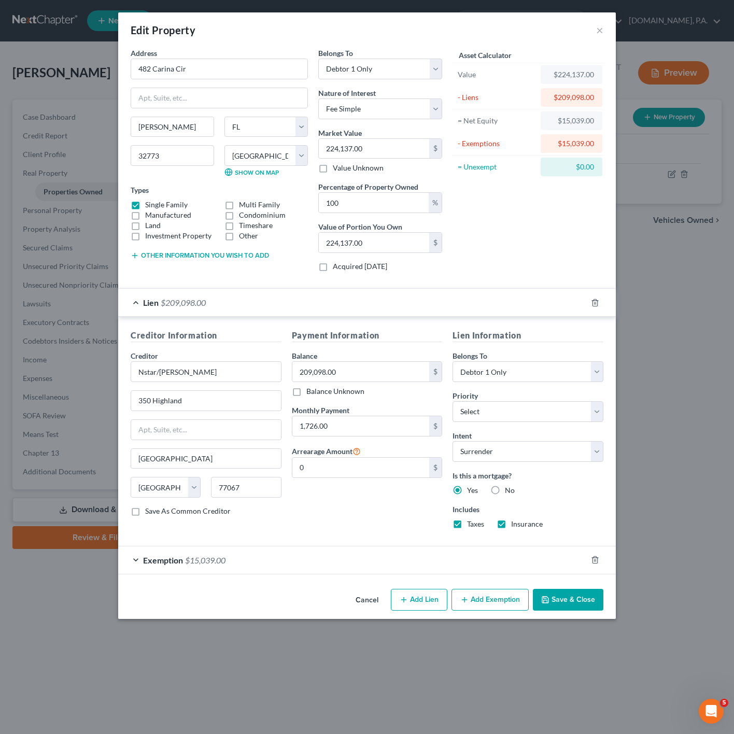
click at [247, 294] on div "Lien $209,098.00" at bounding box center [352, 302] width 468 height 27
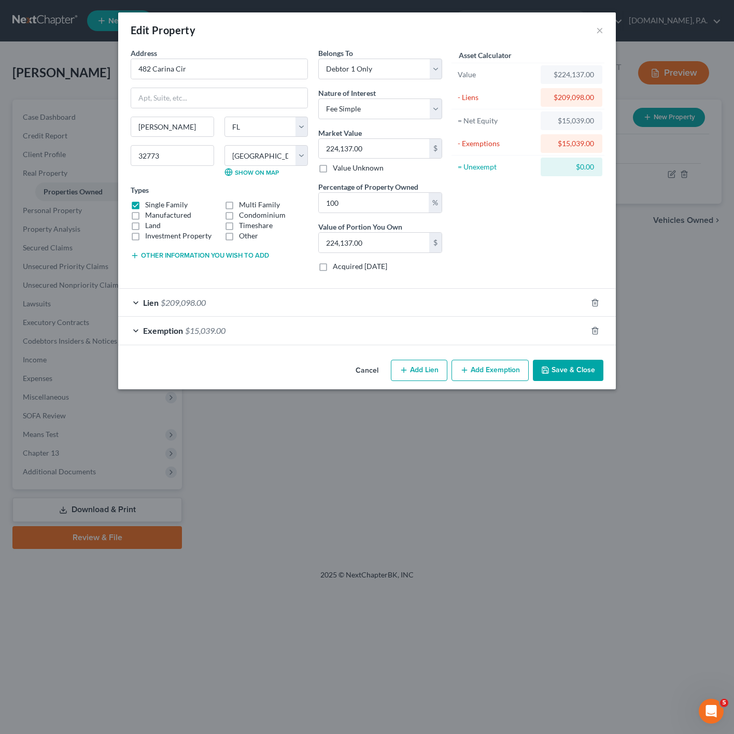
click at [372, 344] on div "Exemption $15,039.00" at bounding box center [352, 330] width 468 height 27
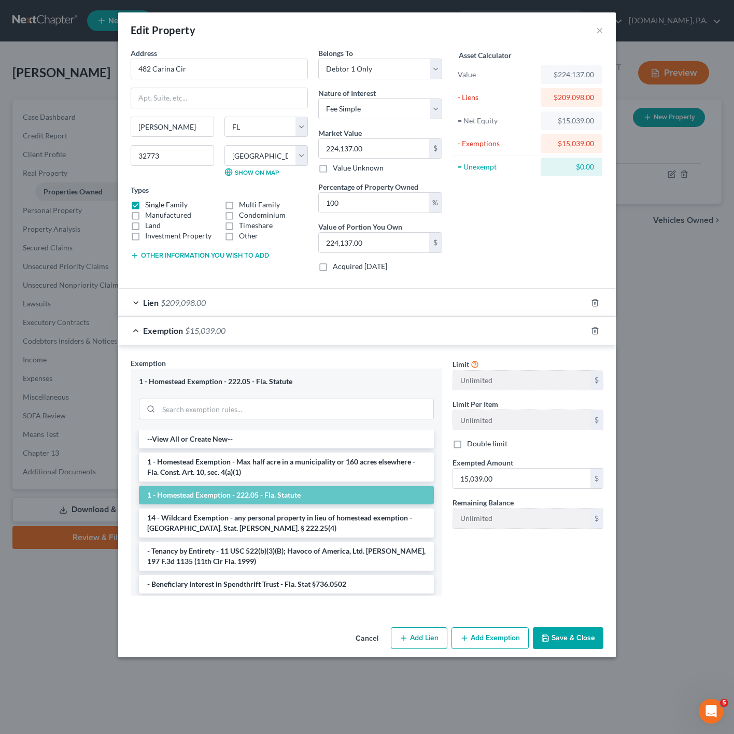
click at [372, 344] on div "Exemption $15,039.00" at bounding box center [352, 330] width 468 height 27
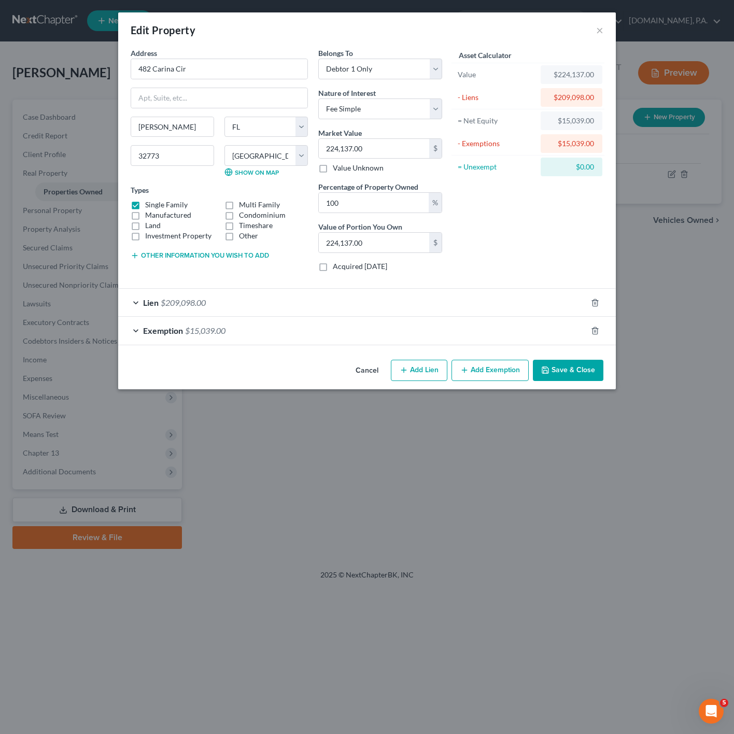
click at [600, 335] on div at bounding box center [600, 330] width 29 height 17
click at [594, 335] on icon "button" at bounding box center [595, 330] width 8 height 8
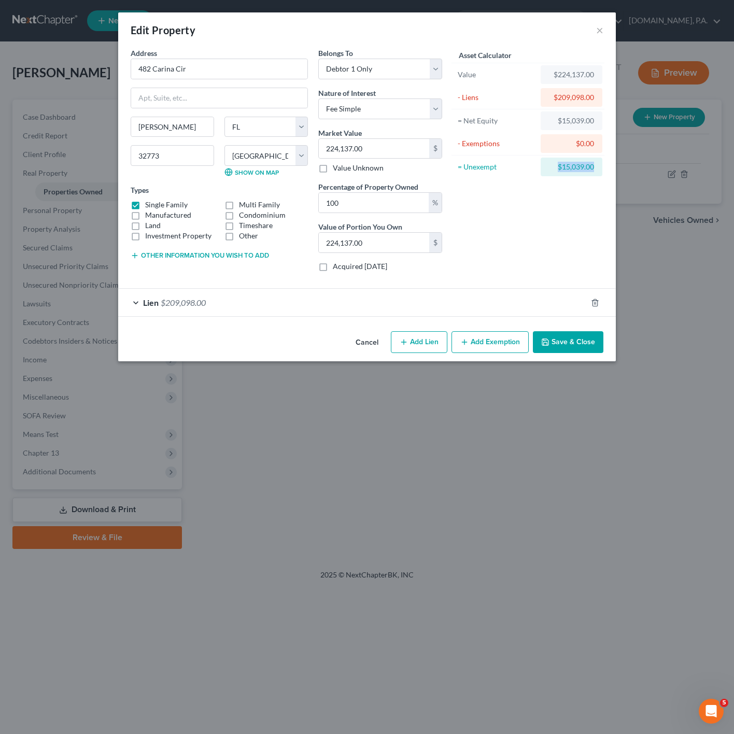
drag, startPoint x: 594, startPoint y: 165, endPoint x: 538, endPoint y: 156, distance: 56.2
click at [538, 156] on div "= Unexempt $15,039.00" at bounding box center [527, 166] width 153 height 23
click at [586, 350] on button "Save & Close" at bounding box center [568, 342] width 70 height 22
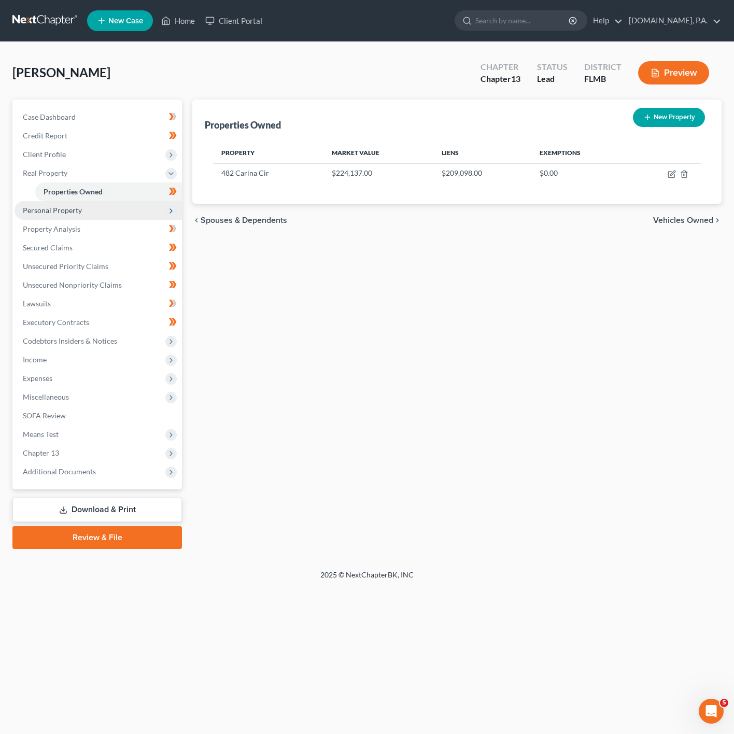
click at [92, 206] on span "Personal Property" at bounding box center [98, 210] width 167 height 19
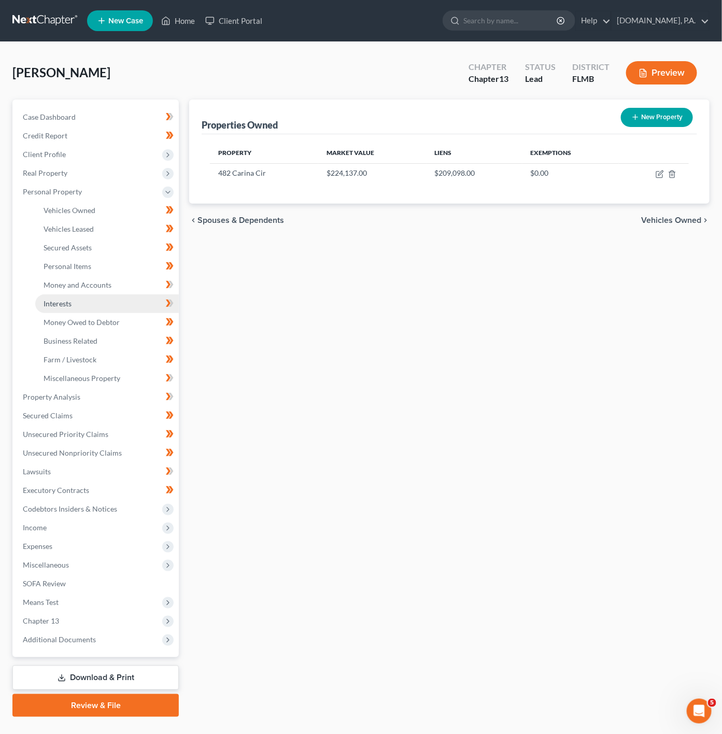
click at [109, 305] on link "Interests" at bounding box center [106, 303] width 143 height 19
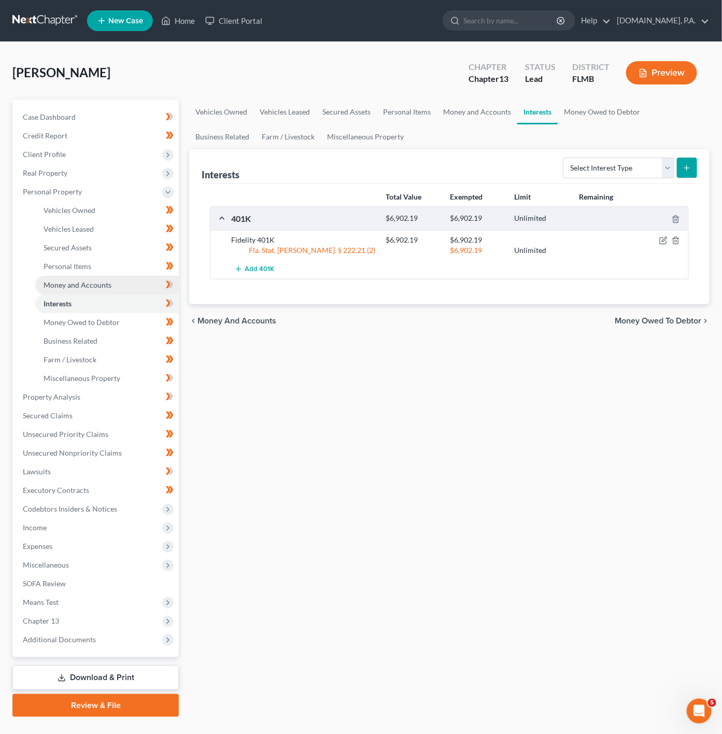
click at [92, 278] on link "Money and Accounts" at bounding box center [106, 285] width 143 height 19
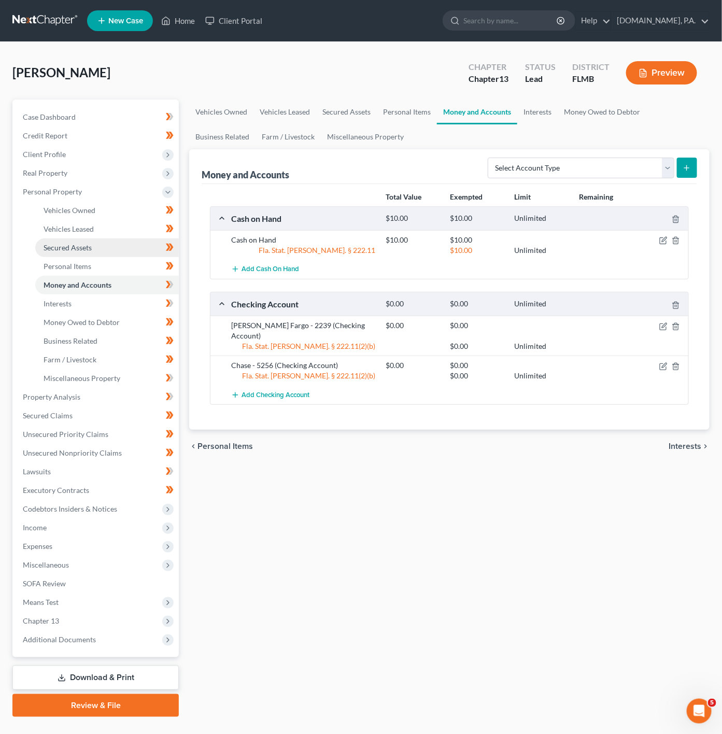
click at [69, 252] on link "Secured Assets" at bounding box center [106, 247] width 143 height 19
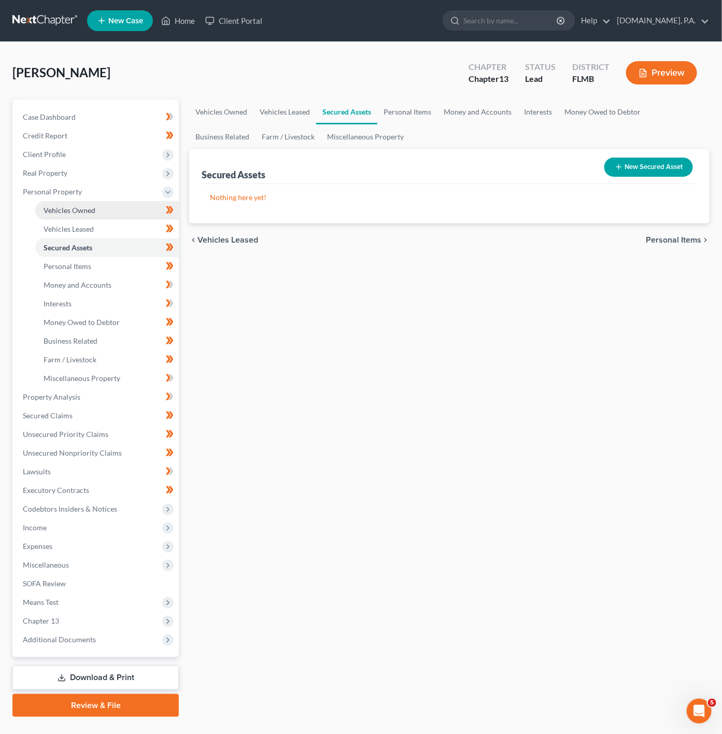
click at [108, 204] on link "Vehicles Owned" at bounding box center [106, 210] width 143 height 19
click at [105, 227] on link "Vehicles Leased" at bounding box center [106, 229] width 143 height 19
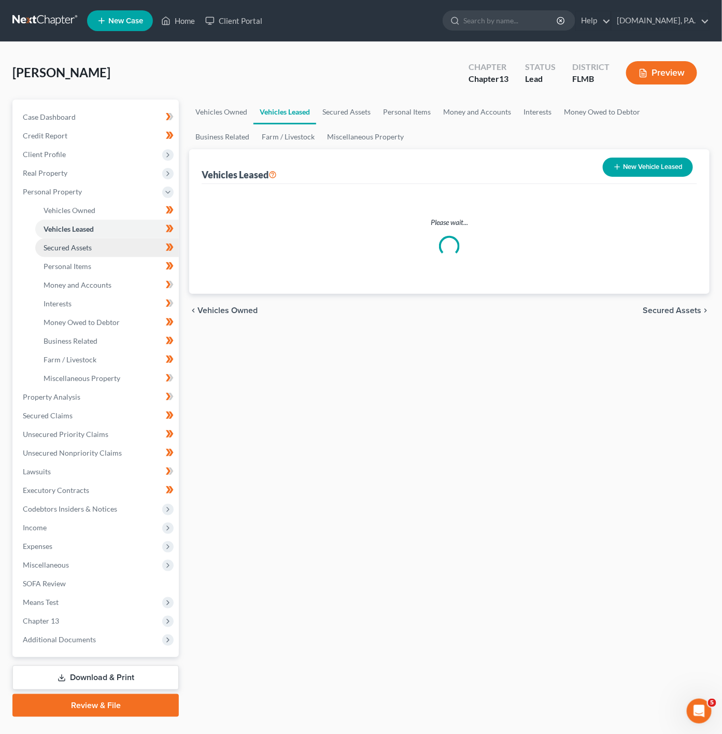
click at [109, 250] on link "Secured Assets" at bounding box center [106, 247] width 143 height 19
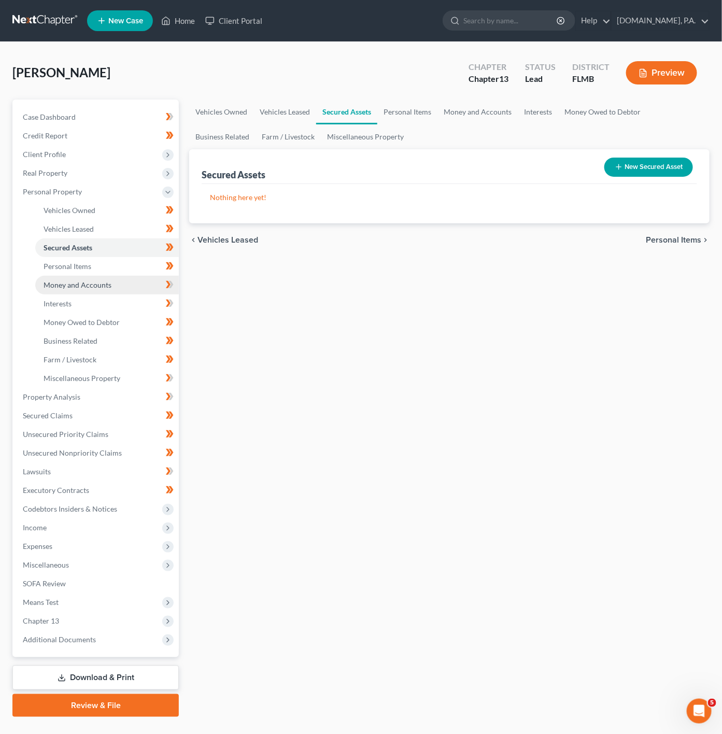
click at [118, 276] on link "Money and Accounts" at bounding box center [106, 285] width 143 height 19
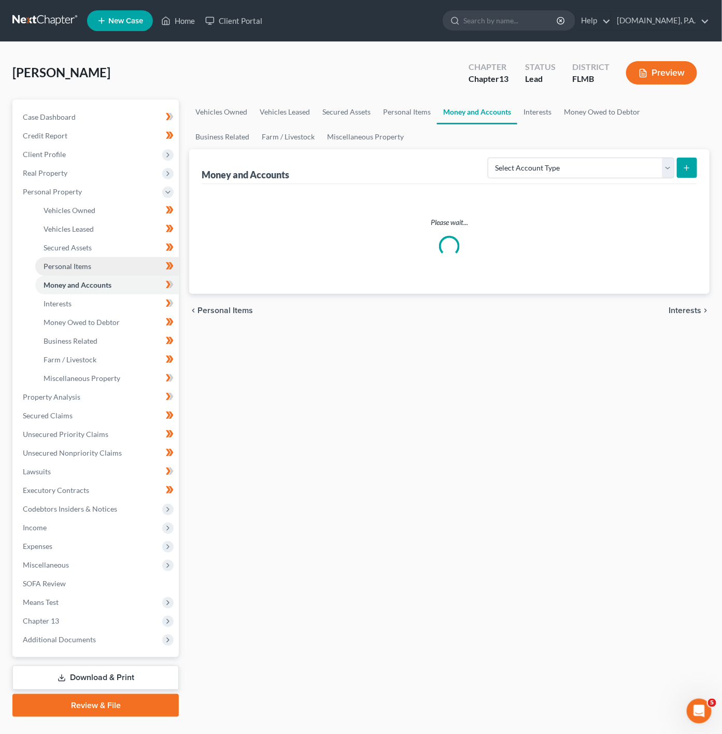
click at [124, 263] on link "Personal Items" at bounding box center [106, 266] width 143 height 19
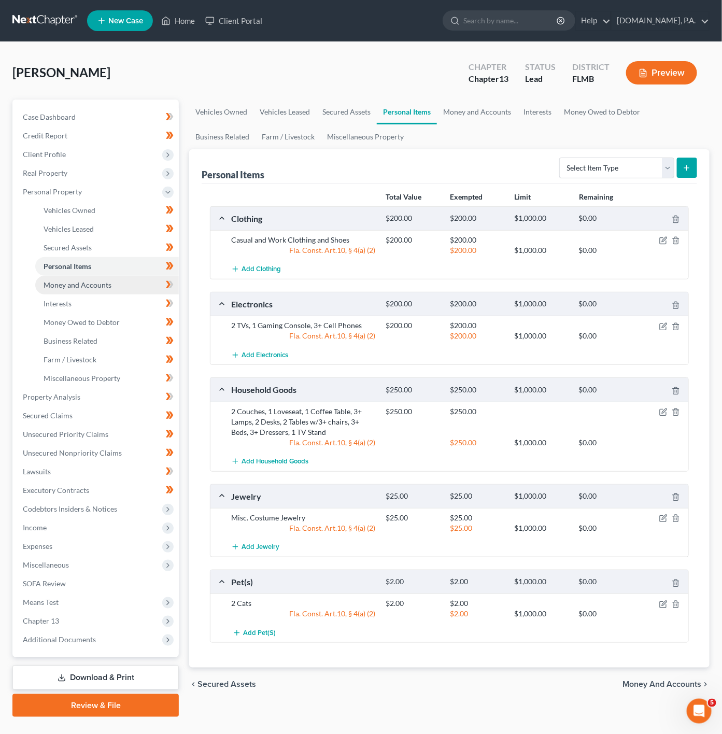
click at [125, 282] on link "Money and Accounts" at bounding box center [106, 285] width 143 height 19
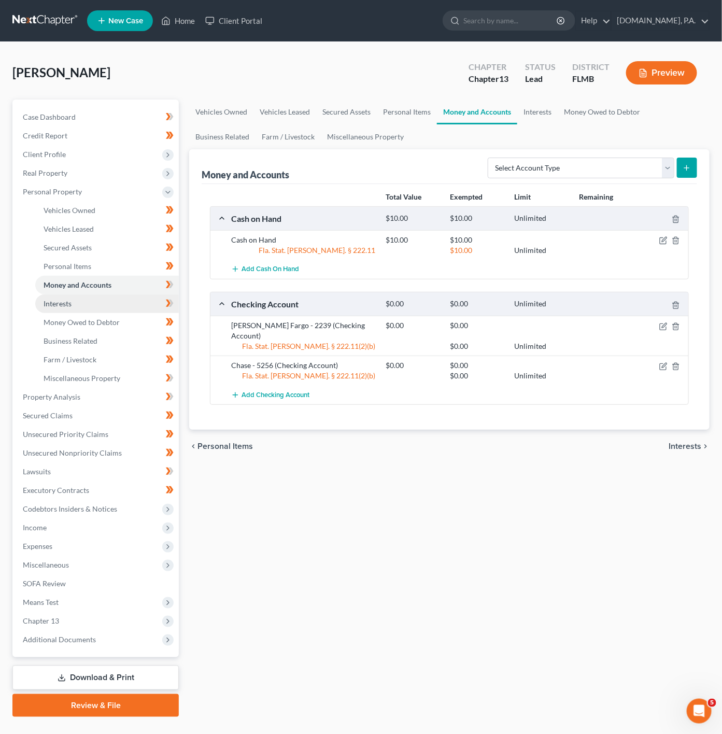
click at [105, 300] on link "Interests" at bounding box center [106, 303] width 143 height 19
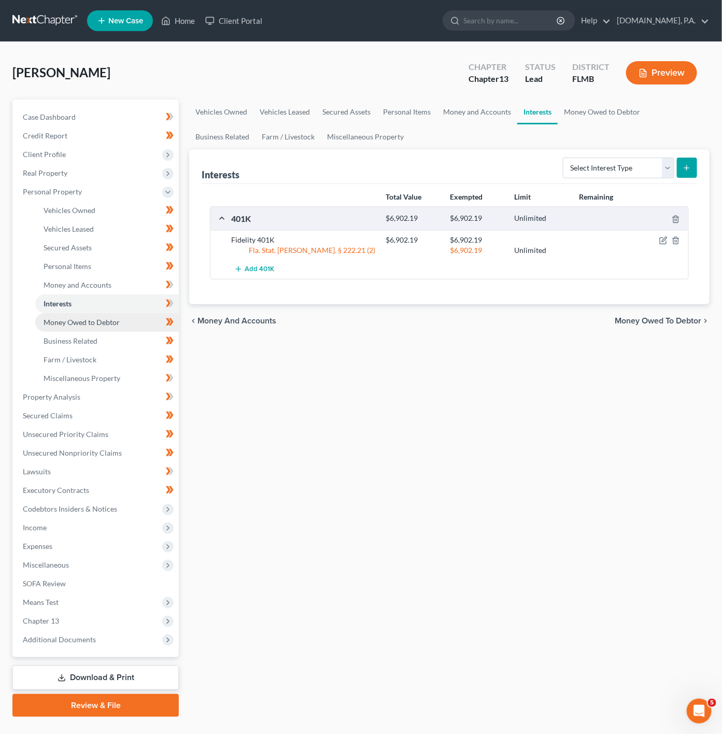
click at [84, 329] on link "Money Owed to Debtor" at bounding box center [106, 322] width 143 height 19
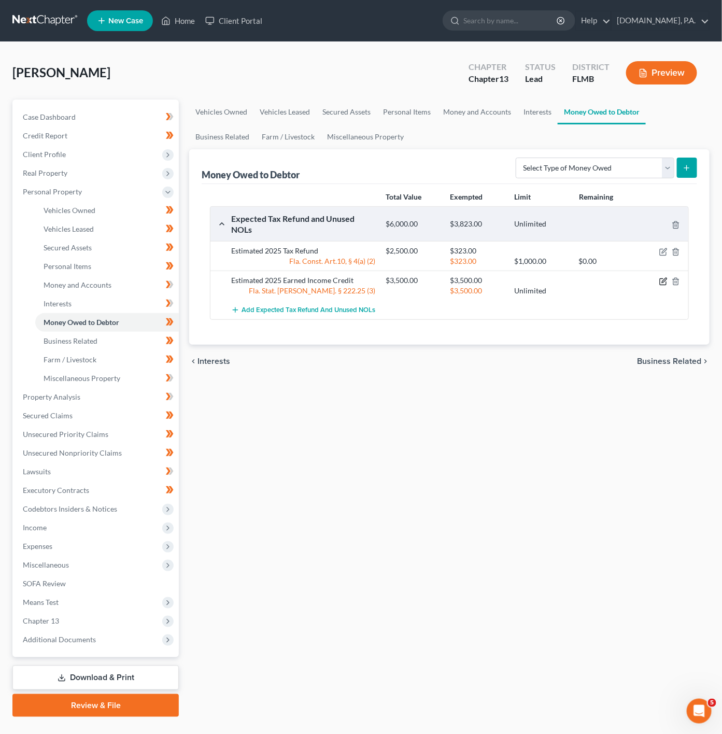
click at [661, 281] on icon "button" at bounding box center [663, 281] width 8 height 8
select select "0"
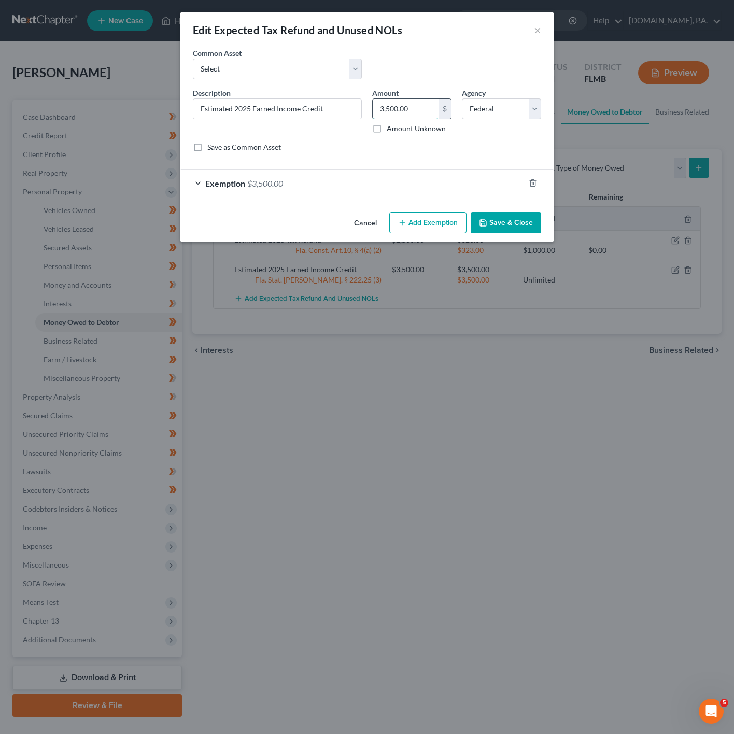
click at [418, 100] on input "3,500.00" at bounding box center [405, 109] width 66 height 20
type input "3,273"
click at [241, 186] on span "Exemption" at bounding box center [225, 183] width 40 height 10
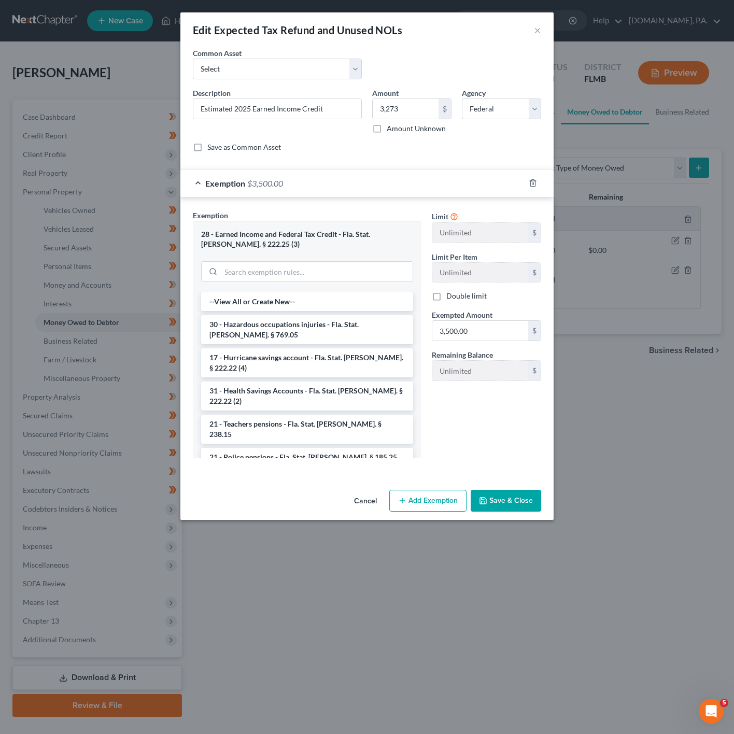
click at [412, 84] on div "Common Asset Select Estimated 2025 Earned Income Credit Estimated 2025 Tax Refu…" at bounding box center [367, 68] width 358 height 40
click at [411, 104] on input "3,273" at bounding box center [405, 109] width 66 height 20
click at [465, 340] on input "3,500.00" at bounding box center [480, 331] width 96 height 20
paste input "273"
type input "3,273"
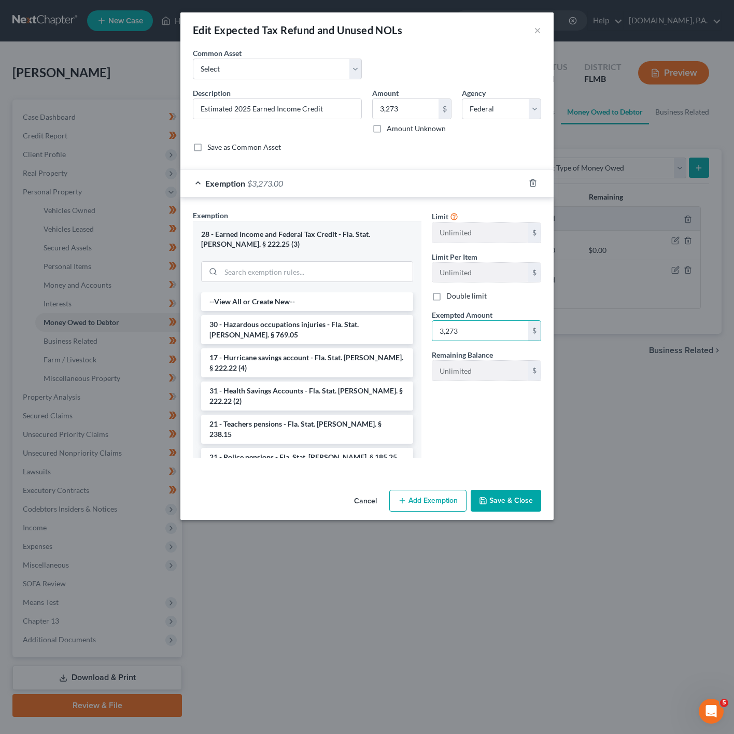
click at [506, 504] on button "Save & Close" at bounding box center [505, 501] width 70 height 22
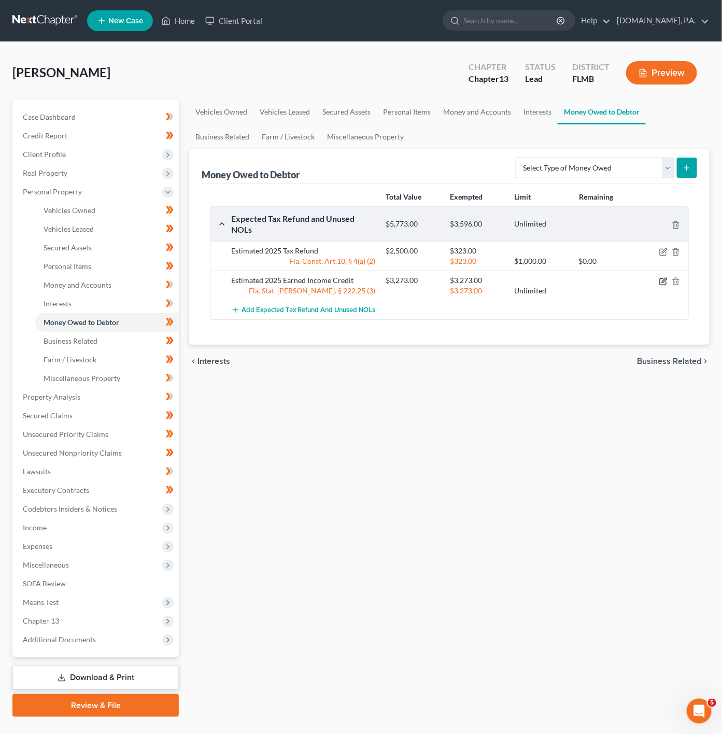
click at [664, 282] on icon "button" at bounding box center [664, 280] width 5 height 5
select select "0"
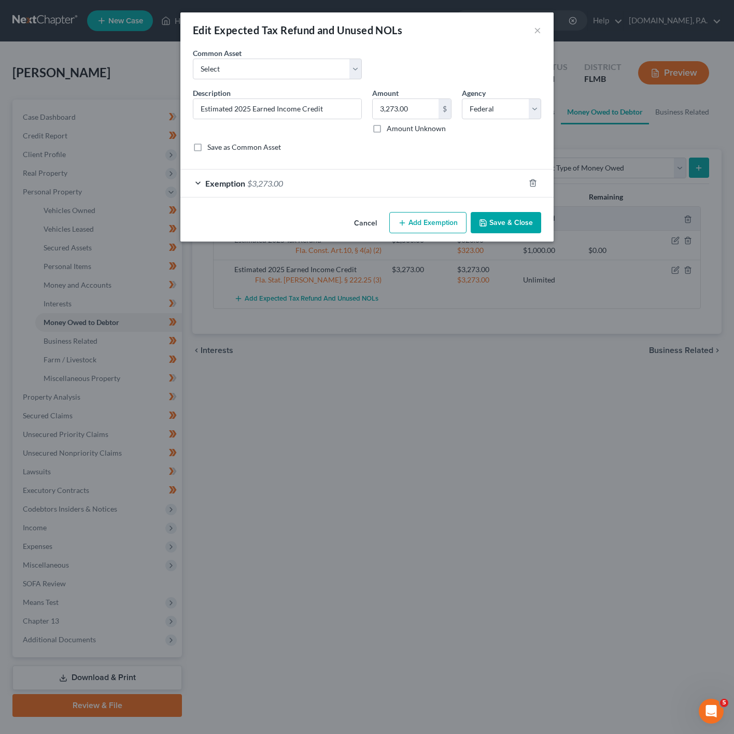
click at [358, 232] on button "Cancel" at bounding box center [365, 223] width 39 height 21
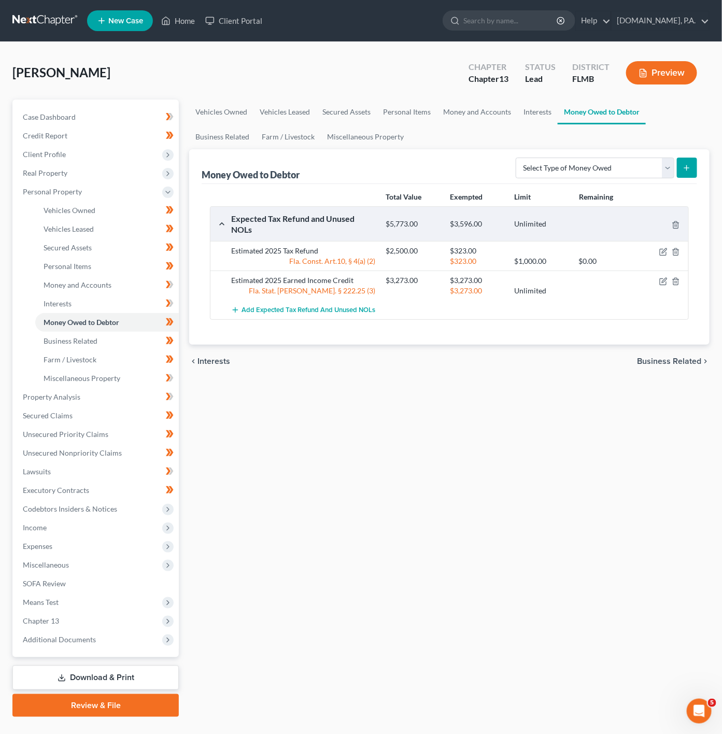
click at [656, 250] on div at bounding box center [663, 251] width 51 height 10
click at [661, 250] on icon "button" at bounding box center [662, 252] width 6 height 6
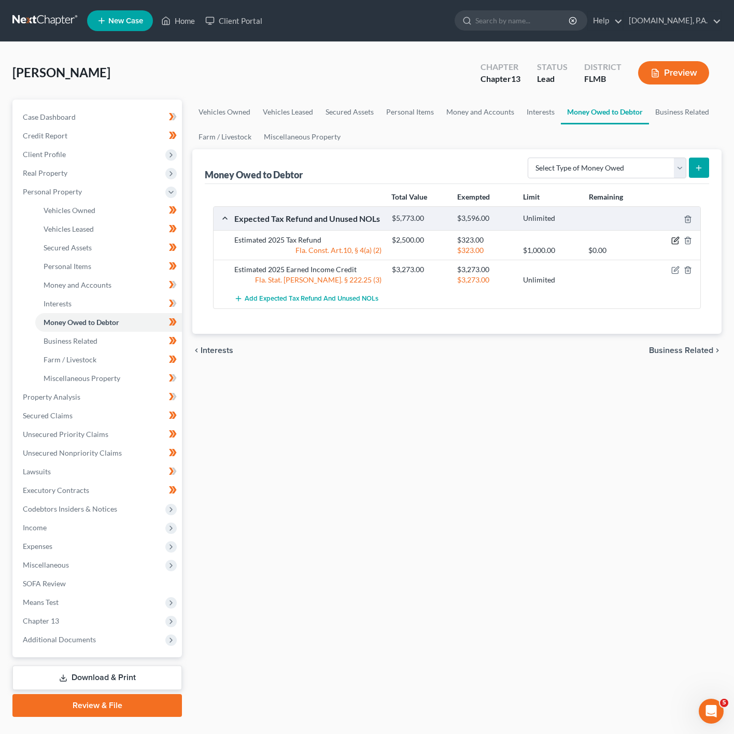
select select "0"
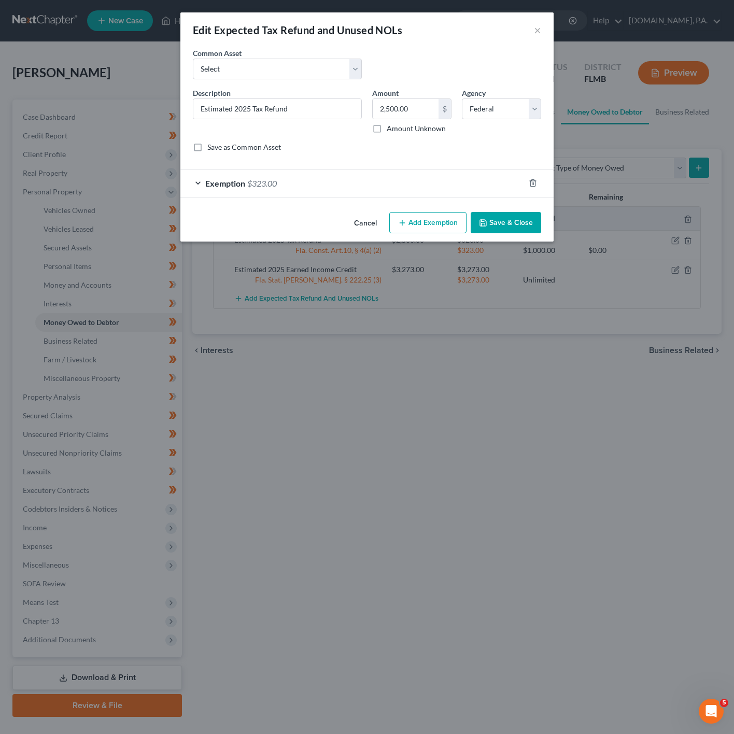
click at [307, 192] on div "Exemption $323.00" at bounding box center [352, 182] width 344 height 27
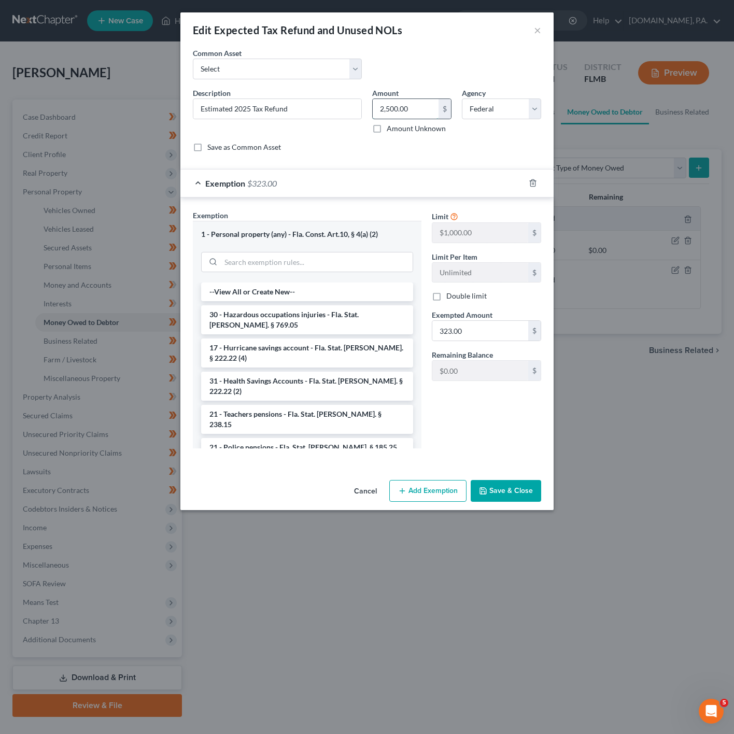
click at [422, 117] on input "2,500.00" at bounding box center [405, 109] width 66 height 20
click at [409, 120] on div "2,500.00 $ Amount Unknown" at bounding box center [411, 115] width 79 height 35
click at [411, 117] on input "2,500.00" at bounding box center [405, 109] width 66 height 20
paste input "437"
type input "2,437"
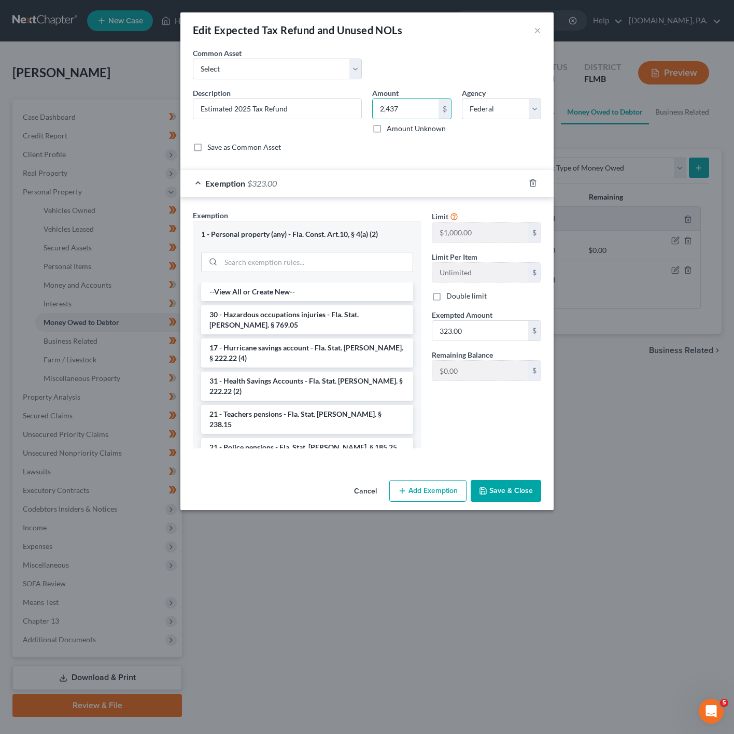
click at [345, 187] on div "Exemption $323.00" at bounding box center [352, 182] width 344 height 27
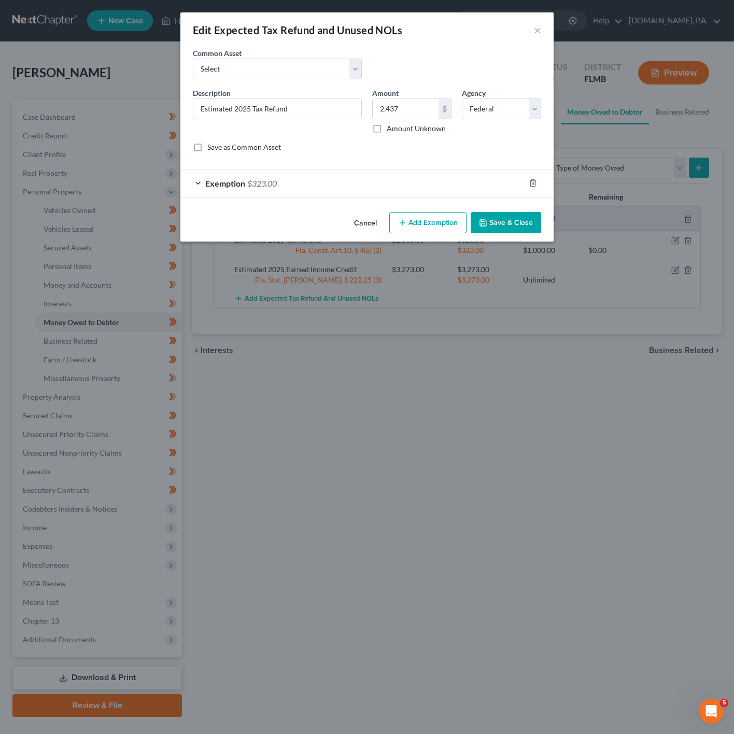
click at [442, 224] on button "Add Exemption" at bounding box center [427, 223] width 77 height 22
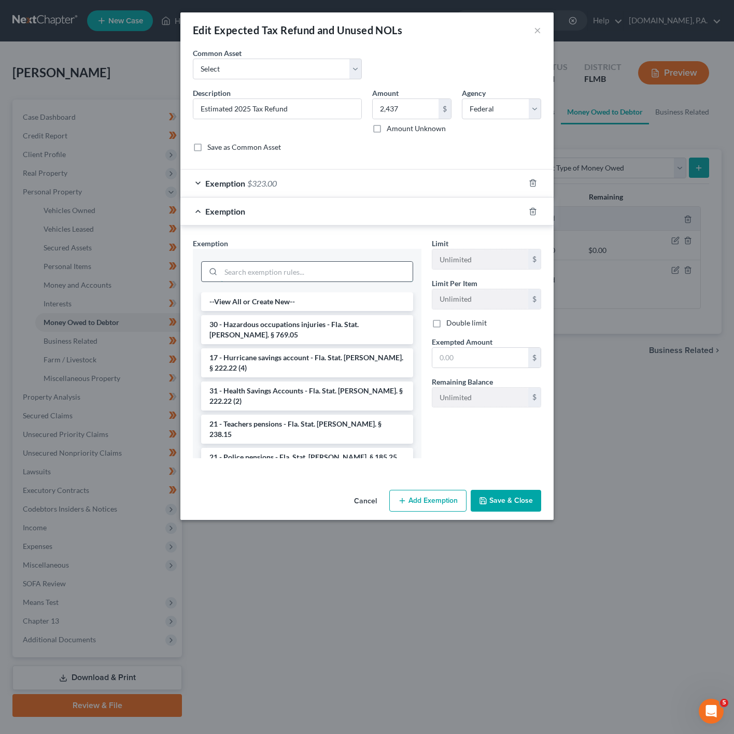
click at [363, 270] on input "search" at bounding box center [317, 272] width 192 height 20
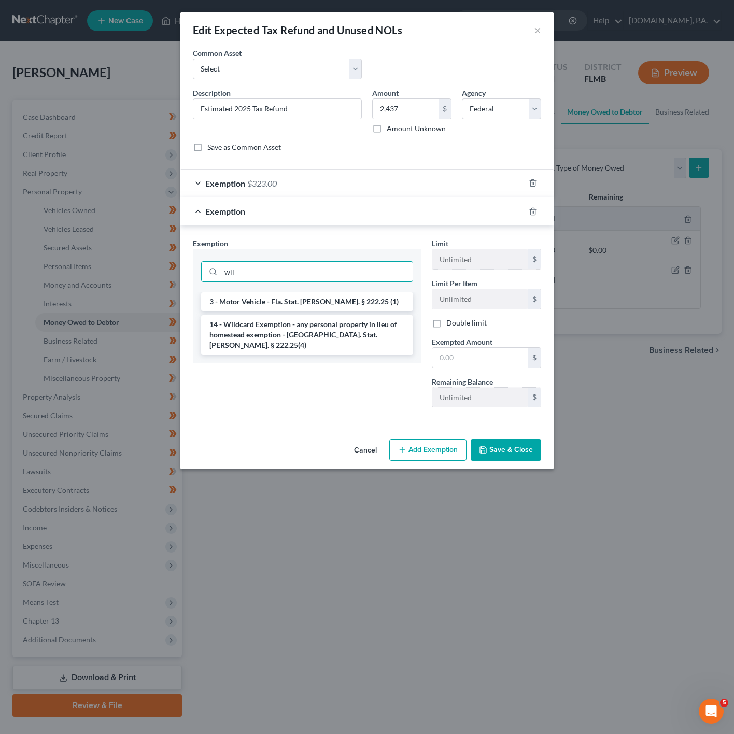
type input "wil"
click at [313, 320] on li "14 - Wildcard Exemption - any personal property in lieu of homestead exemption …" at bounding box center [307, 334] width 212 height 39
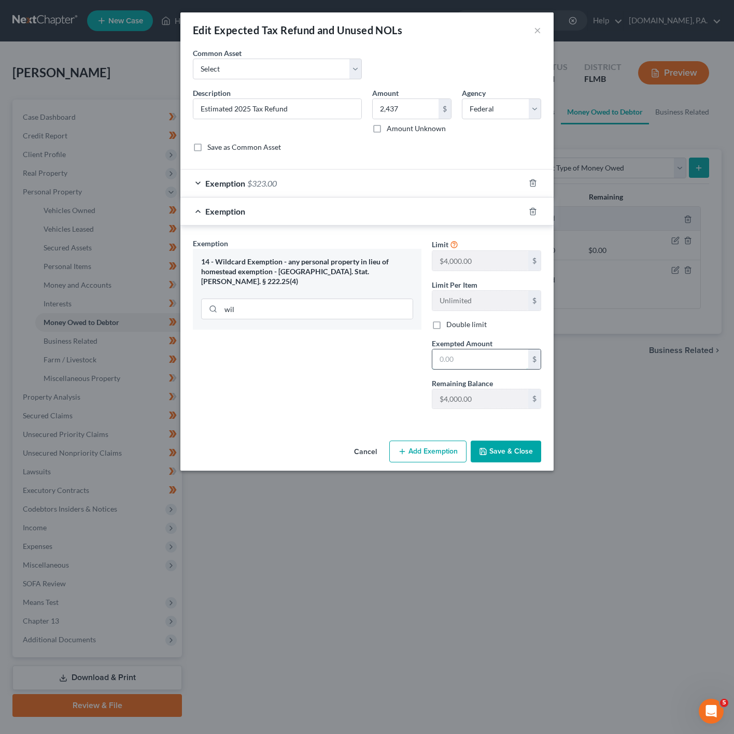
click at [512, 369] on input "text" at bounding box center [480, 359] width 96 height 20
paste input "2,114"
type input "2,114"
click at [511, 452] on button "Save & Close" at bounding box center [505, 451] width 70 height 22
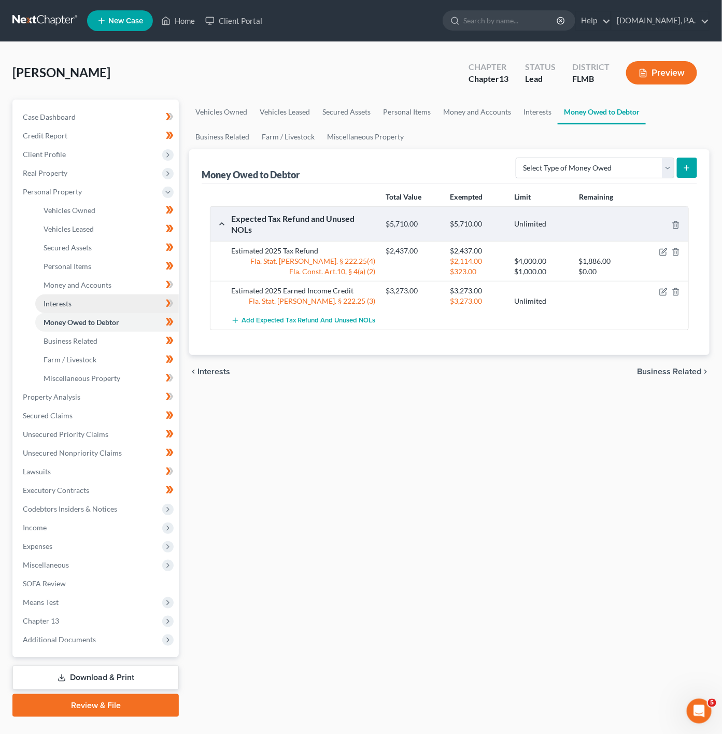
click at [123, 302] on link "Interests" at bounding box center [106, 303] width 143 height 19
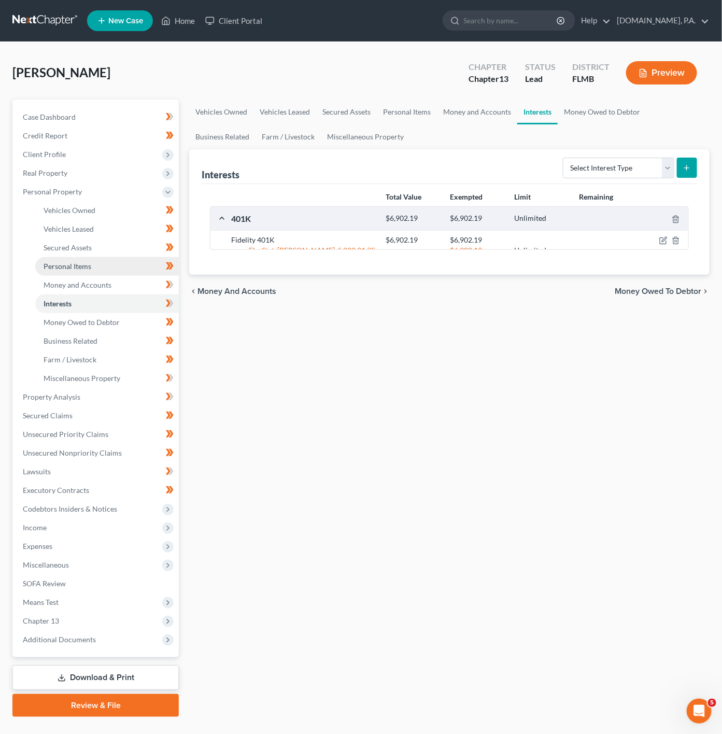
click at [120, 263] on link "Personal Items" at bounding box center [106, 266] width 143 height 19
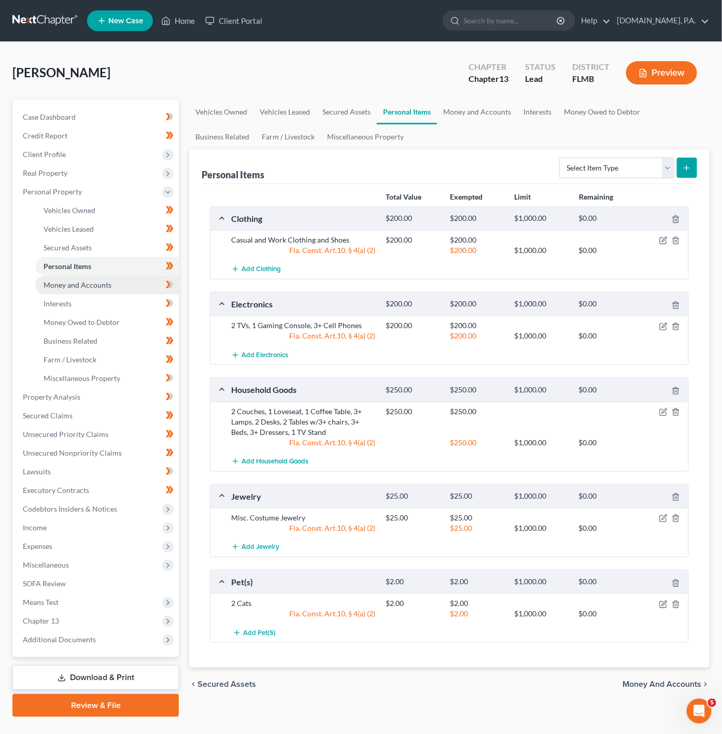
click at [132, 284] on link "Money and Accounts" at bounding box center [106, 285] width 143 height 19
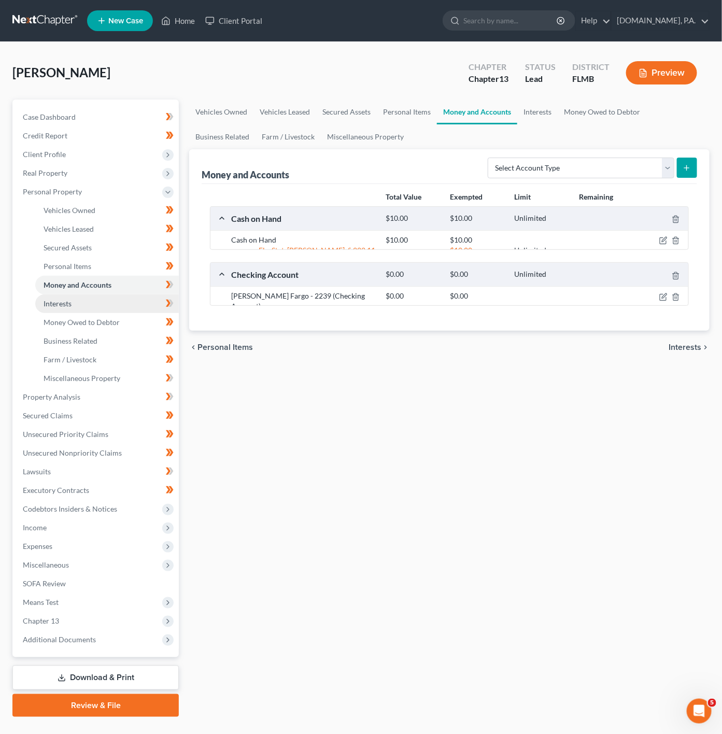
click at [121, 299] on link "Interests" at bounding box center [106, 303] width 143 height 19
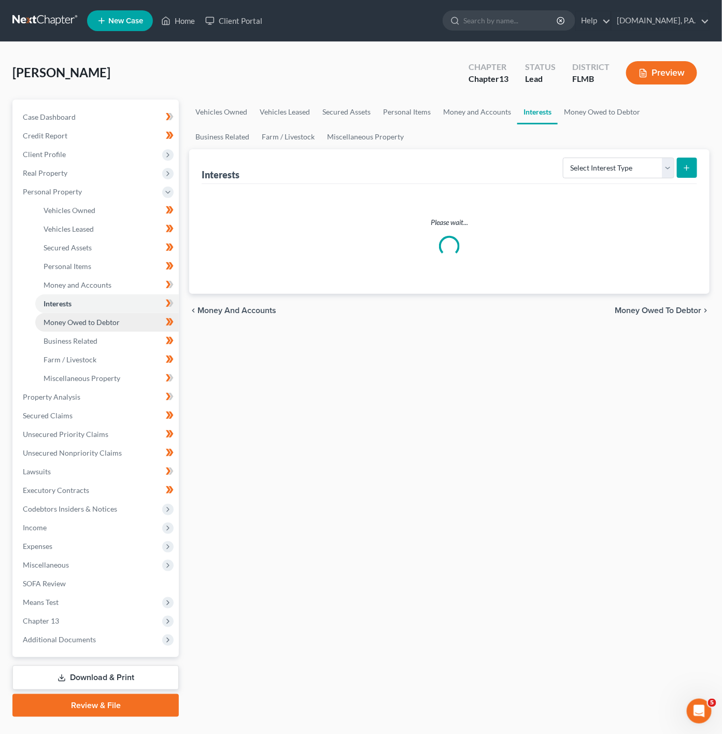
click at [109, 325] on span "Money Owed to Debtor" at bounding box center [82, 322] width 76 height 9
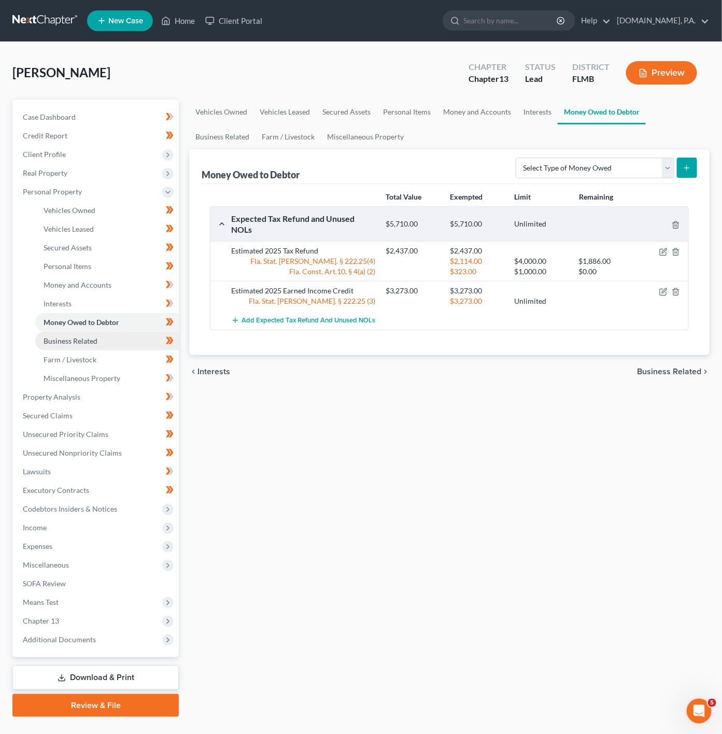
click at [117, 343] on link "Business Related" at bounding box center [106, 341] width 143 height 19
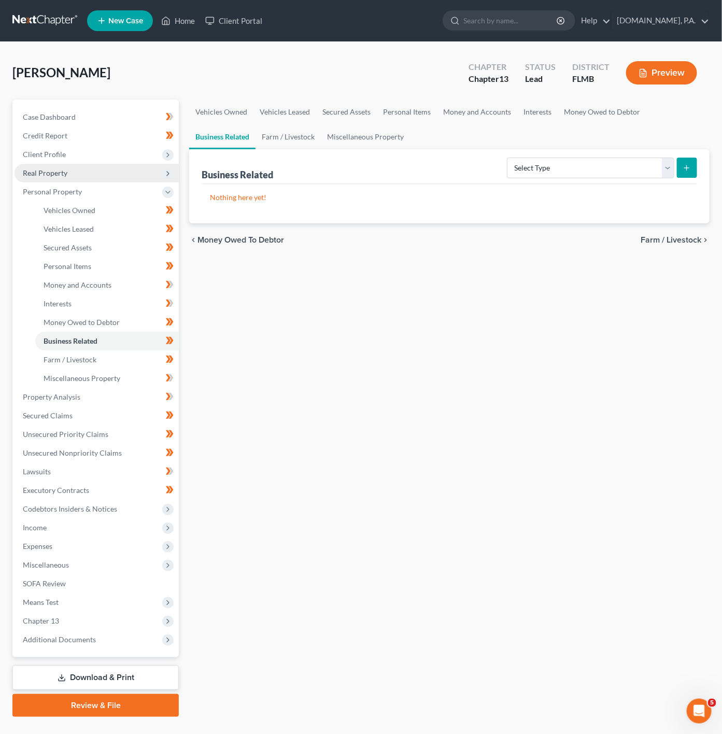
click at [84, 169] on span "Real Property" at bounding box center [97, 173] width 164 height 19
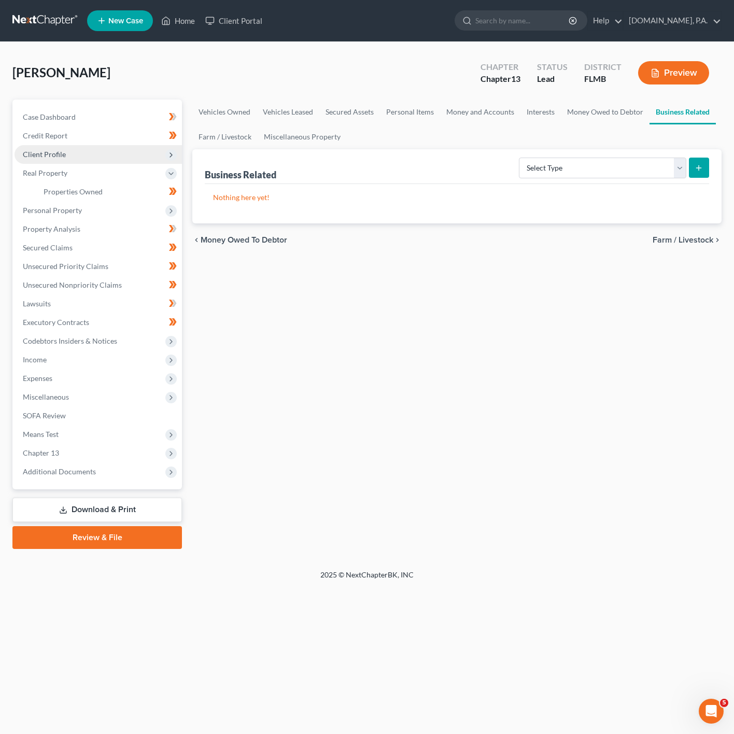
click at [124, 148] on span "Client Profile" at bounding box center [98, 154] width 167 height 19
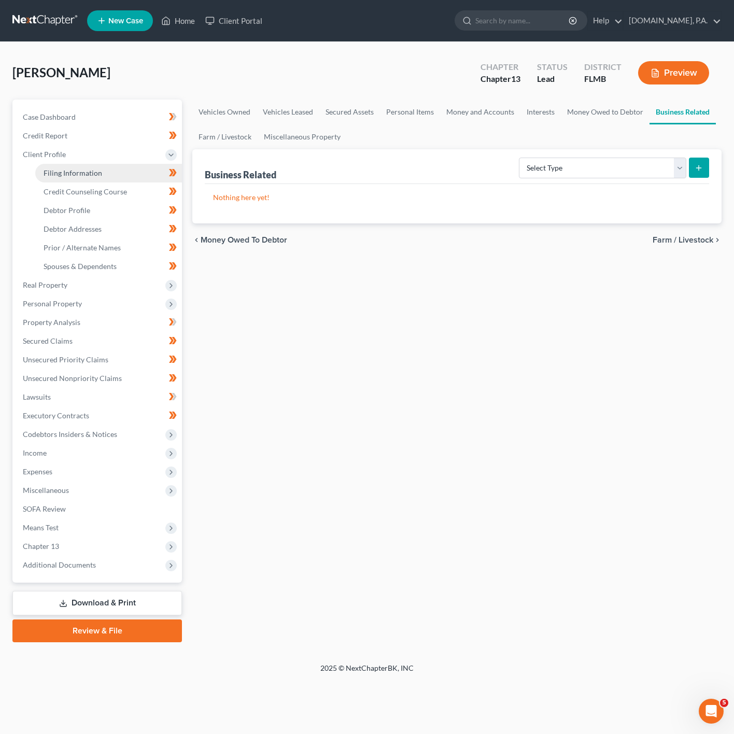
click at [126, 176] on link "Filing Information" at bounding box center [108, 173] width 147 height 19
select select "1"
select select "0"
select select "3"
select select "15"
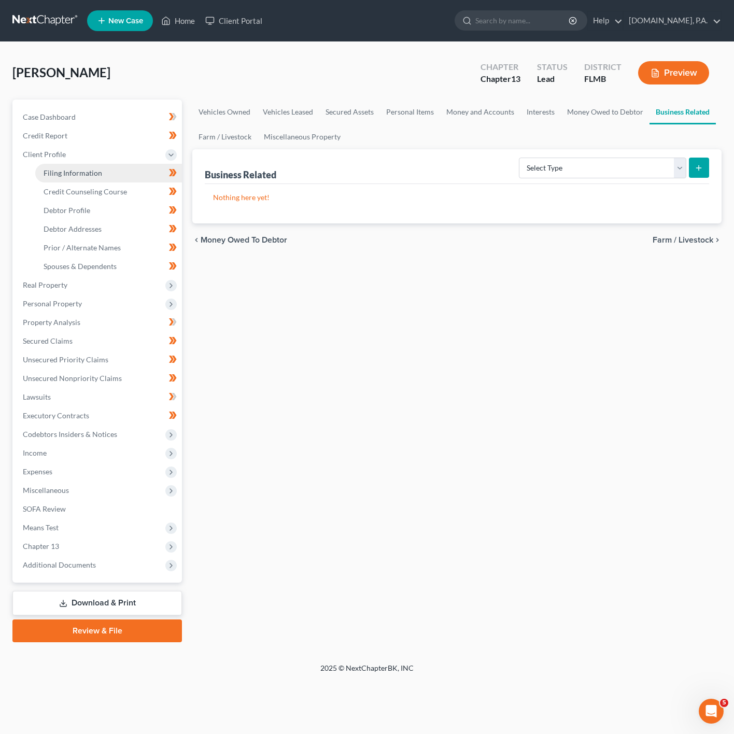
select select "0"
select select "9"
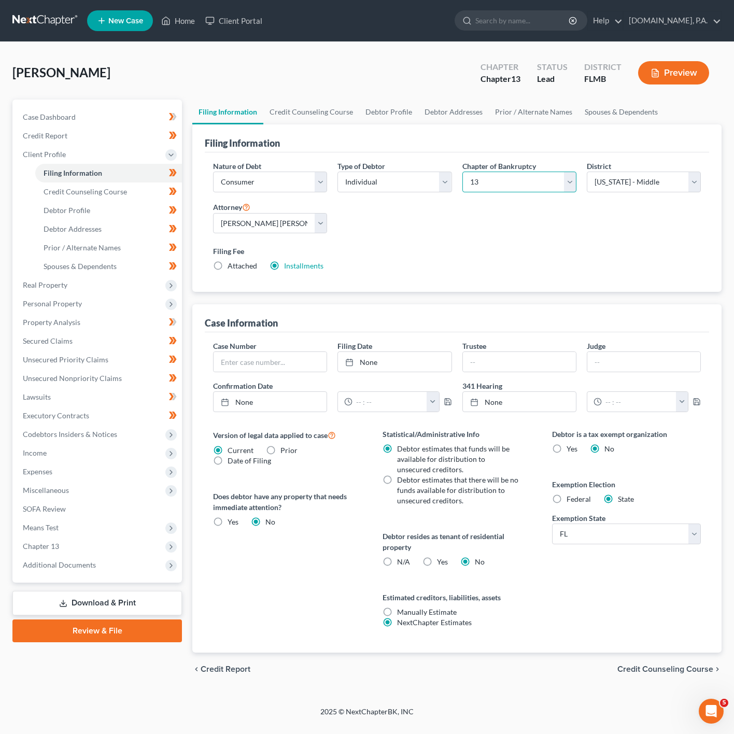
click at [499, 190] on select "Select 7 11 12 13" at bounding box center [519, 181] width 114 height 21
select select "0"
click at [462, 171] on select "Select 7 11 12 13" at bounding box center [519, 181] width 114 height 21
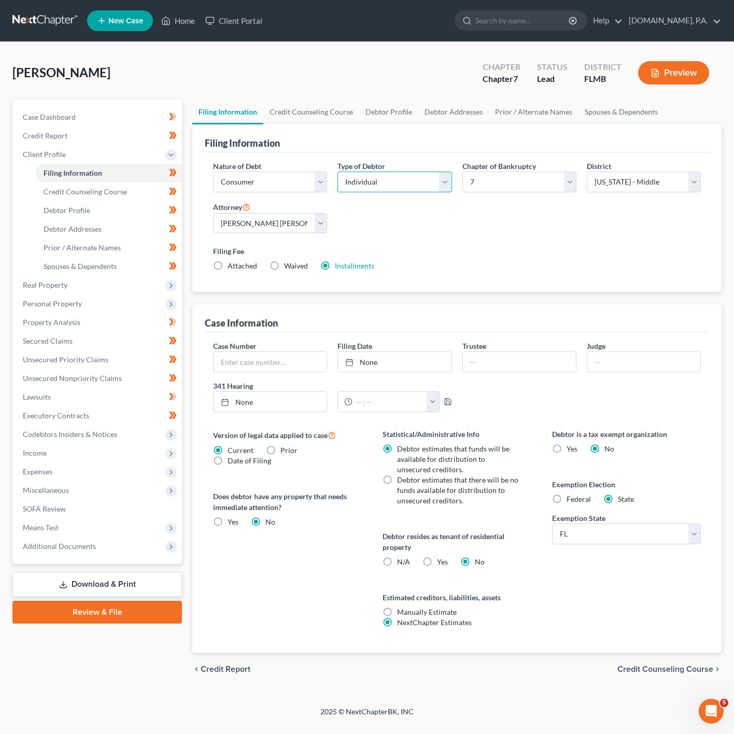
click at [392, 189] on select "Select Individual Joint" at bounding box center [394, 181] width 114 height 21
drag, startPoint x: 392, startPoint y: 189, endPoint x: 541, endPoint y: 208, distance: 150.0
click at [392, 189] on select "Select Individual Joint" at bounding box center [394, 181] width 114 height 21
click at [122, 173] on link "Filing Information" at bounding box center [108, 173] width 147 height 19
click at [121, 184] on link "Credit Counseling Course" at bounding box center [108, 191] width 147 height 19
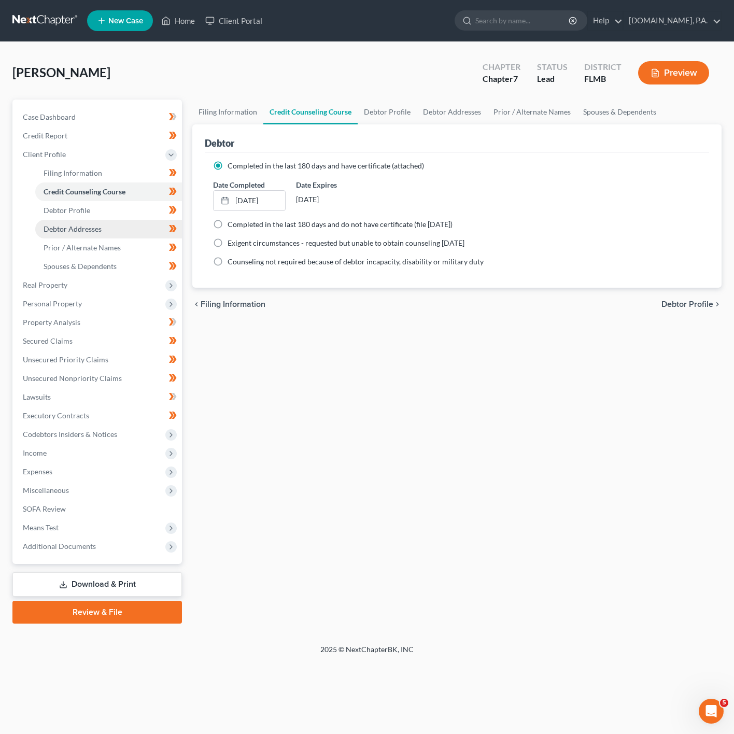
click at [104, 223] on link "Debtor Addresses" at bounding box center [108, 229] width 147 height 19
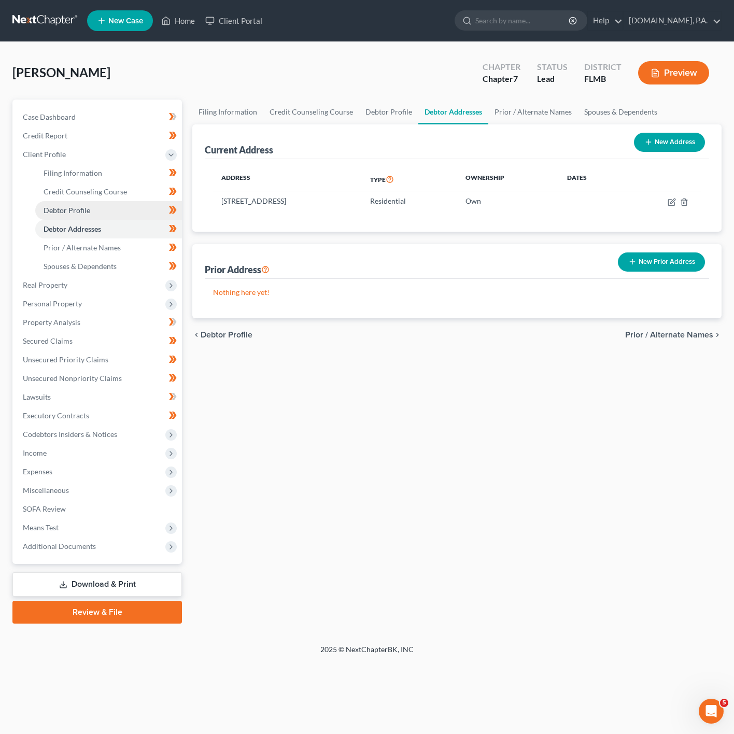
click at [109, 212] on link "Debtor Profile" at bounding box center [108, 210] width 147 height 19
select select "3"
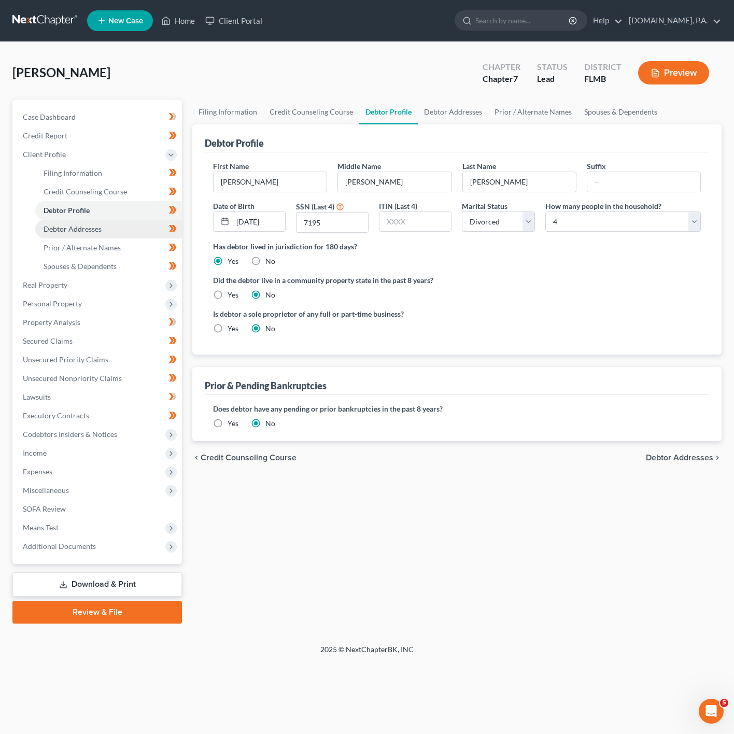
click at [109, 222] on link "Debtor Addresses" at bounding box center [108, 229] width 147 height 19
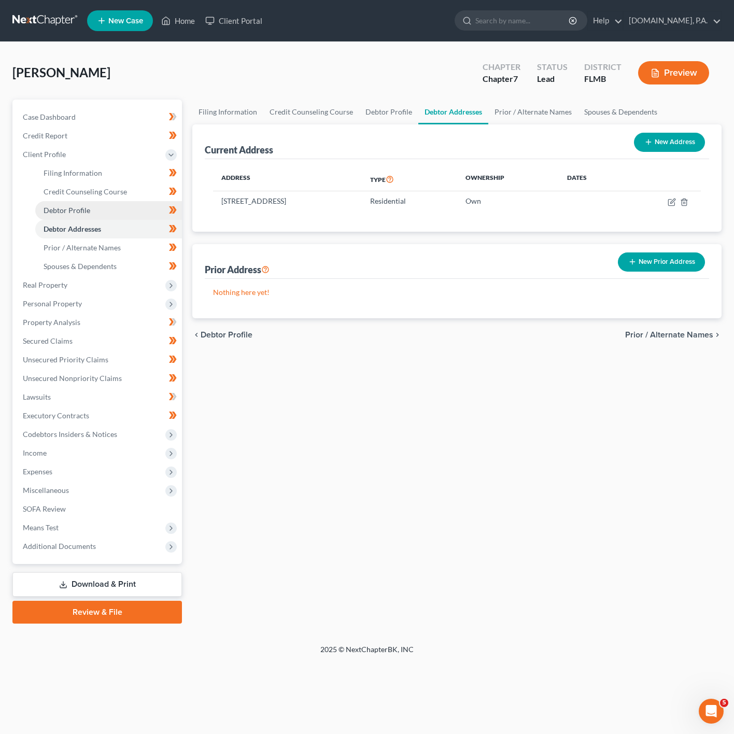
click at [108, 202] on link "Debtor Profile" at bounding box center [108, 210] width 147 height 19
select select "3"
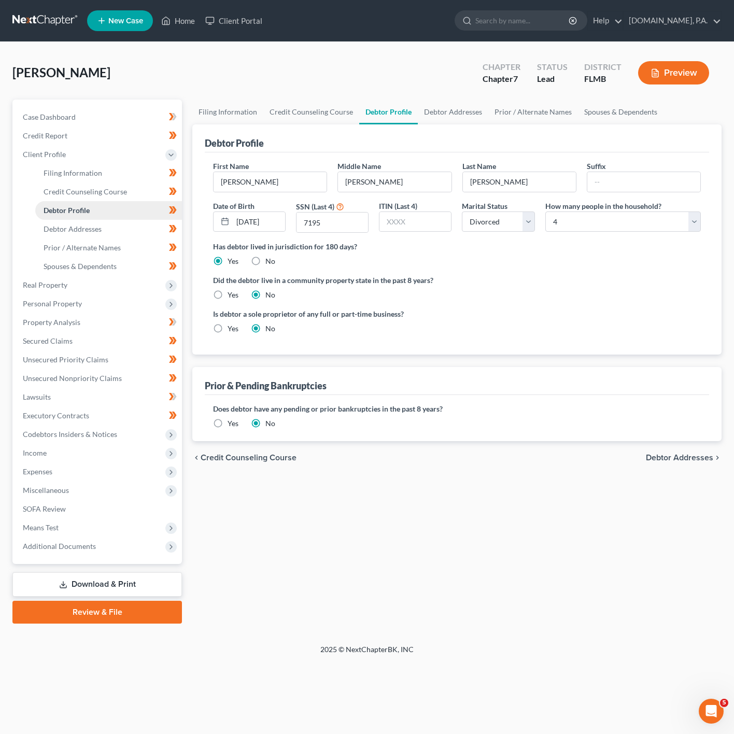
click at [111, 218] on link "Debtor Profile" at bounding box center [108, 210] width 147 height 19
click at [111, 221] on link "Debtor Addresses" at bounding box center [108, 229] width 147 height 19
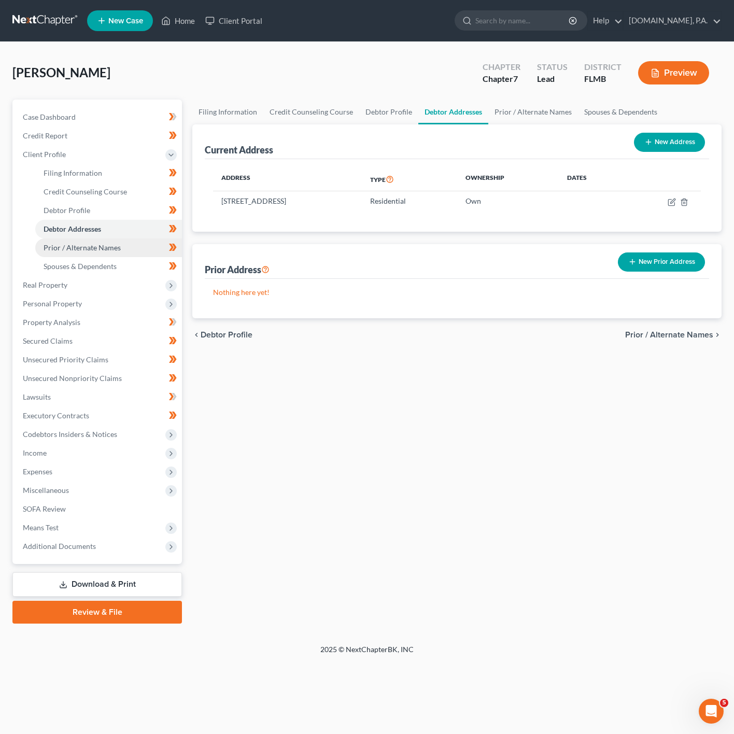
click at [153, 252] on link "Prior / Alternate Names" at bounding box center [108, 247] width 147 height 19
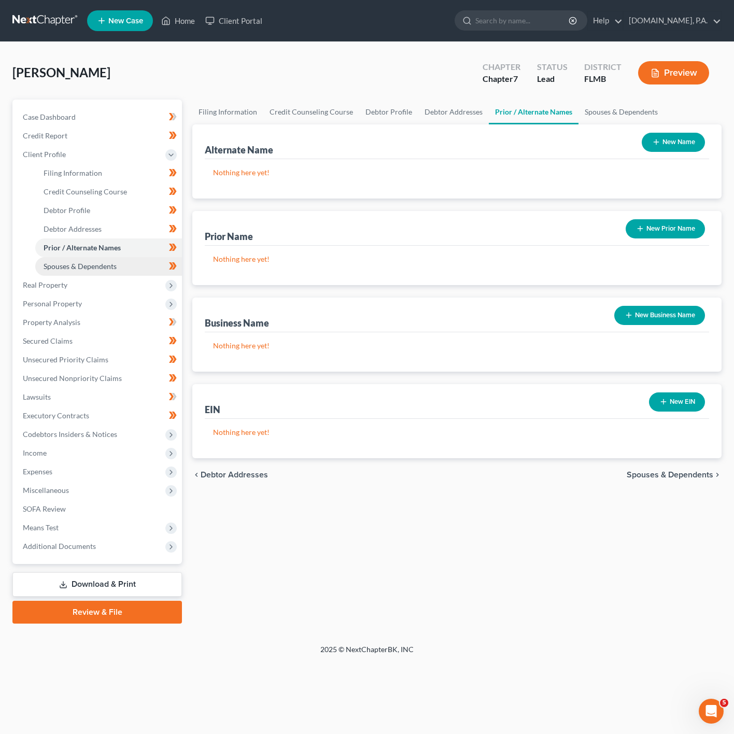
click at [143, 257] on link "Spouses & Dependents" at bounding box center [108, 266] width 147 height 19
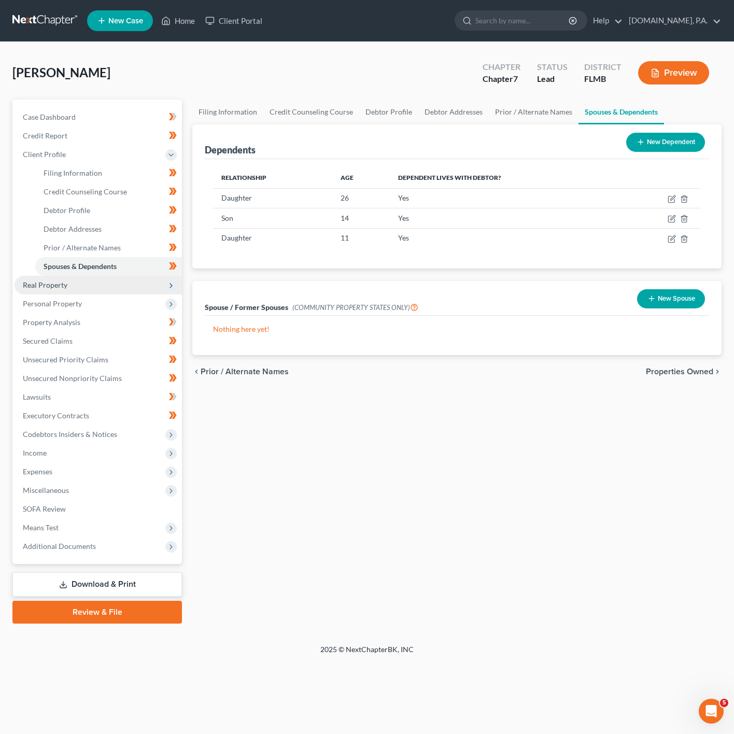
click at [104, 282] on span "Real Property" at bounding box center [98, 285] width 167 height 19
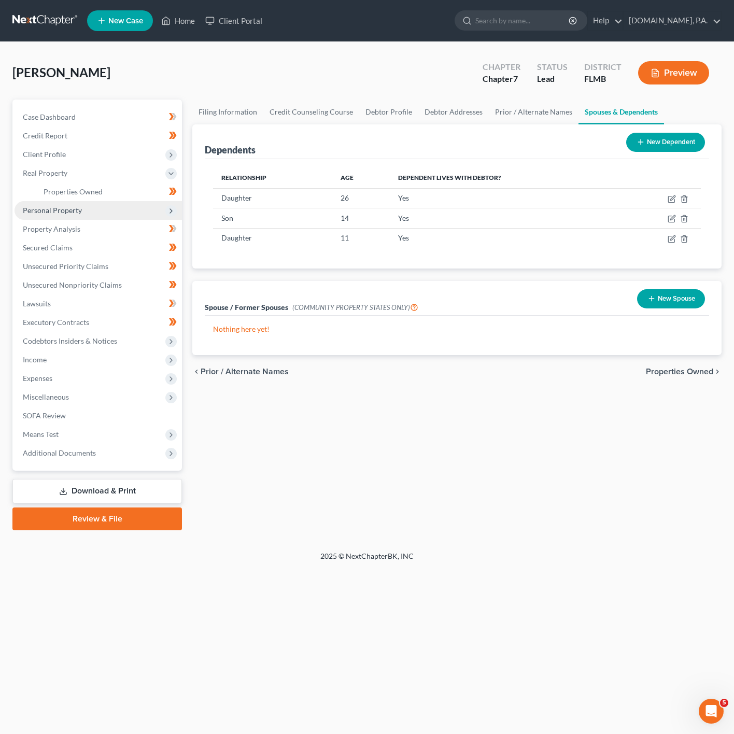
click at [61, 201] on span "Personal Property" at bounding box center [98, 210] width 167 height 19
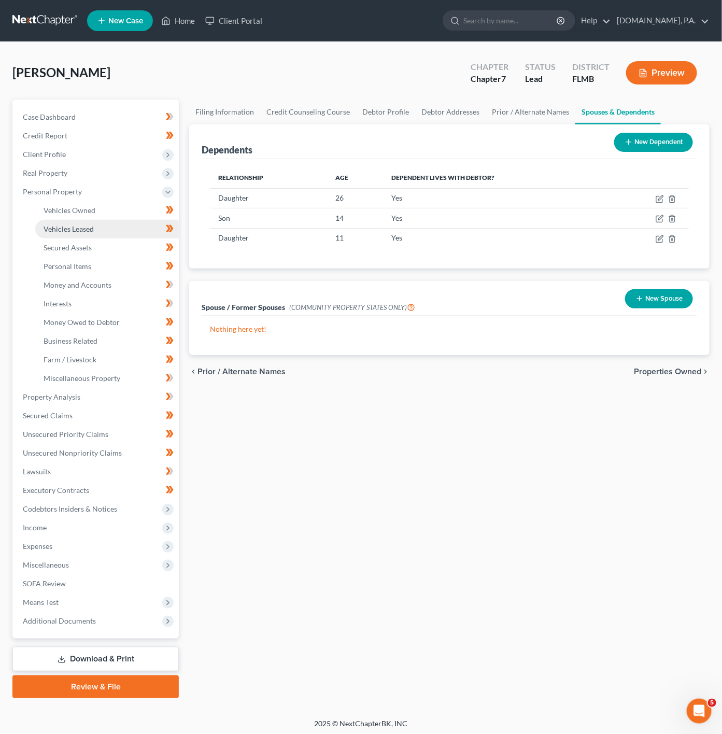
click at [114, 234] on link "Vehicles Leased" at bounding box center [106, 229] width 143 height 19
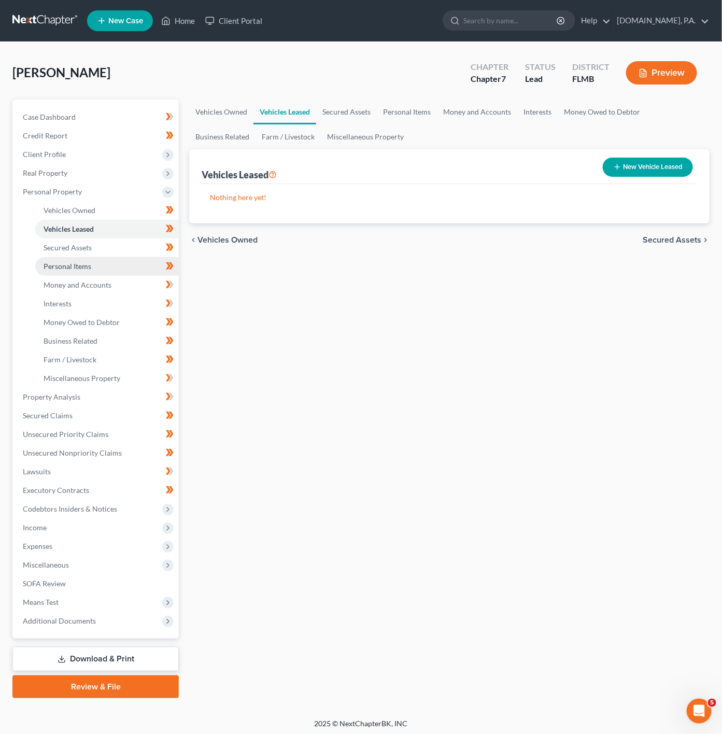
click at [83, 269] on span "Personal Items" at bounding box center [68, 266] width 48 height 9
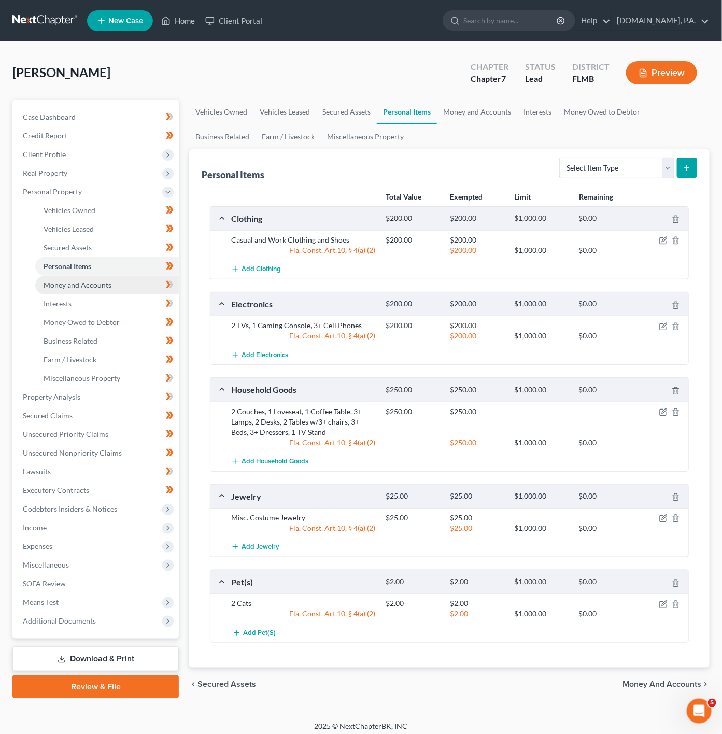
click at [102, 291] on link "Money and Accounts" at bounding box center [106, 285] width 143 height 19
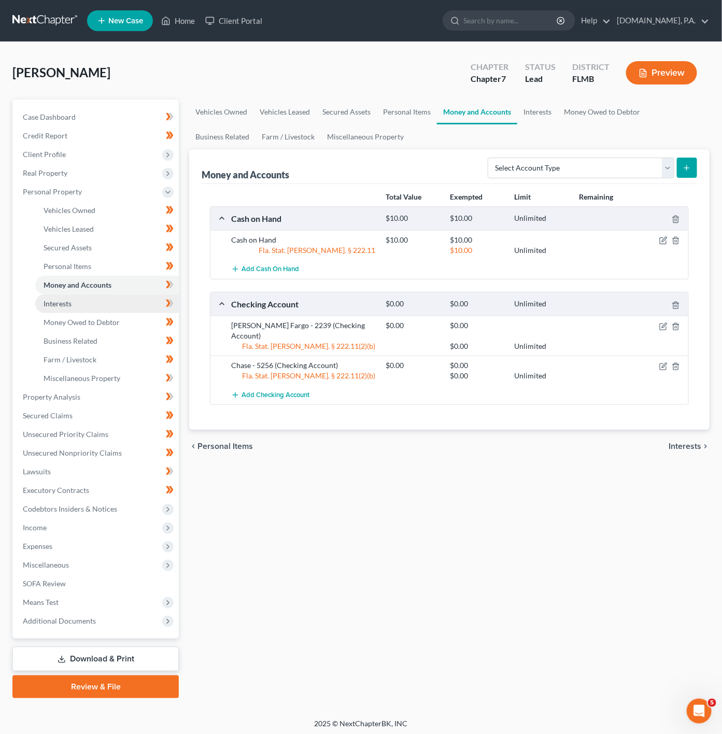
click at [110, 298] on link "Interests" at bounding box center [106, 303] width 143 height 19
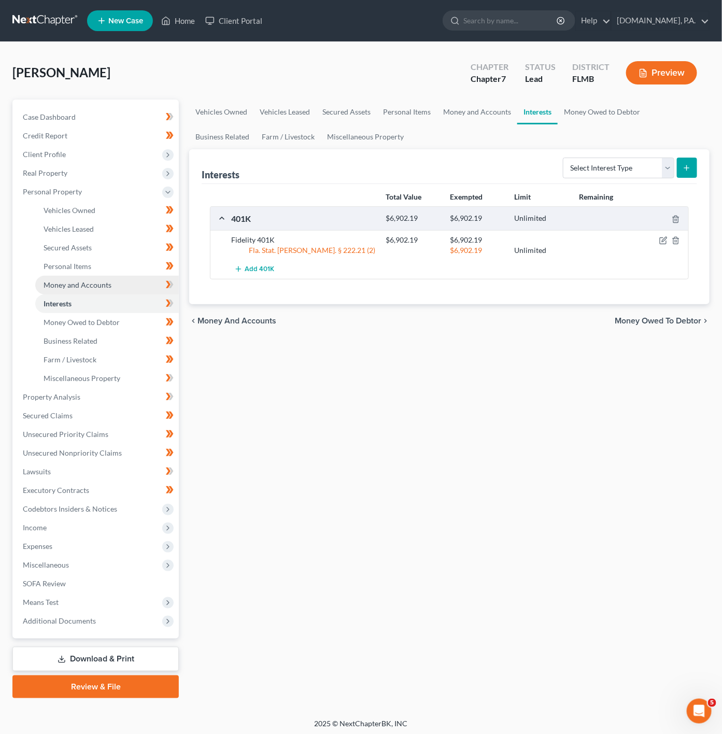
click at [104, 276] on link "Money and Accounts" at bounding box center [106, 285] width 143 height 19
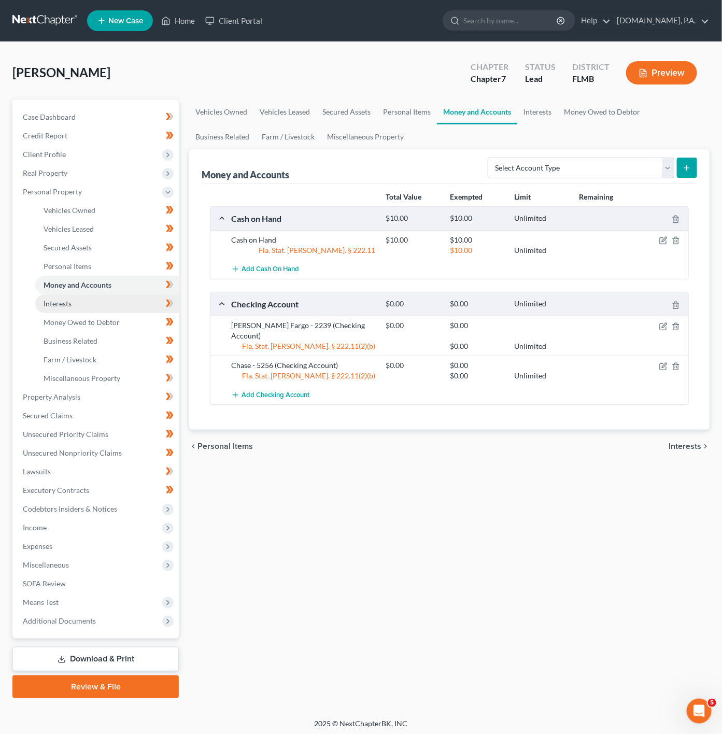
click at [136, 303] on link "Interests" at bounding box center [106, 303] width 143 height 19
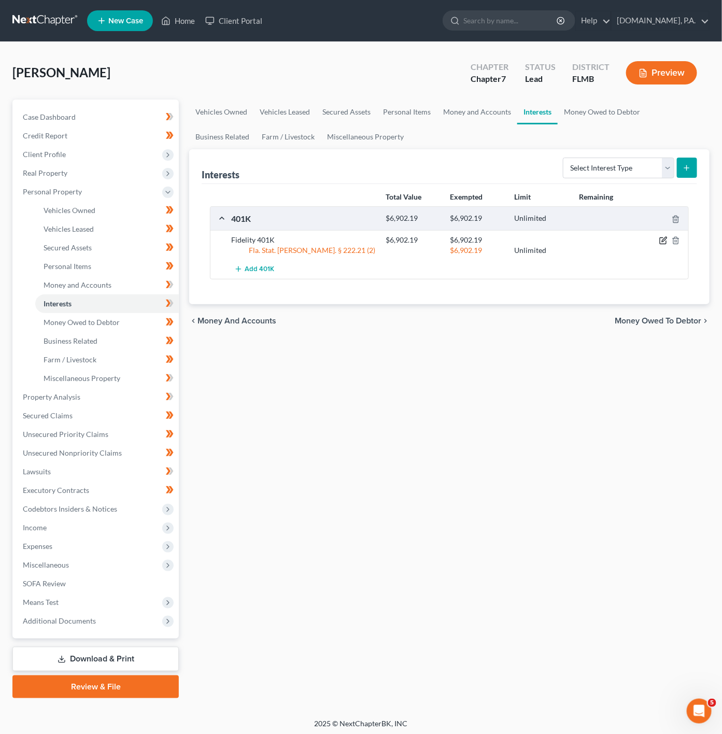
click at [661, 238] on icon "button" at bounding box center [663, 240] width 8 height 8
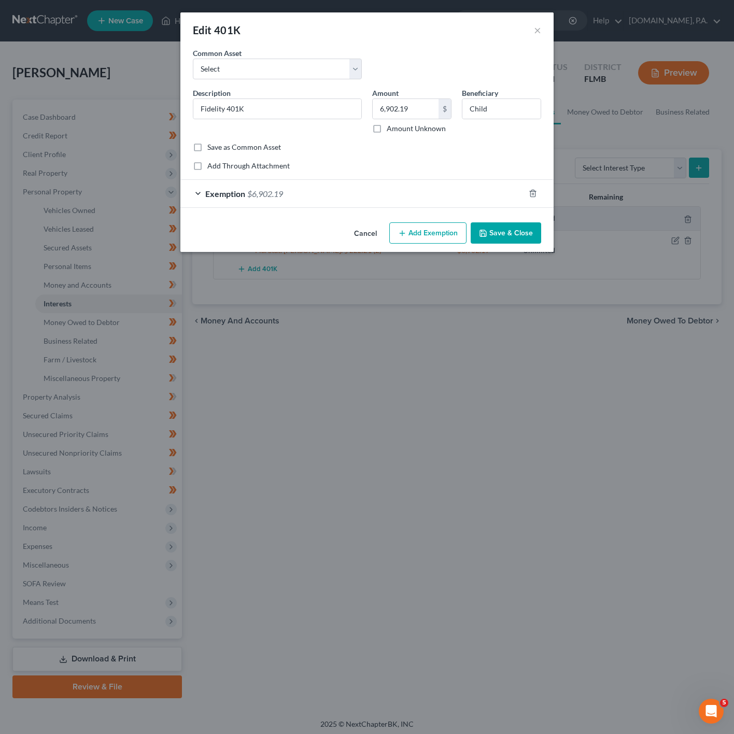
click at [364, 183] on div "Exemption $6,902.19" at bounding box center [352, 193] width 344 height 27
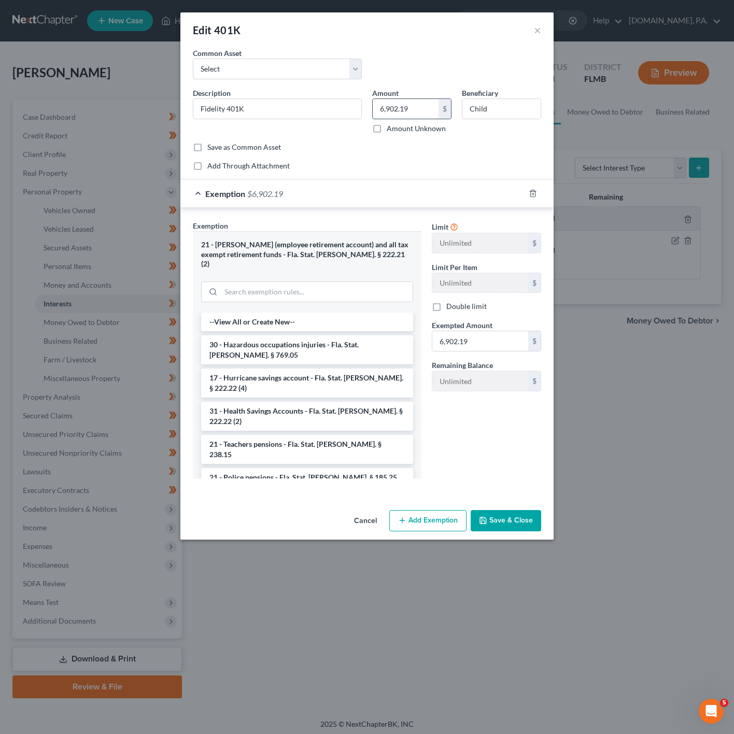
click at [415, 107] on input "6,902.19" at bounding box center [405, 109] width 66 height 20
type input "0"
click at [520, 510] on button "Save & Close" at bounding box center [505, 521] width 70 height 22
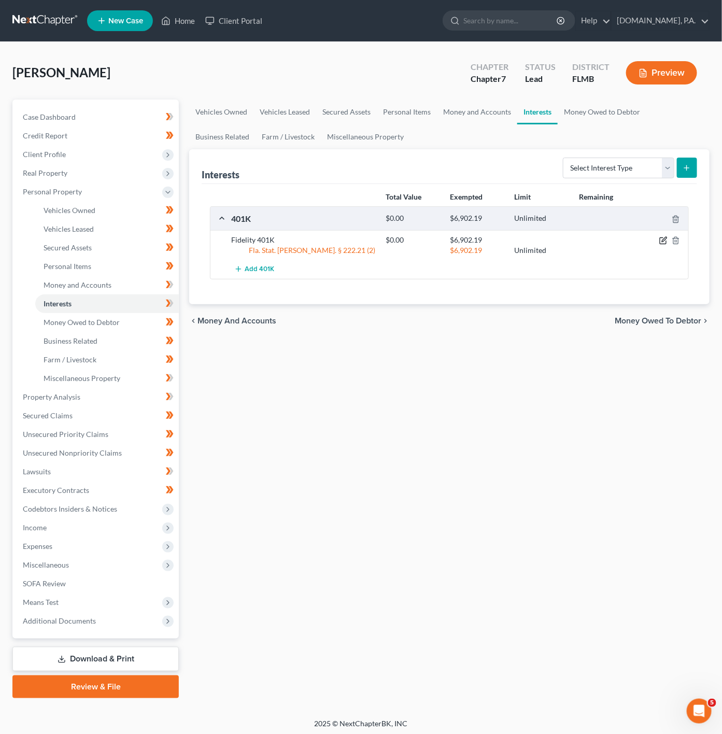
drag, startPoint x: 664, startPoint y: 240, endPoint x: 387, endPoint y: 356, distance: 300.0
click at [664, 240] on icon "button" at bounding box center [664, 239] width 5 height 5
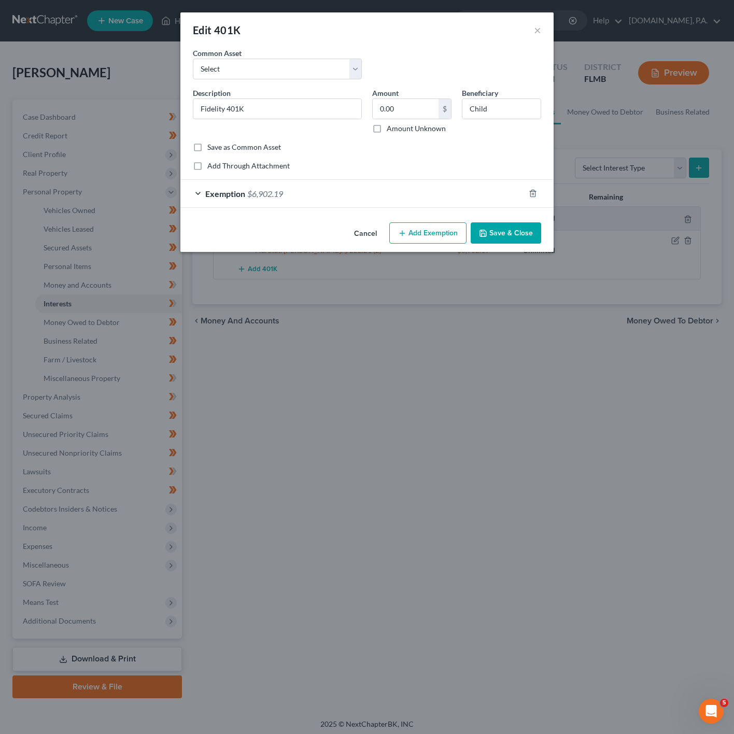
click at [359, 185] on div "Exemption $6,902.19" at bounding box center [352, 193] width 344 height 27
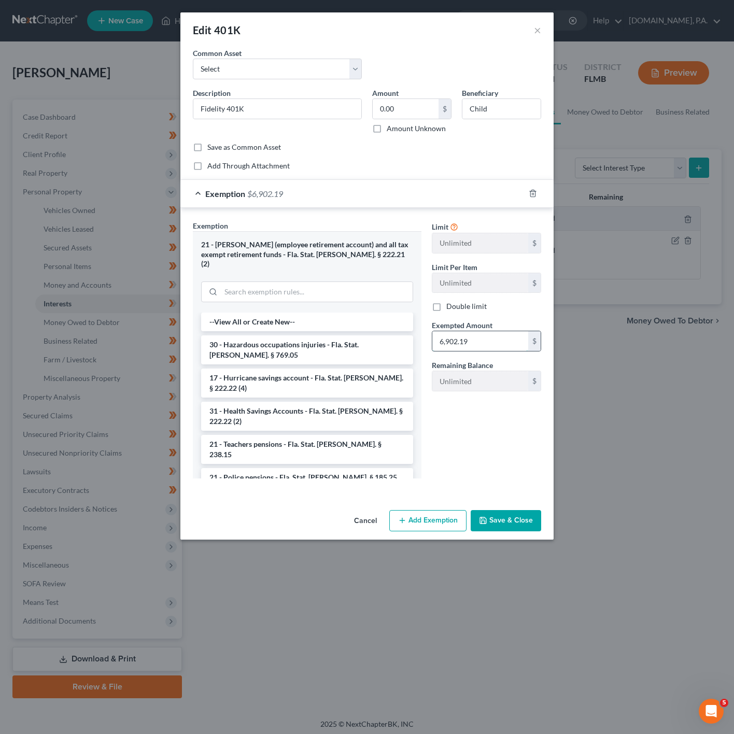
click at [487, 345] on input "6,902.19" at bounding box center [480, 341] width 96 height 20
type input "0"
click at [451, 465] on div "Limit Unlimited $ Limit Per Item Unlimited $ Double limit Exempted Amount * 0 $…" at bounding box center [486, 353] width 120 height 266
click at [504, 510] on button "Save & Close" at bounding box center [505, 521] width 70 height 22
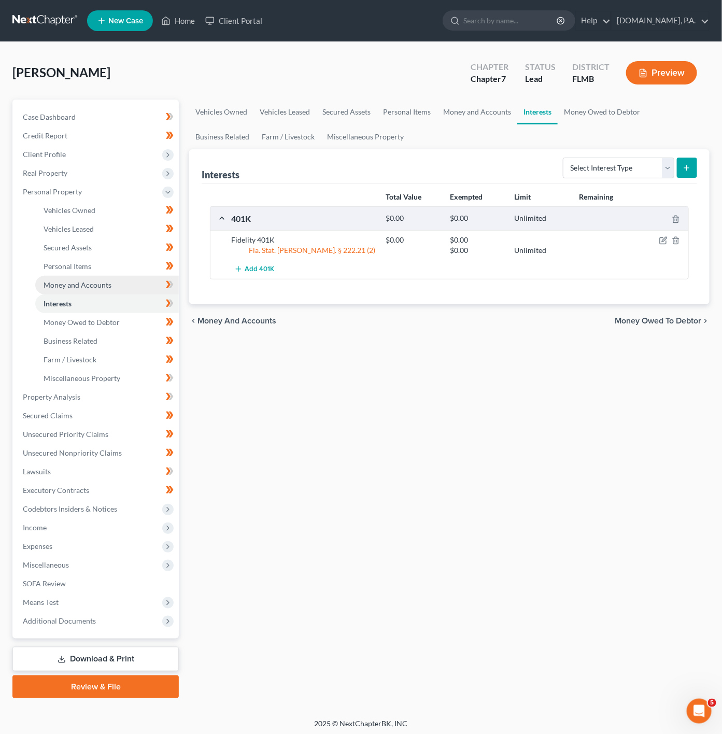
click at [157, 289] on link "Money and Accounts" at bounding box center [106, 285] width 143 height 19
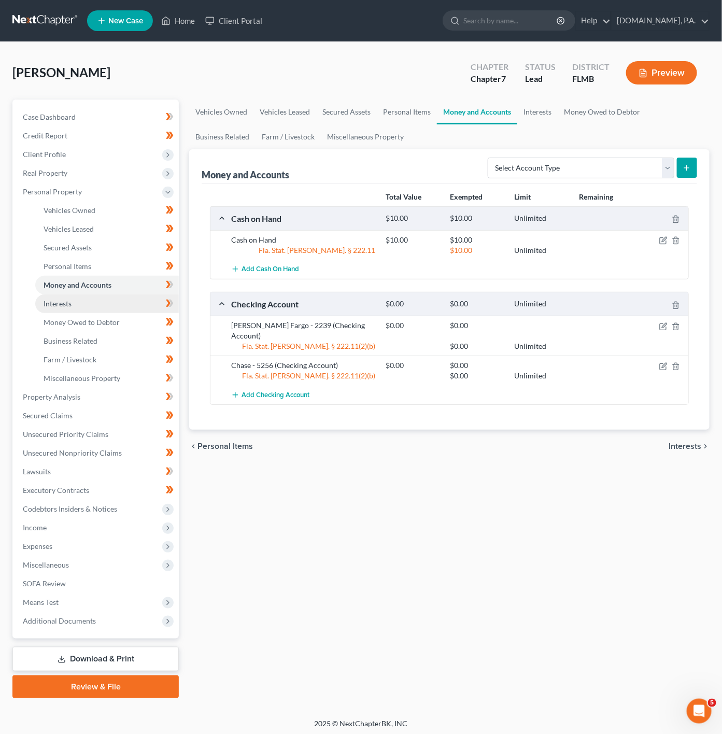
click at [129, 297] on link "Interests" at bounding box center [106, 303] width 143 height 19
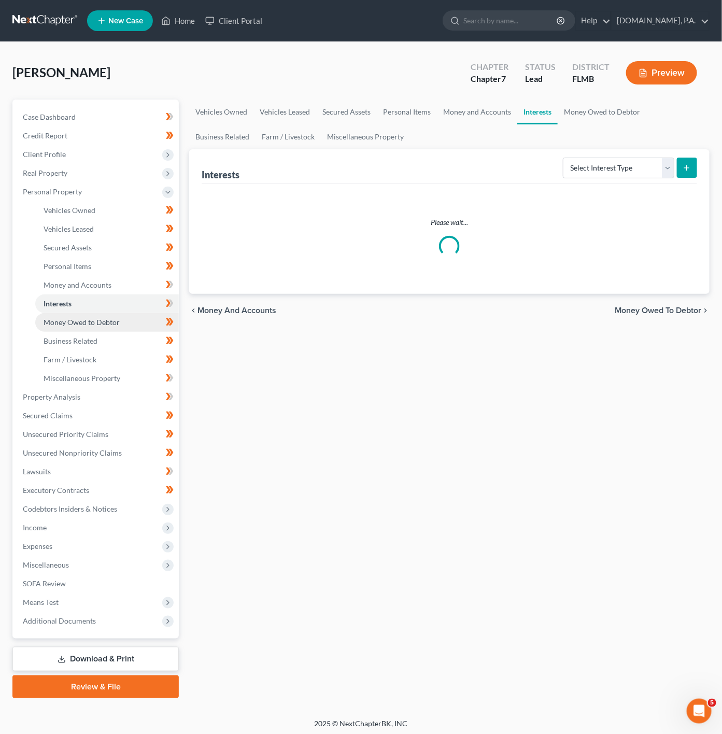
click at [116, 328] on link "Money Owed to Debtor" at bounding box center [106, 322] width 143 height 19
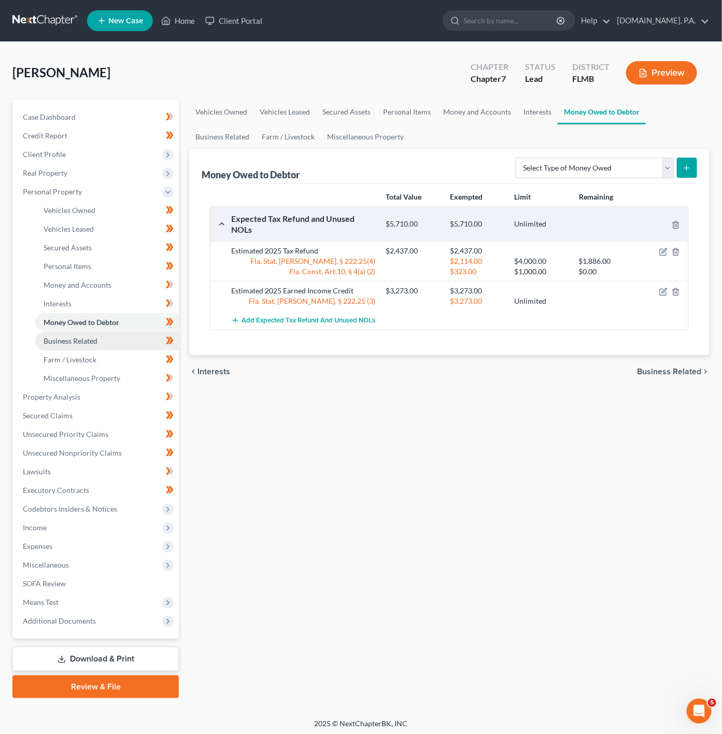
click at [115, 340] on link "Business Related" at bounding box center [106, 341] width 143 height 19
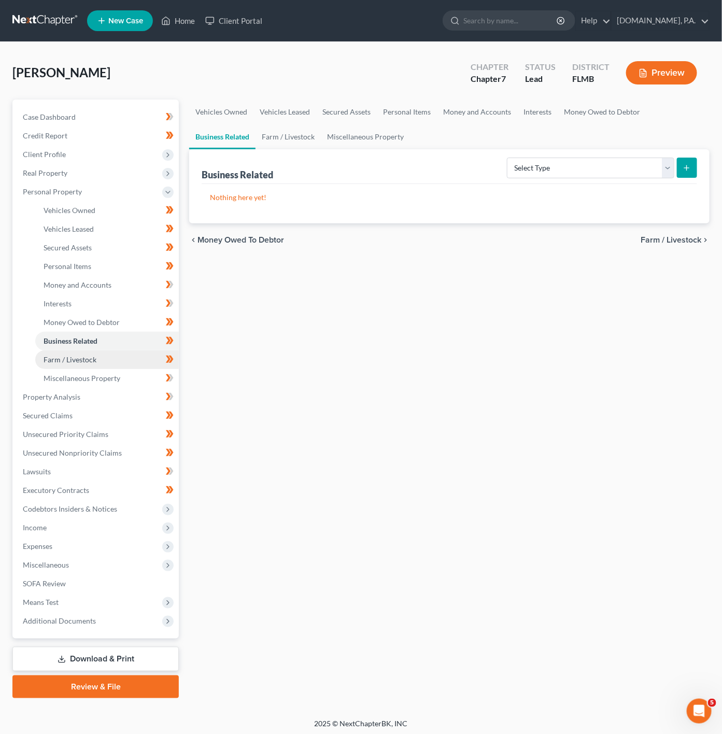
click at [117, 356] on link "Farm / Livestock" at bounding box center [106, 359] width 143 height 19
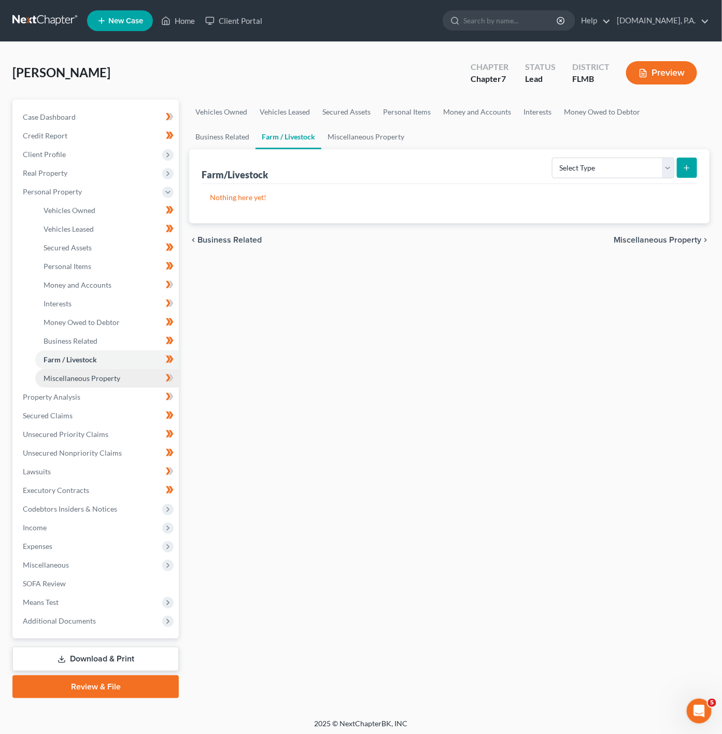
click at [121, 370] on link "Miscellaneous Property" at bounding box center [106, 378] width 143 height 19
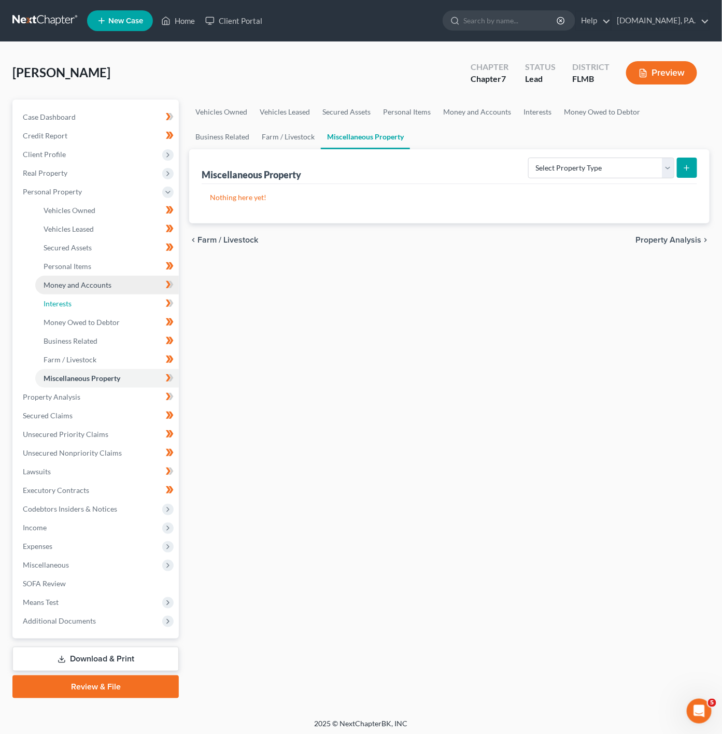
drag, startPoint x: 92, startPoint y: 297, endPoint x: 98, endPoint y: 286, distance: 13.2
click at [92, 297] on link "Interests" at bounding box center [106, 303] width 143 height 19
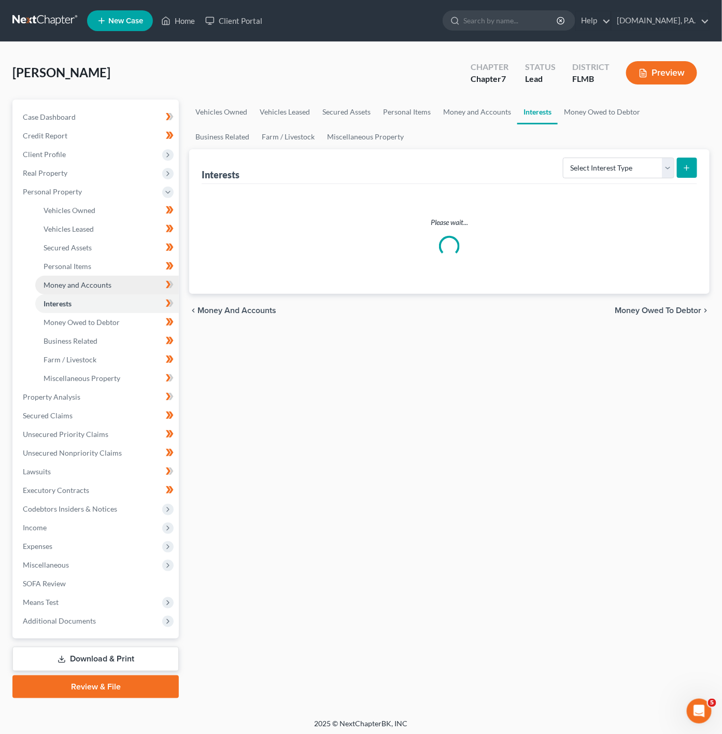
click at [103, 283] on span "Money and Accounts" at bounding box center [78, 284] width 68 height 9
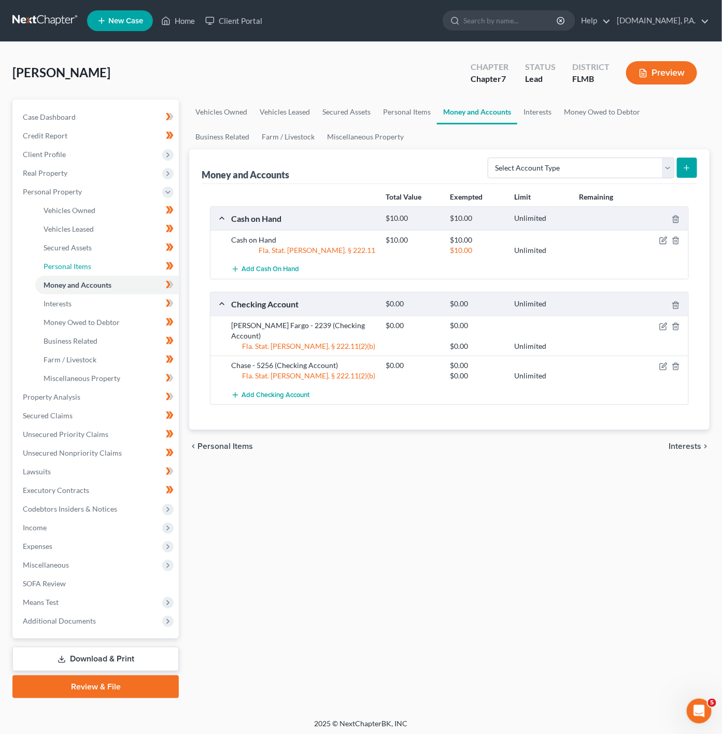
drag, startPoint x: 75, startPoint y: 260, endPoint x: 171, endPoint y: 277, distance: 97.4
click at [75, 260] on link "Personal Items" at bounding box center [106, 266] width 143 height 19
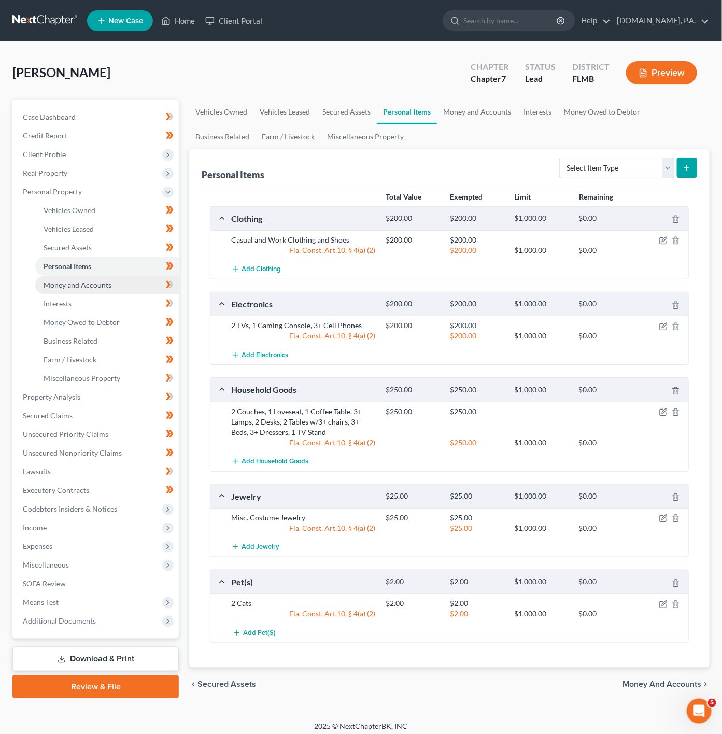
click at [131, 288] on link "Money and Accounts" at bounding box center [106, 285] width 143 height 19
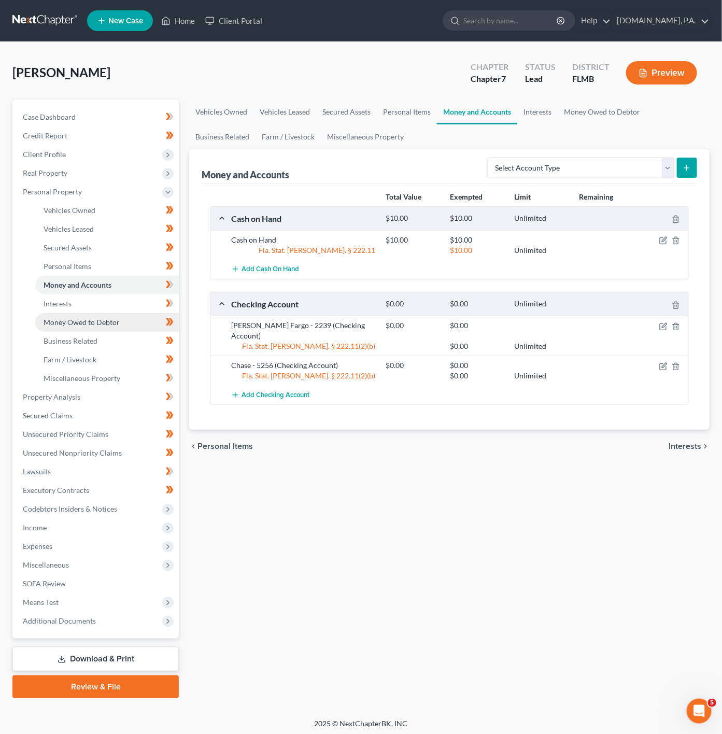
click at [127, 321] on link "Money Owed to Debtor" at bounding box center [106, 322] width 143 height 19
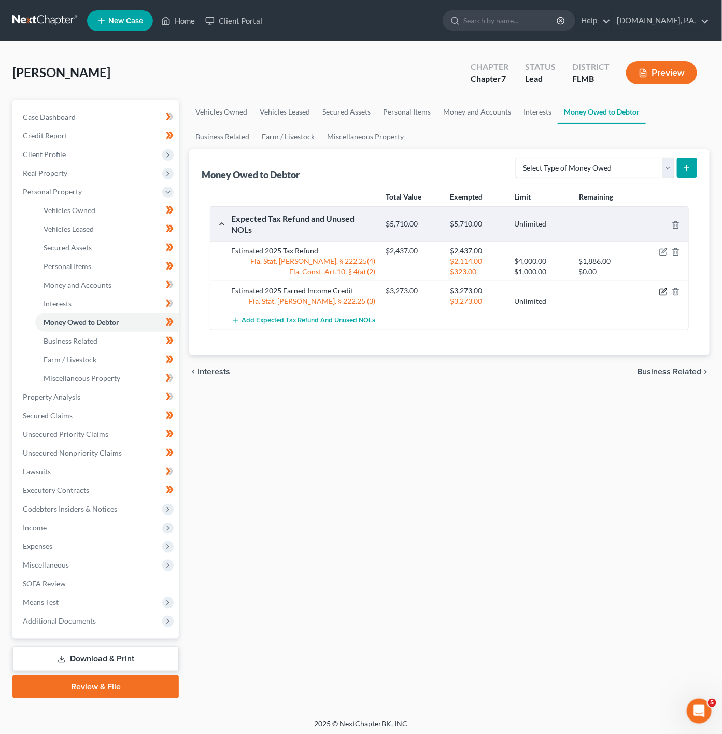
click at [663, 291] on icon "button" at bounding box center [663, 292] width 8 height 8
select select "0"
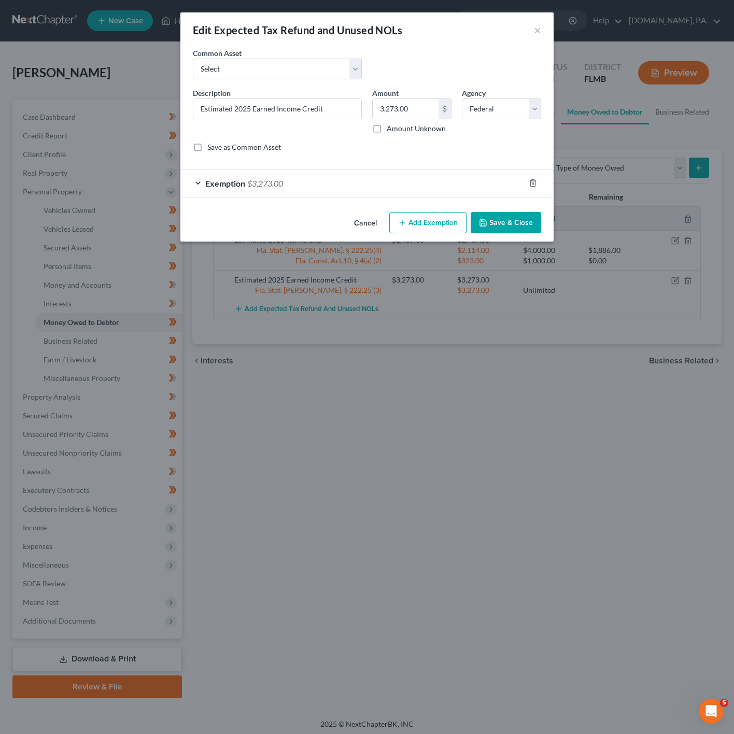
click at [370, 224] on button "Cancel" at bounding box center [365, 223] width 39 height 21
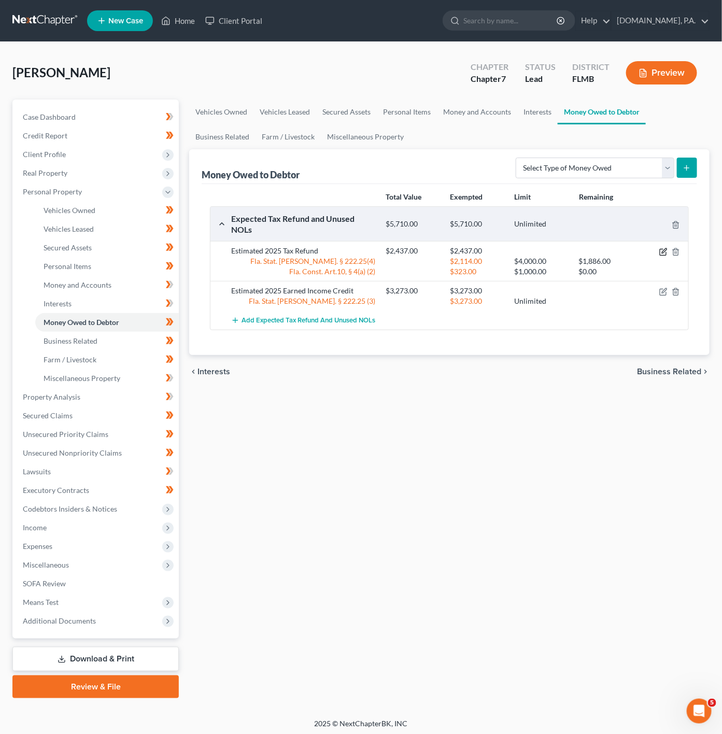
click at [659, 253] on icon "button" at bounding box center [662, 252] width 6 height 6
select select "0"
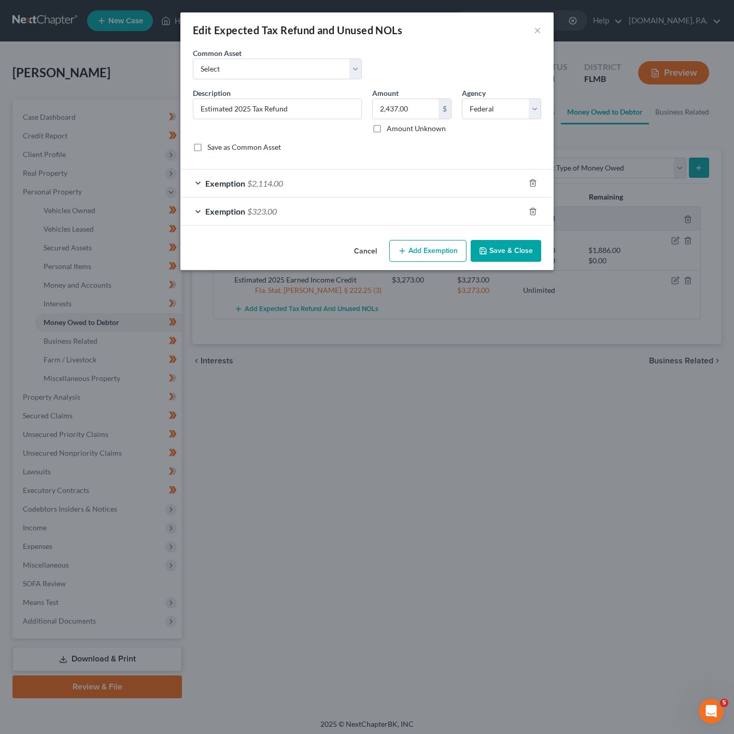
click at [275, 215] on span "$323.00" at bounding box center [262, 211] width 30 height 10
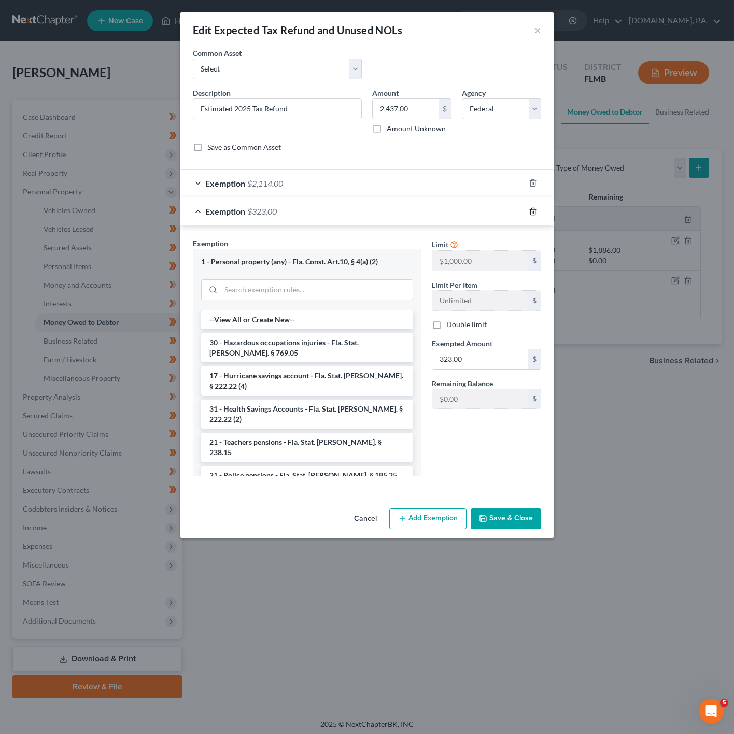
click at [532, 212] on icon "button" at bounding box center [532, 211] width 8 height 8
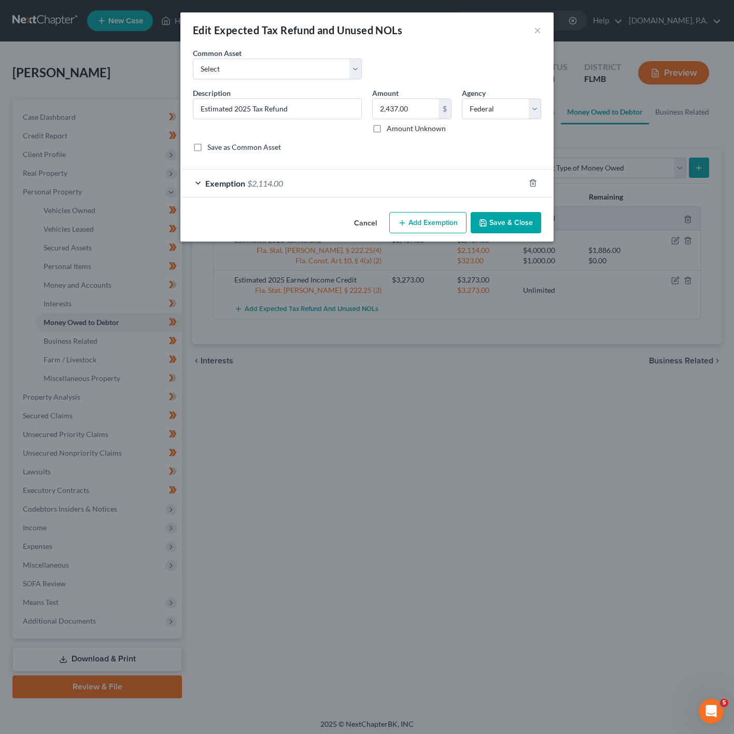
click at [371, 189] on div "Exemption $2,114.00" at bounding box center [352, 182] width 344 height 27
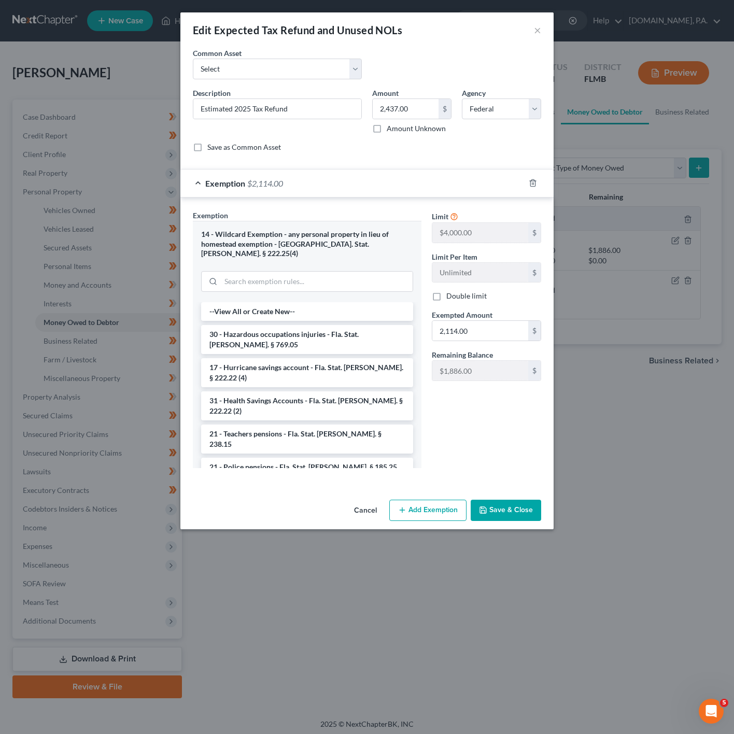
click at [510, 345] on div "Limit $4,000.00 $ Limit Per Item Unlimited $ Double limit Exempted Amount * 2,1…" at bounding box center [486, 299] width 120 height 179
click at [503, 337] on input "2,114.00" at bounding box center [480, 331] width 96 height 20
click at [425, 117] on input "2,437.00" at bounding box center [405, 109] width 66 height 20
click at [471, 335] on input "2,114.00" at bounding box center [480, 331] width 96 height 20
paste input "437"
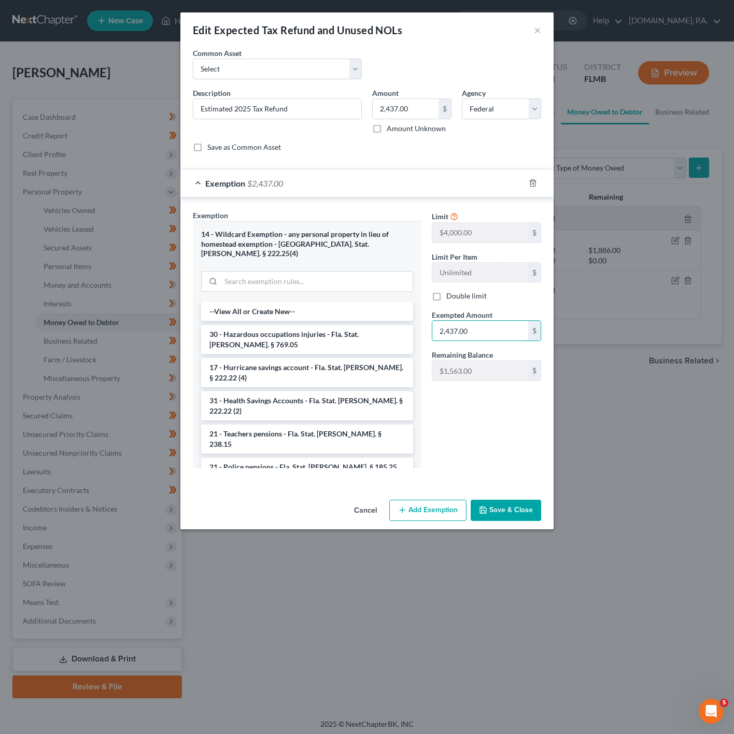
type input "2,437.00"
click at [524, 501] on button "Save & Close" at bounding box center [505, 510] width 70 height 22
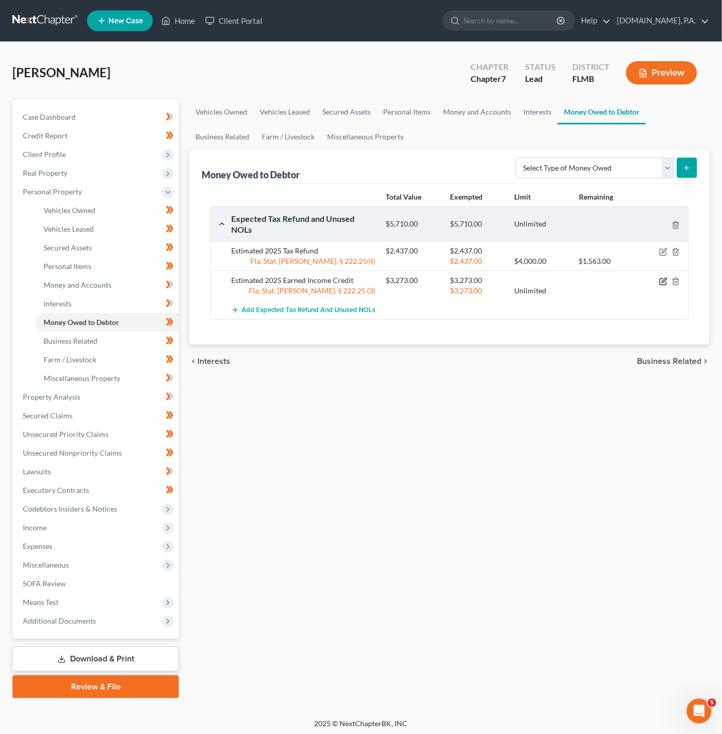
click at [659, 281] on icon "button" at bounding box center [662, 281] width 6 height 6
select select "0"
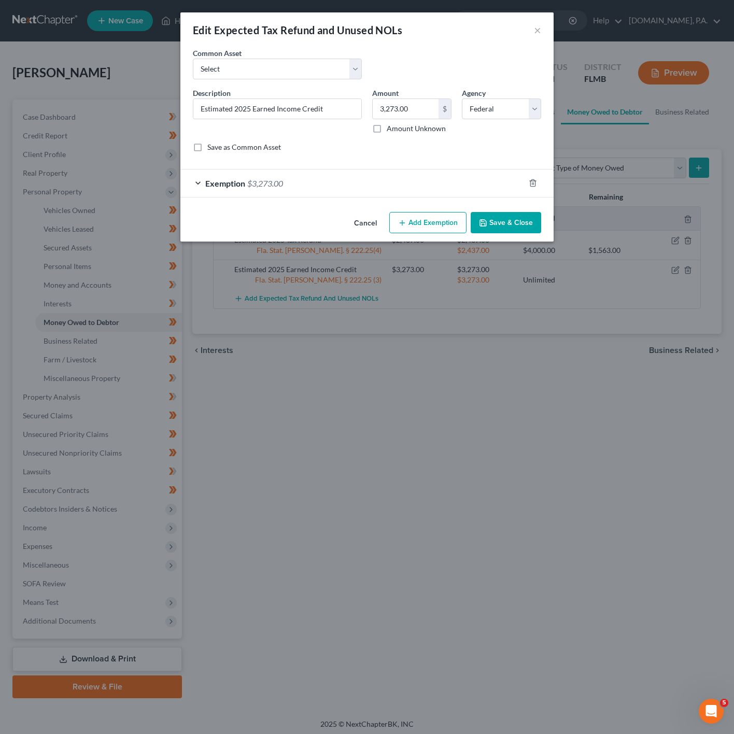
click at [312, 179] on div "Exemption $3,273.00" at bounding box center [352, 182] width 344 height 27
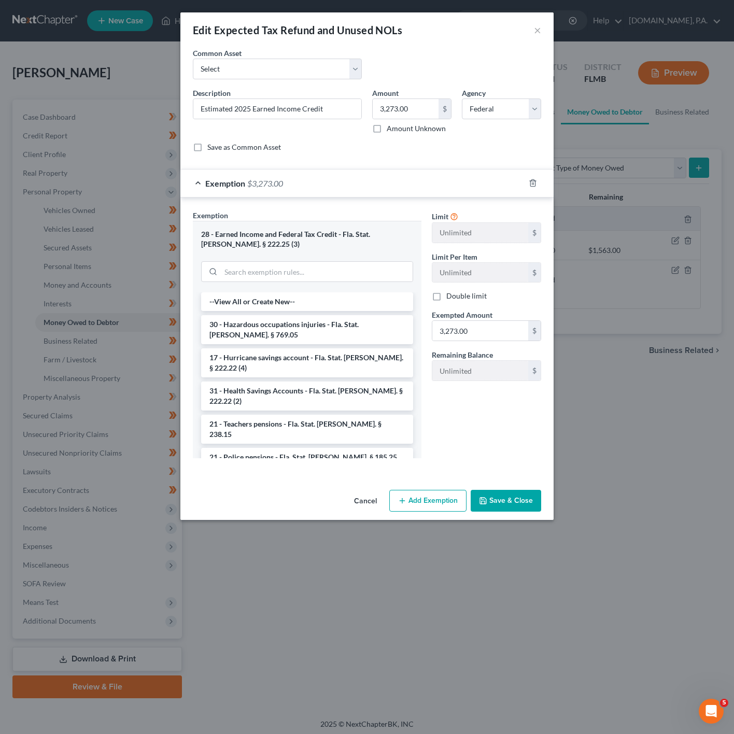
click at [312, 179] on div "Exemption $3,273.00" at bounding box center [352, 182] width 344 height 27
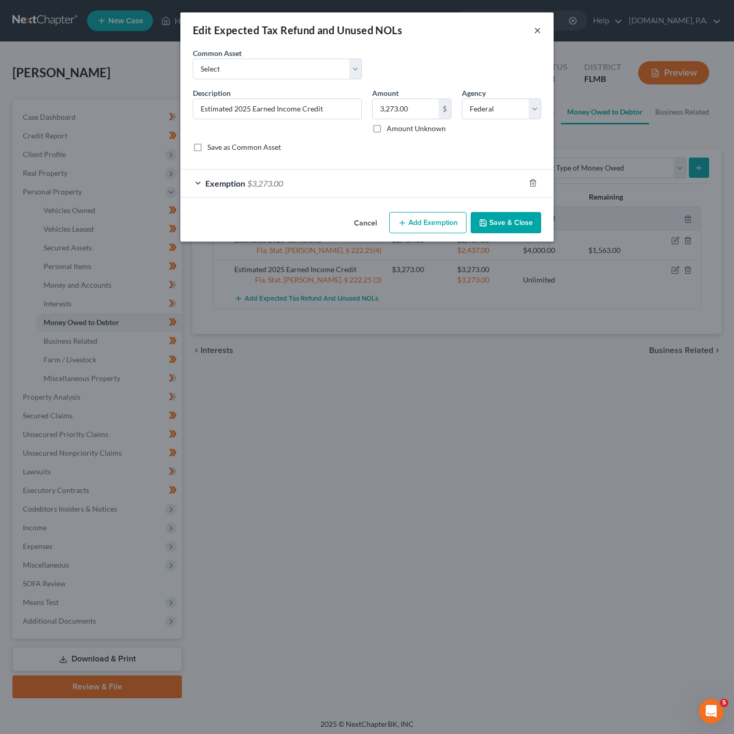
click at [537, 33] on button "×" at bounding box center [537, 30] width 7 height 12
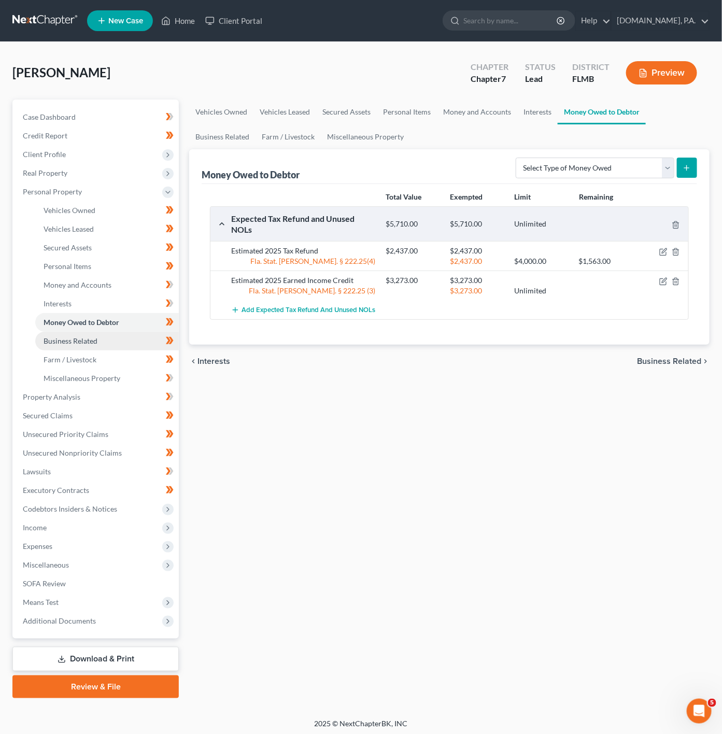
click at [143, 337] on link "Business Related" at bounding box center [106, 341] width 143 height 19
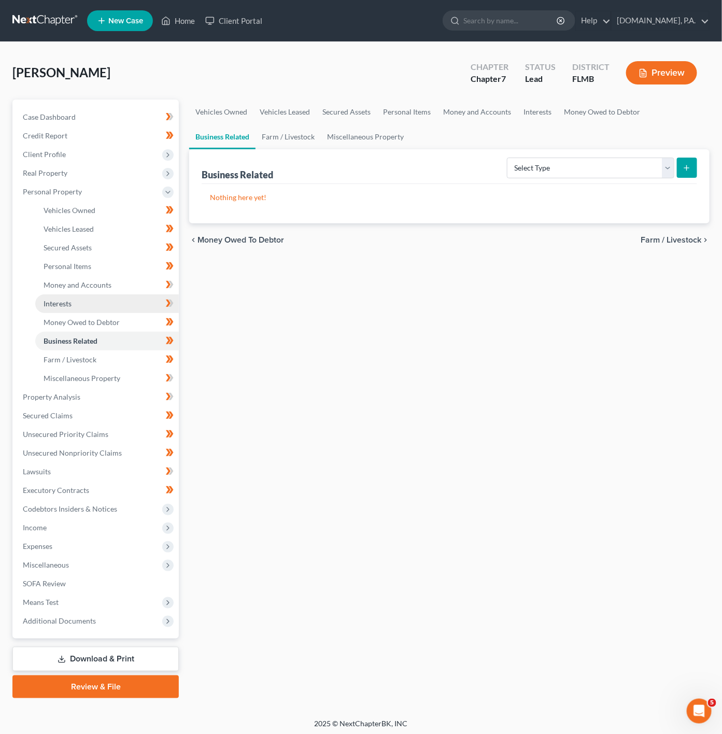
click at [146, 302] on link "Interests" at bounding box center [106, 303] width 143 height 19
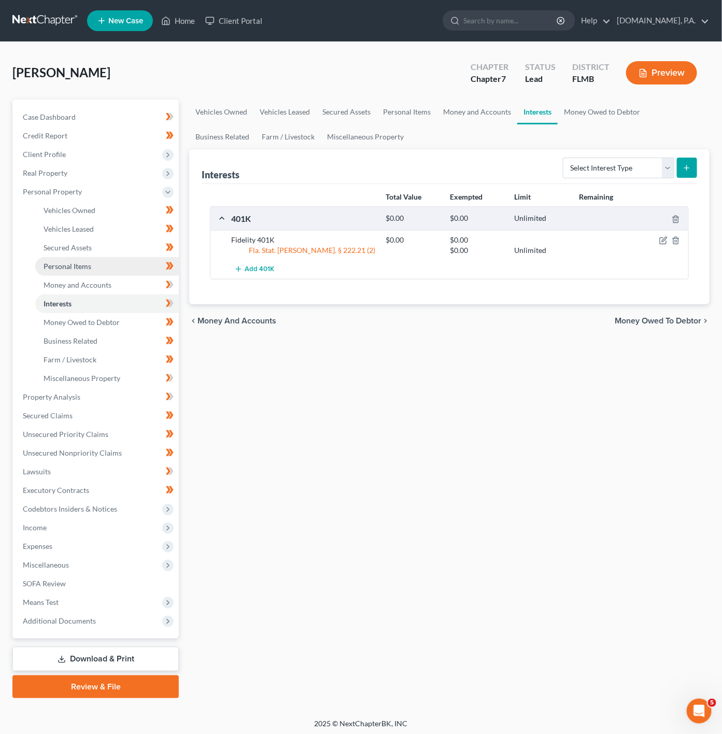
click at [111, 262] on link "Personal Items" at bounding box center [106, 266] width 143 height 19
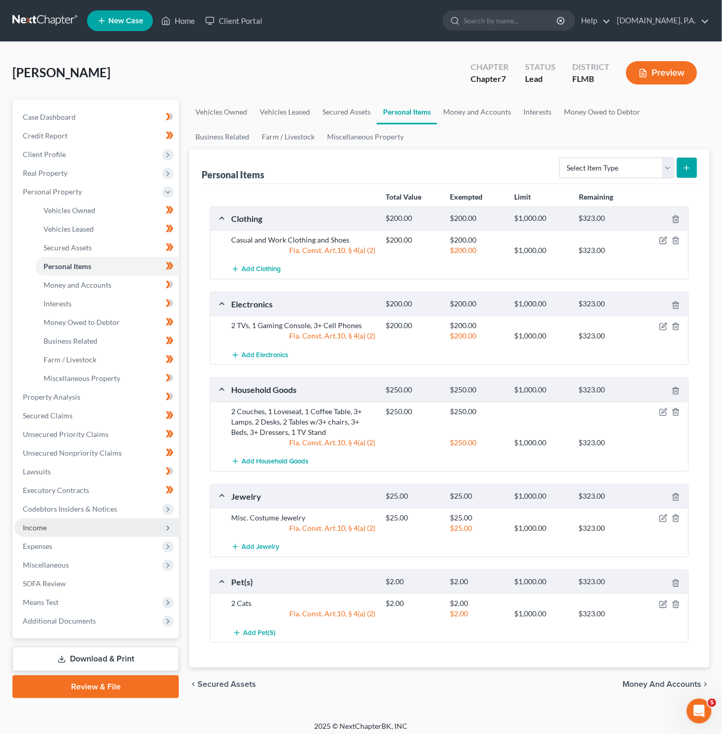
drag, startPoint x: 315, startPoint y: 690, endPoint x: 41, endPoint y: 535, distance: 315.2
click at [315, 690] on div "chevron_left Secured Assets Money and Accounts chevron_right" at bounding box center [449, 683] width 520 height 33
drag, startPoint x: 109, startPoint y: 426, endPoint x: 107, endPoint y: 435, distance: 9.0
click at [109, 426] on link "Unsecured Priority Claims" at bounding box center [97, 434] width 164 height 19
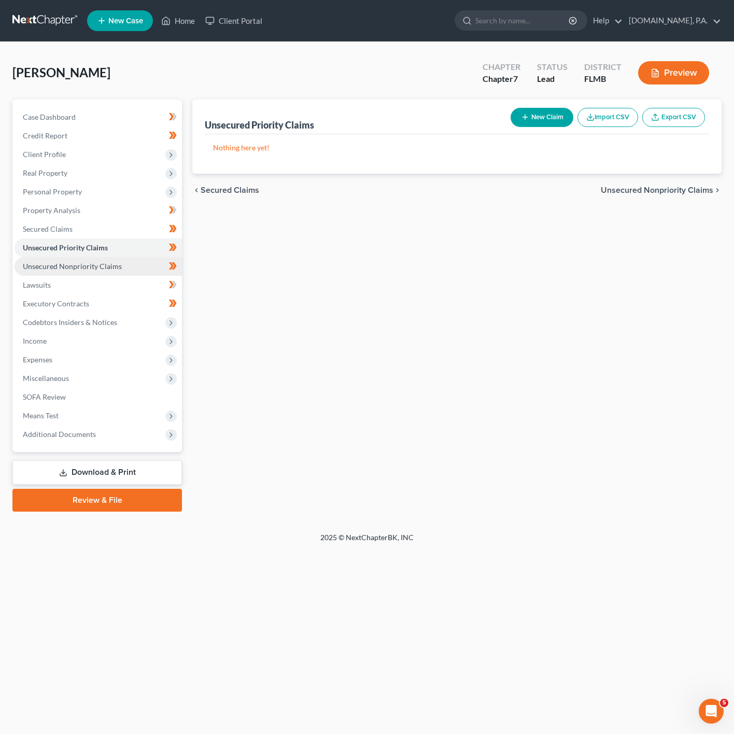
click at [87, 263] on span "Unsecured Nonpriority Claims" at bounding box center [72, 266] width 99 height 9
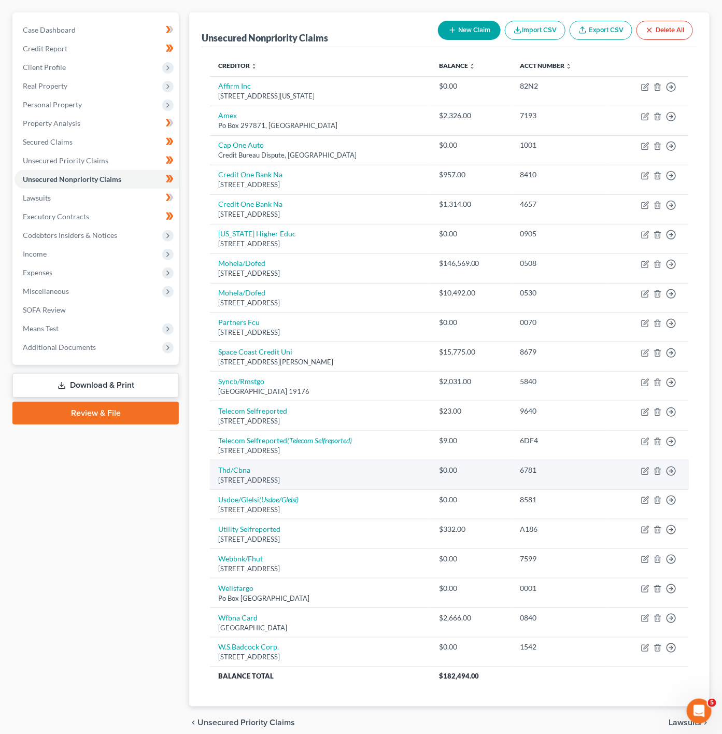
scroll to position [61, 0]
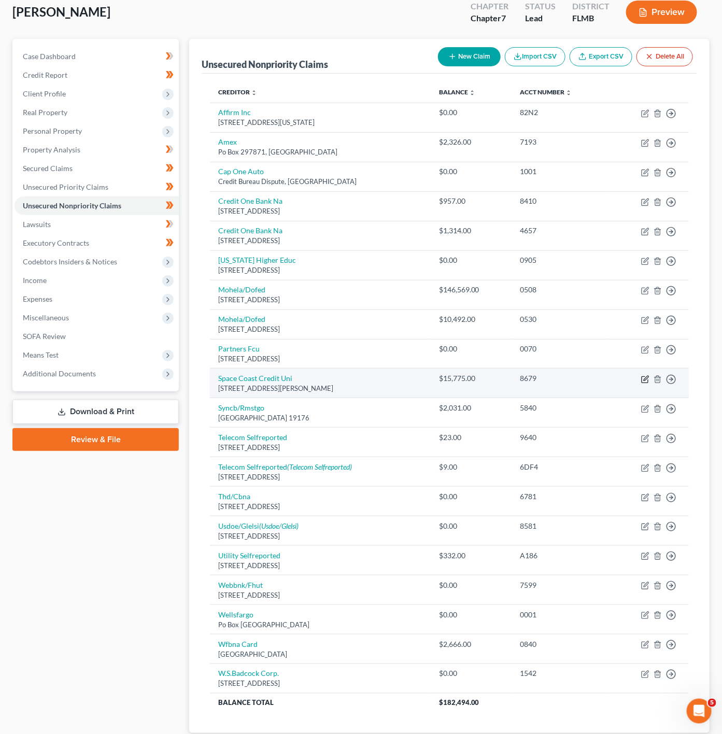
click at [645, 380] on icon "button" at bounding box center [645, 379] width 8 height 8
select select "9"
select select "0"
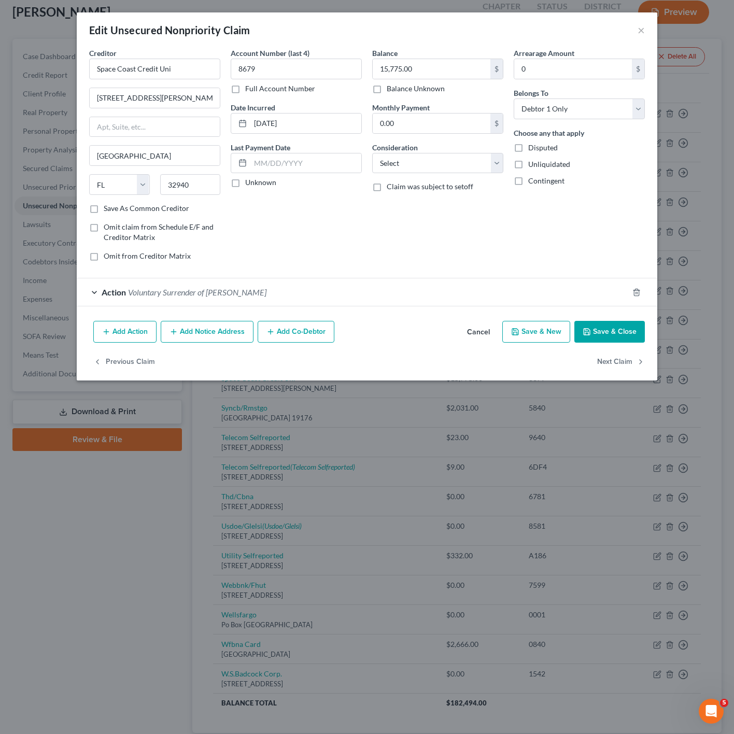
click at [321, 303] on div "Action Voluntary Surrender of [PERSON_NAME]" at bounding box center [352, 291] width 551 height 27
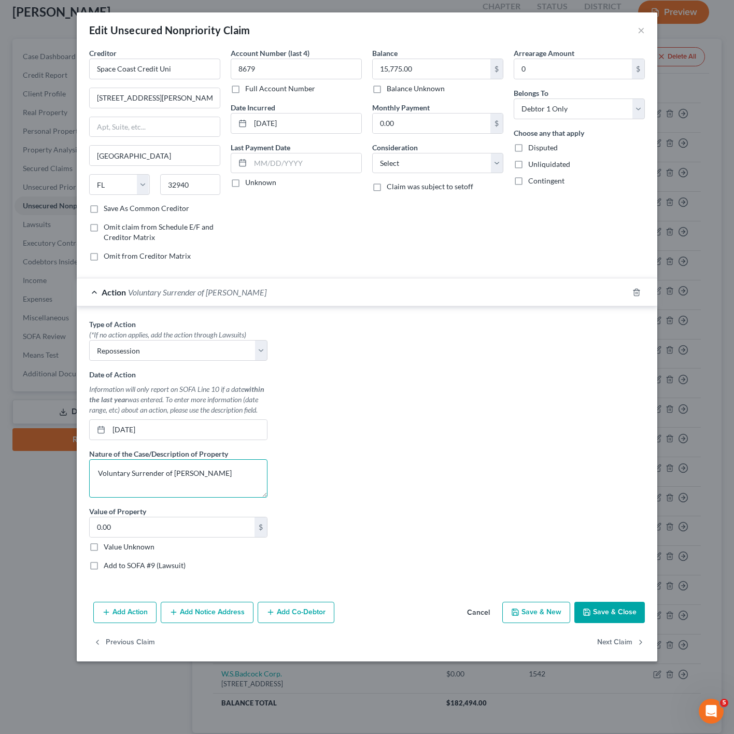
click at [171, 478] on textarea "Voluntary Surrender of [PERSON_NAME]" at bounding box center [178, 478] width 178 height 38
click at [243, 361] on select "Select Repossession Garnishment Foreclosure Personal Injury Attached, Seized, O…" at bounding box center [178, 350] width 178 height 21
drag, startPoint x: 243, startPoint y: 361, endPoint x: 162, endPoint y: 485, distance: 148.3
click at [243, 361] on select "Select Repossession Garnishment Foreclosure Personal Injury Attached, Seized, O…" at bounding box center [178, 350] width 178 height 21
click at [171, 479] on textarea "Voluntary Surrender of [PERSON_NAME]" at bounding box center [178, 478] width 178 height 38
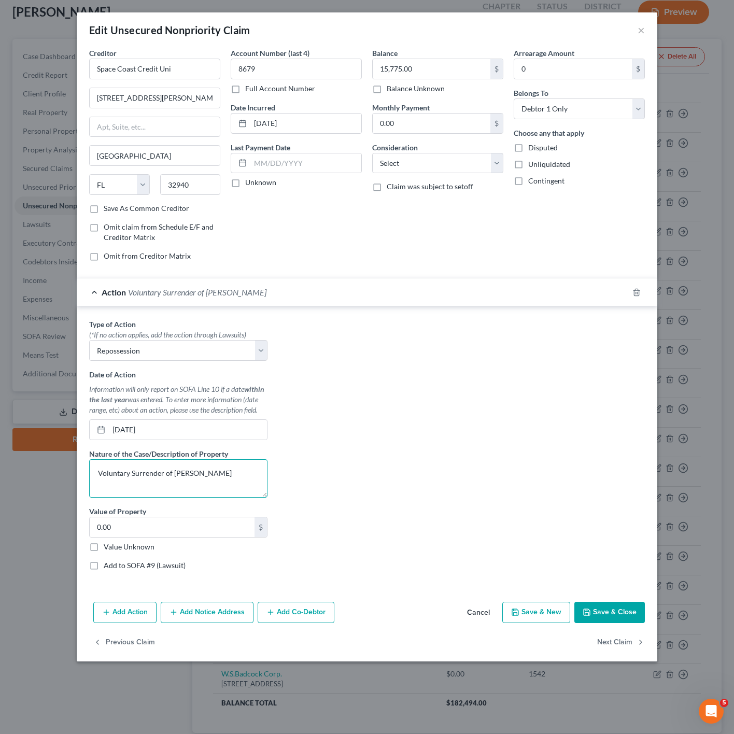
click at [176, 476] on textarea "Voluntary Surrender of [PERSON_NAME]" at bounding box center [178, 478] width 178 height 38
click at [173, 477] on textarea "Voluntary Surrender of [PERSON_NAME]" at bounding box center [178, 478] width 178 height 38
click at [415, 486] on div "Type of Action * (*If no action applies, add the action through Lawsuits) Selec…" at bounding box center [367, 449] width 566 height 260
click at [236, 470] on textarea "Voluntary Surrender of 2021 [PERSON_NAME]" at bounding box center [178, 478] width 178 height 38
click at [263, 475] on textarea "Voluntary Surrender of 2021 [PERSON_NAME]; VIN:" at bounding box center [178, 478] width 178 height 38
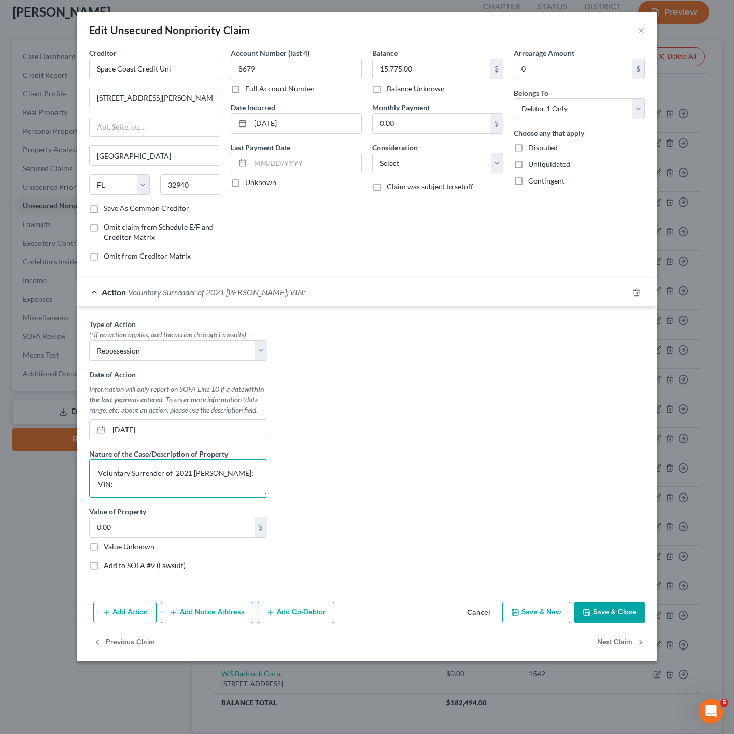
paste textarea "[US_VEHICLE_IDENTIFICATION_NUMBER]"
type textarea "Voluntary Surrender of 2021 [PERSON_NAME]; VIN: [US_VEHICLE_IDENTIFICATION_NUMB…"
click at [258, 476] on textarea "Voluntary Surrender of 2021 [PERSON_NAME]; VIN: [US_VEHICLE_IDENTIFICATION_NUMB…" at bounding box center [178, 478] width 178 height 38
click at [236, 473] on textarea "Voluntary Surrender of 2021 [PERSON_NAME]; VIN: [US_VEHICLE_IDENTIFICATION_NUMB…" at bounding box center [178, 478] width 178 height 38
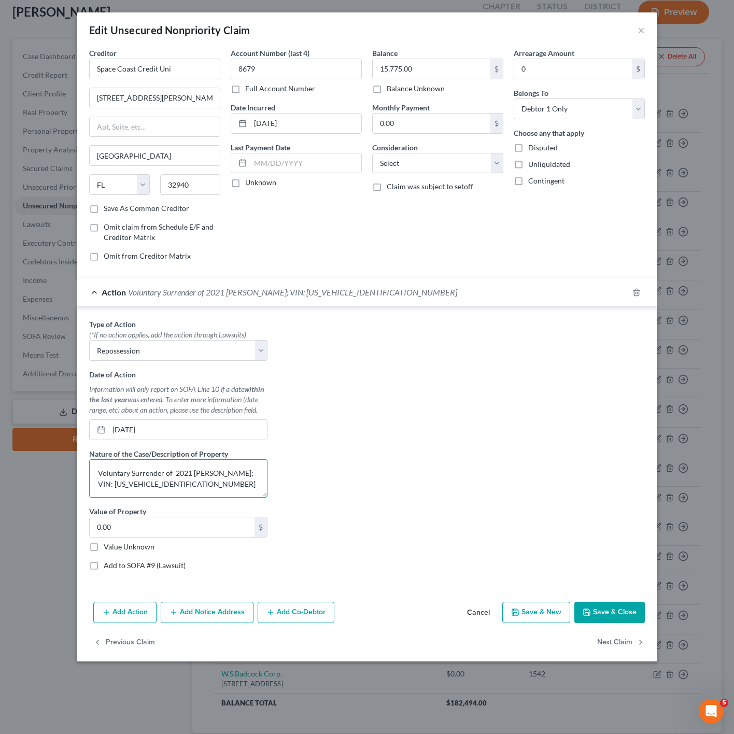
click at [249, 471] on textarea "Voluntary Surrender of 2021 [PERSON_NAME]; VIN: [US_VEHICLE_IDENTIFICATION_NUMB…" at bounding box center [178, 478] width 178 height 38
click at [243, 485] on textarea "Voluntary Surrender of 2021 [PERSON_NAME]; VIN: [US_VEHICLE_IDENTIFICATION_NUMB…" at bounding box center [178, 478] width 178 height 38
drag, startPoint x: 236, startPoint y: 472, endPoint x: 247, endPoint y: 476, distance: 11.3
click at [247, 476] on textarea "Voluntary Surrender of 2021 [PERSON_NAME]; VIN: [US_VEHICLE_IDENTIFICATION_NUMB…" at bounding box center [178, 478] width 178 height 38
click at [236, 492] on textarea "Voluntary Surrender of 2021 [PERSON_NAME]; VIN: [US_VEHICLE_IDENTIFICATION_NUMB…" at bounding box center [178, 478] width 178 height 38
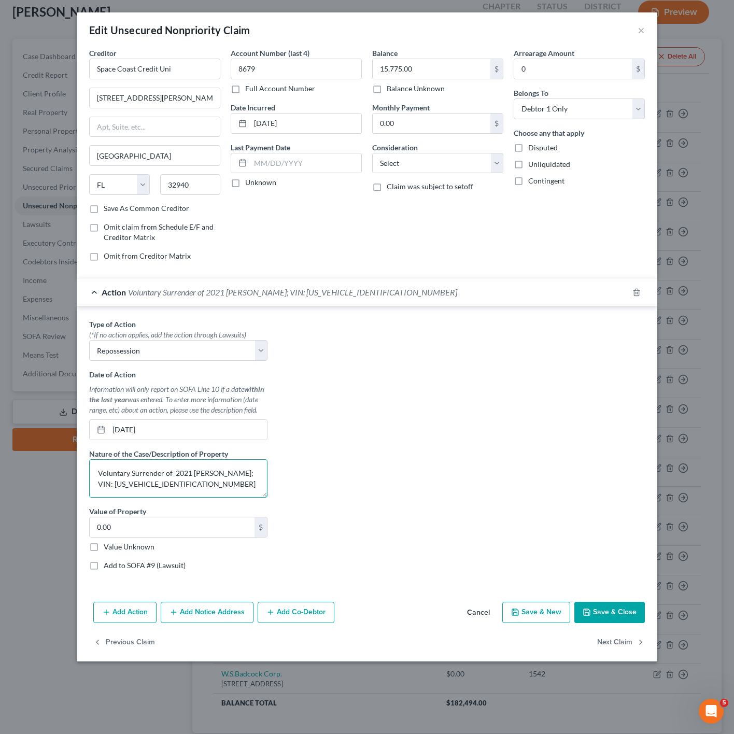
click at [235, 479] on textarea "Voluntary Surrender of 2021 [PERSON_NAME]; VIN: [US_VEHICLE_IDENTIFICATION_NUMB…" at bounding box center [178, 478] width 178 height 38
drag, startPoint x: 237, startPoint y: 479, endPoint x: 249, endPoint y: 490, distance: 15.8
click at [249, 490] on textarea "Voluntary Surrender of 2021 [PERSON_NAME]; VIN: [US_VEHICLE_IDENTIFICATION_NUMB…" at bounding box center [178, 478] width 178 height 38
click at [242, 492] on textarea "Voluntary Surrender of 2021 [PERSON_NAME]; VIN: [US_VEHICLE_IDENTIFICATION_NUMB…" at bounding box center [178, 478] width 178 height 38
click at [596, 619] on button "Save & Close" at bounding box center [609, 612] width 70 height 22
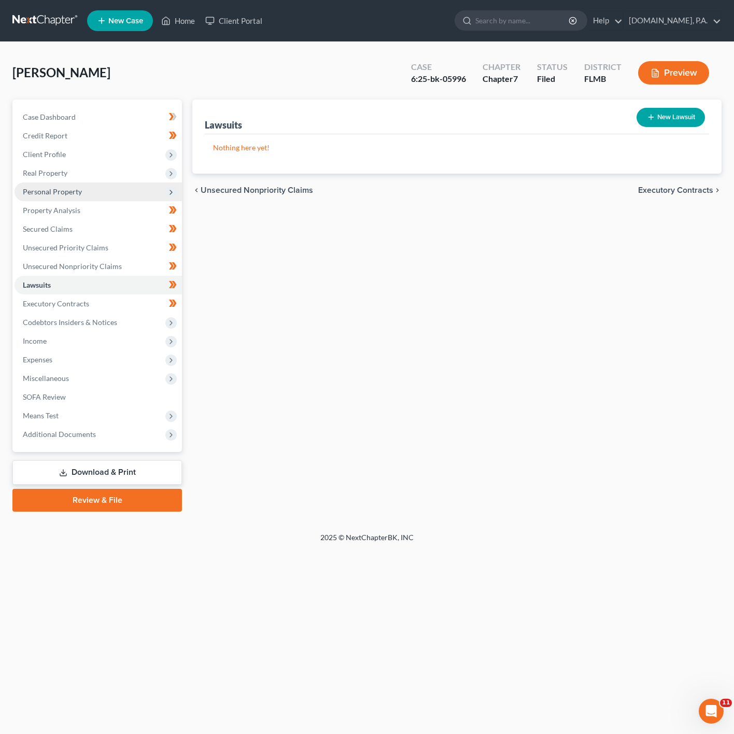
click at [121, 194] on span "Personal Property" at bounding box center [98, 191] width 167 height 19
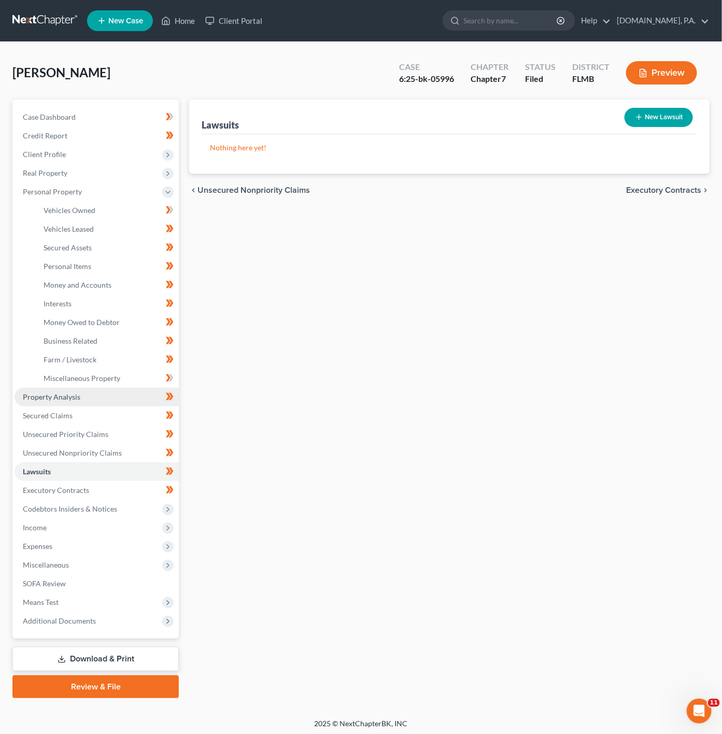
click at [114, 398] on link "Property Analysis" at bounding box center [97, 396] width 164 height 19
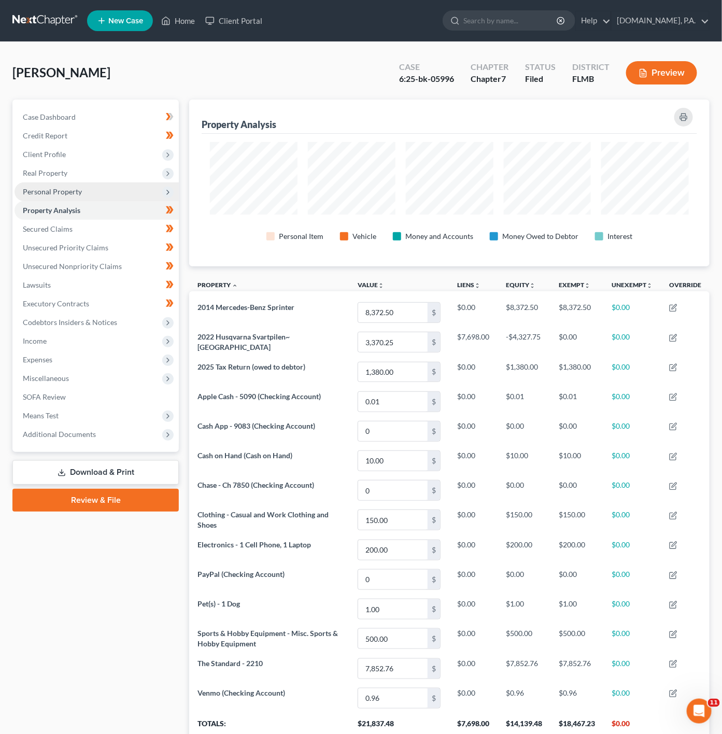
scroll to position [167, 521]
